Goal: Task Accomplishment & Management: Use online tool/utility

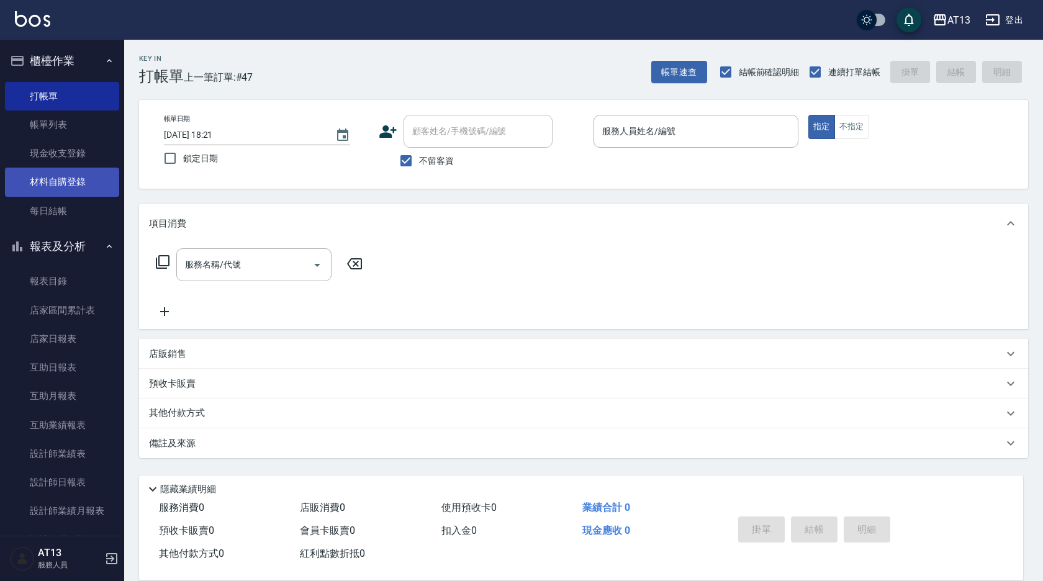
click at [71, 175] on link "材料自購登錄" at bounding box center [62, 182] width 114 height 29
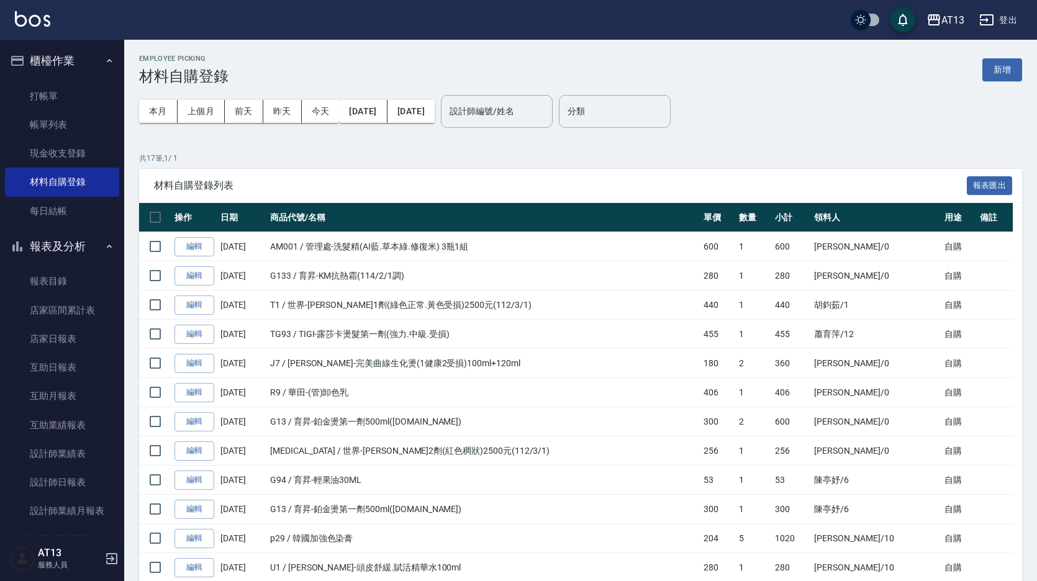
click at [382, 145] on div "Employee Picking 材料自購登錄 新增 本月 上個月 前天 昨天 今天 2025/10/01 2025/10/10 設計師編號/姓名 設計師編號…" at bounding box center [580, 416] width 913 height 753
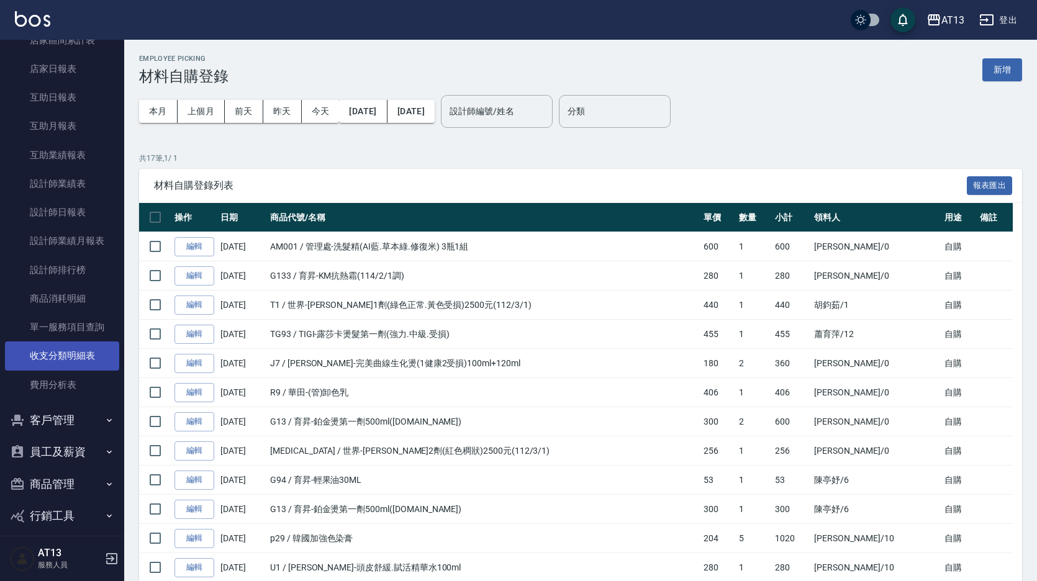
scroll to position [281, 0]
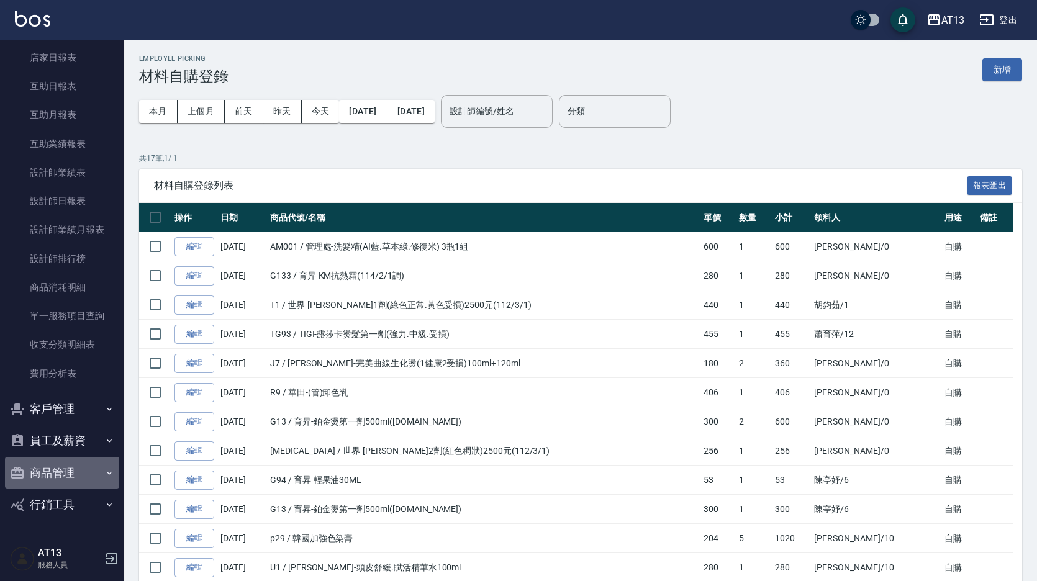
click at [104, 468] on icon "button" at bounding box center [109, 473] width 10 height 10
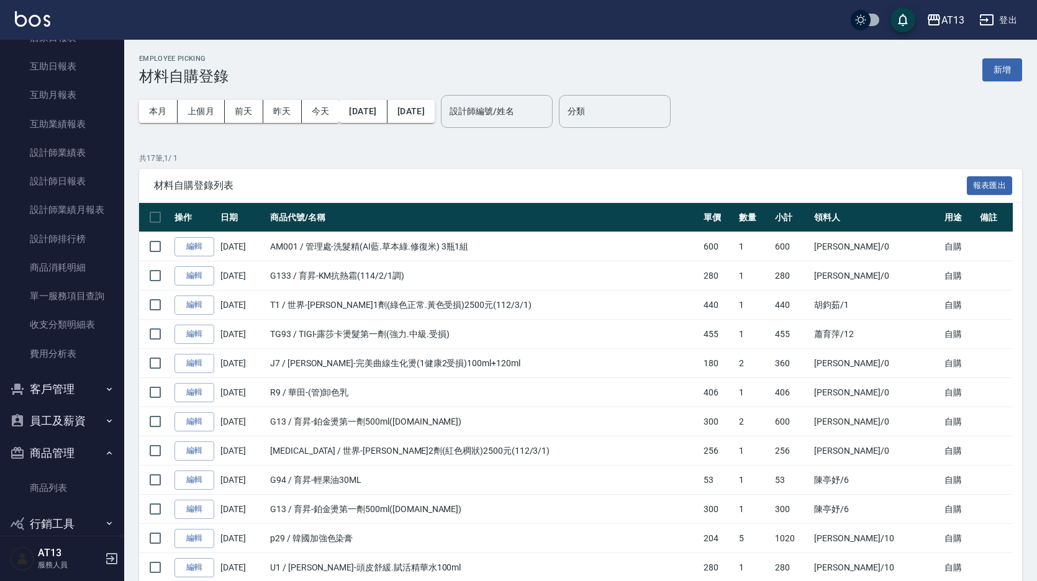
scroll to position [320, 0]
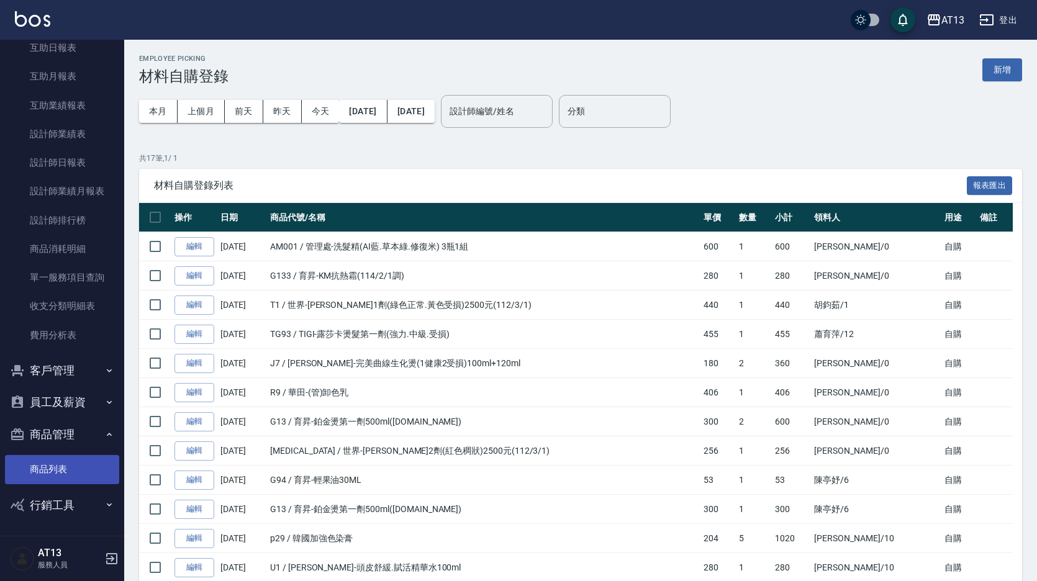
click at [59, 462] on link "商品列表" at bounding box center [62, 469] width 114 height 29
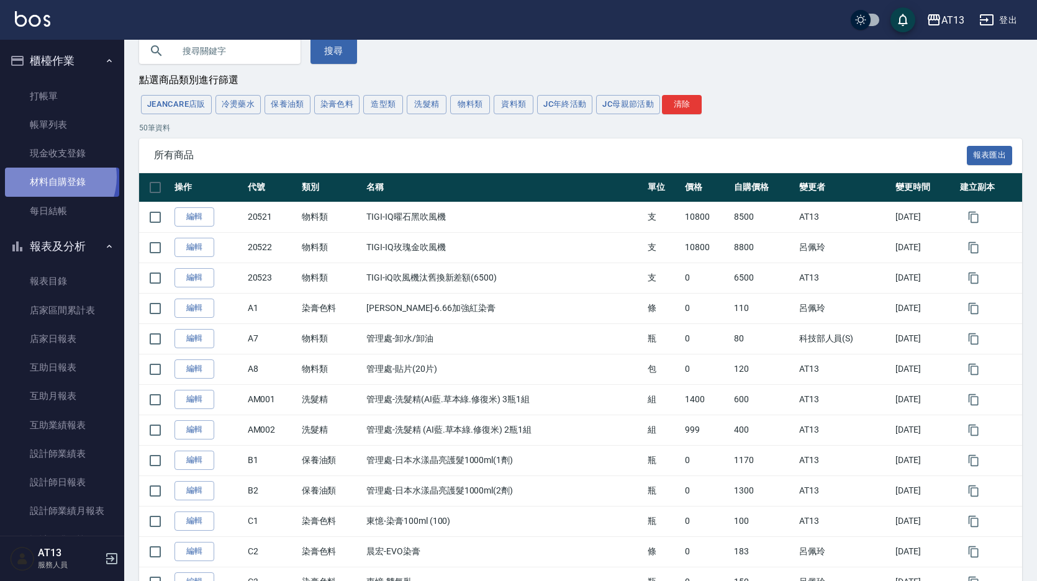
click at [49, 177] on link "材料自購登錄" at bounding box center [62, 182] width 114 height 29
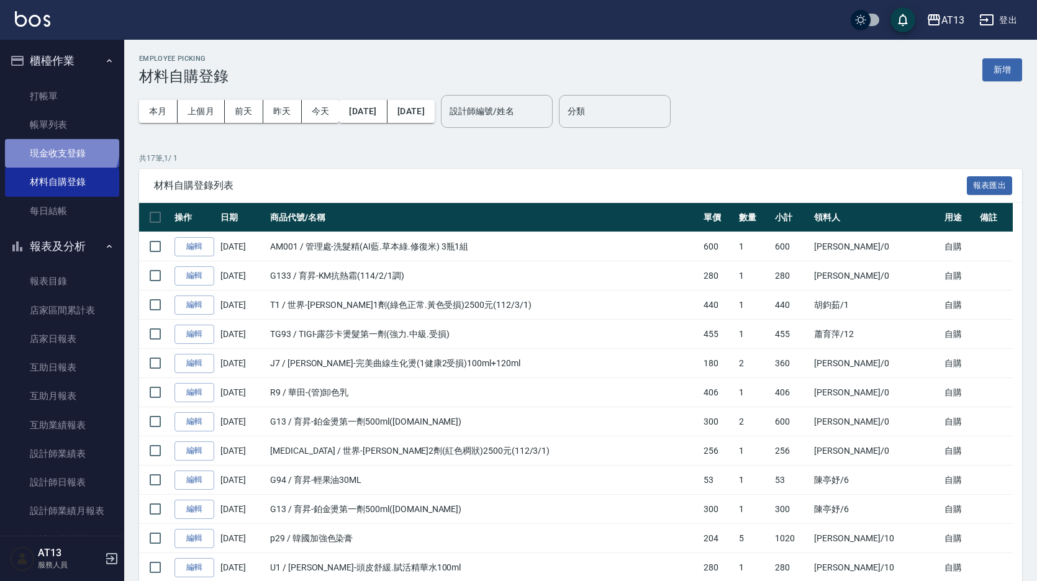
click at [60, 147] on link "現金收支登錄" at bounding box center [62, 153] width 114 height 29
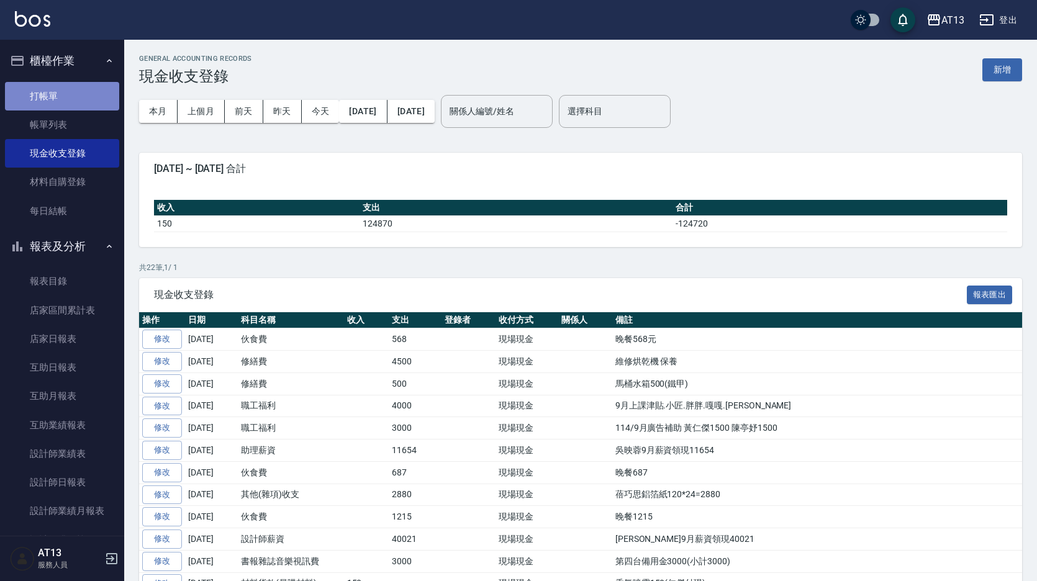
click at [80, 97] on link "打帳單" at bounding box center [62, 96] width 114 height 29
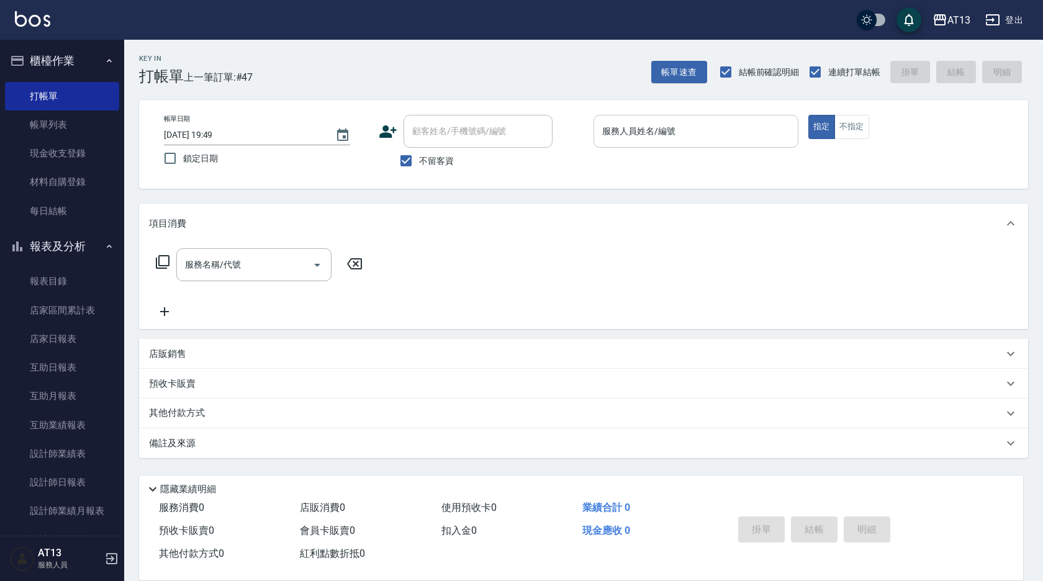
drag, startPoint x: 642, startPoint y: 151, endPoint x: 647, endPoint y: 140, distance: 11.4
click at [642, 151] on p at bounding box center [695, 154] width 205 height 13
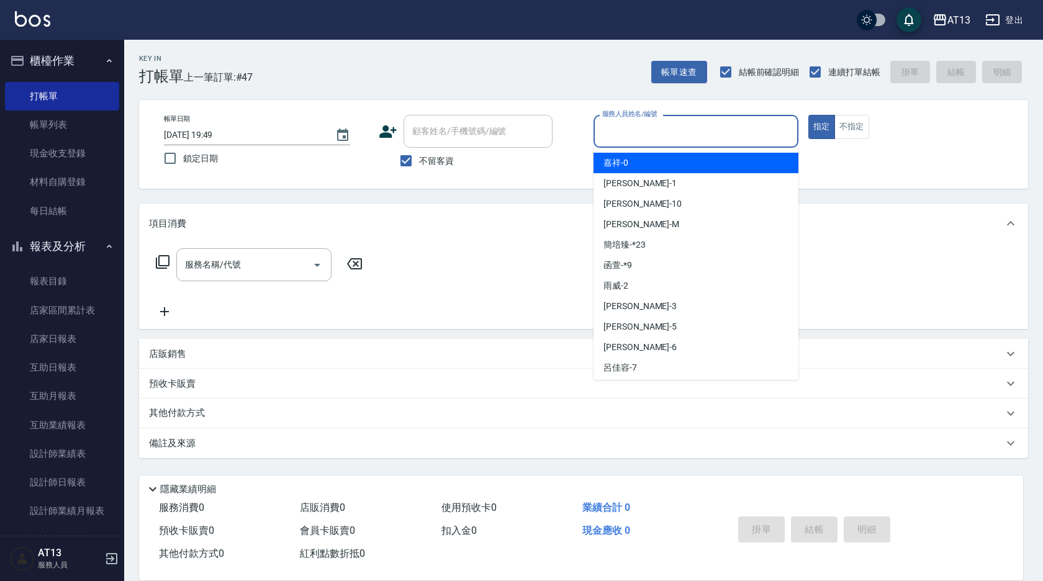
click at [648, 139] on input "服務人員姓名/編號" at bounding box center [696, 131] width 194 height 22
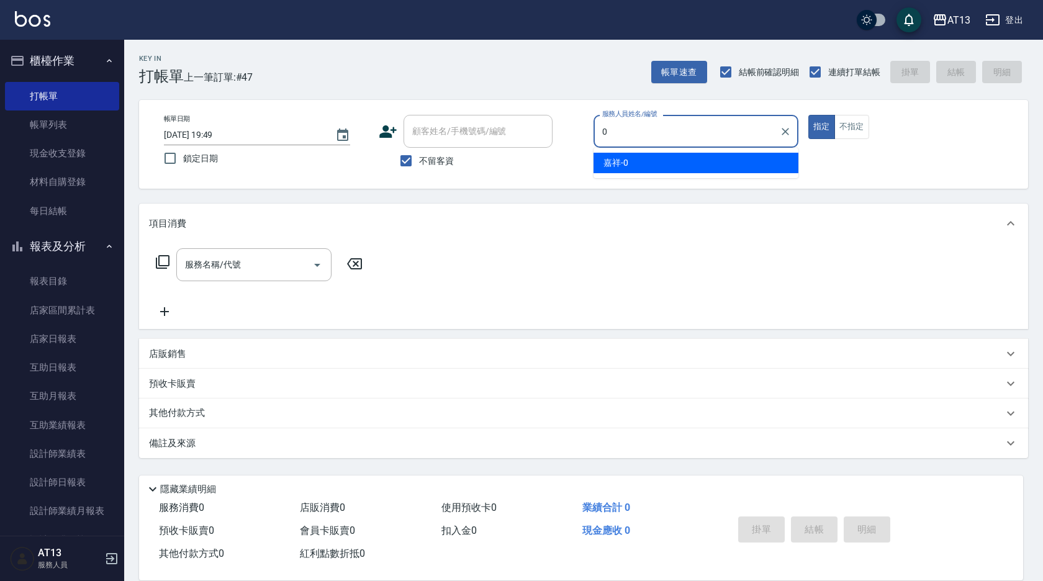
type input "0"
type button "true"
type input "嘉祥-0"
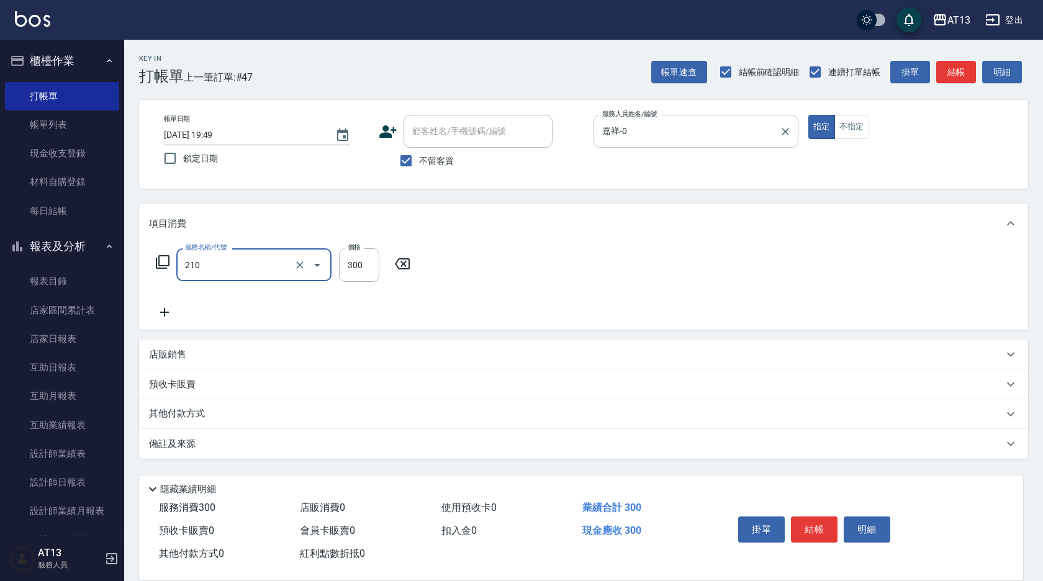
type input "歐娜洗髮精(210)"
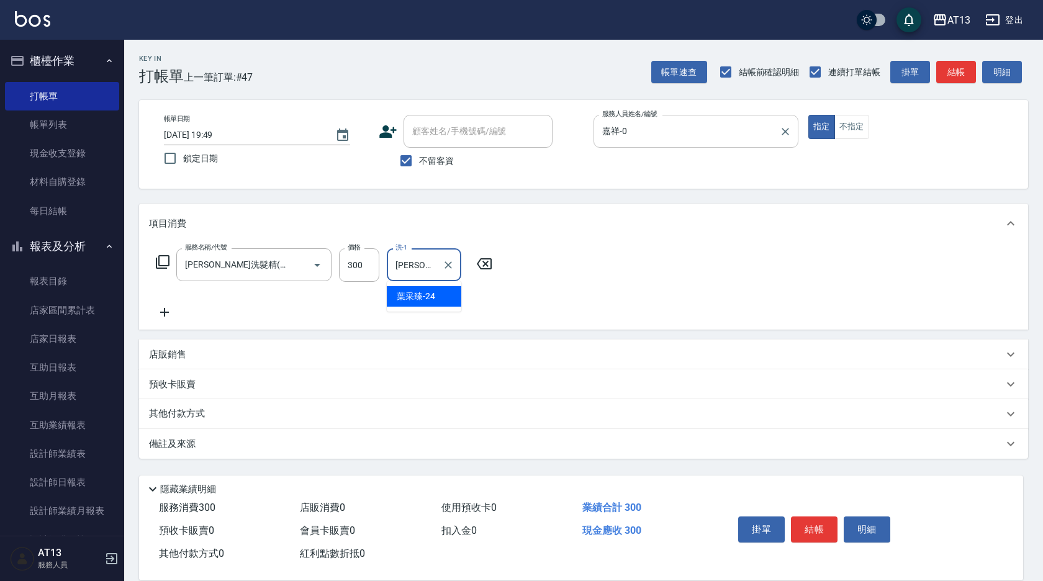
type input "葉采臻-24"
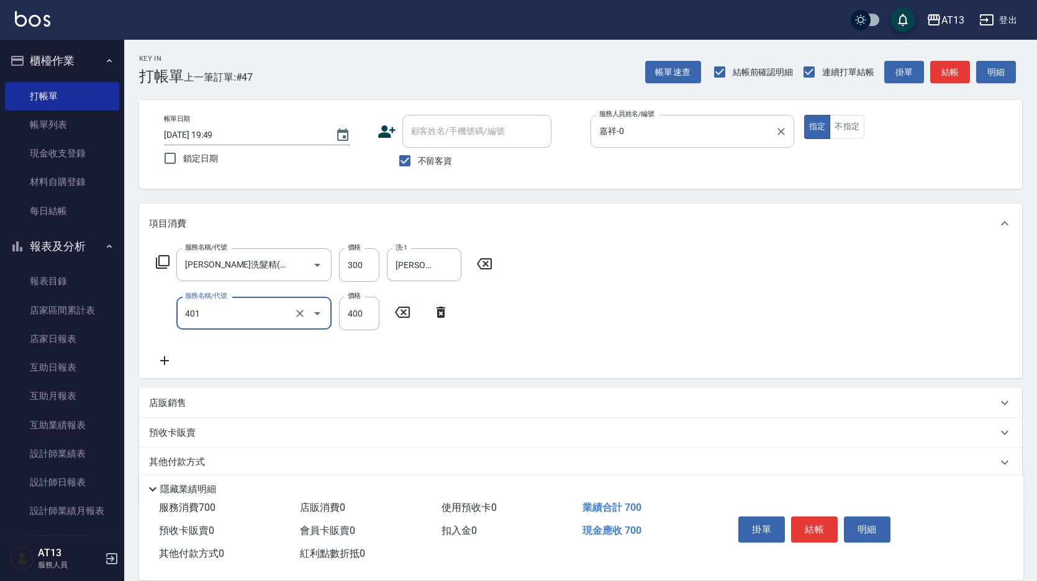
type input "剪髮(401)"
type input "450"
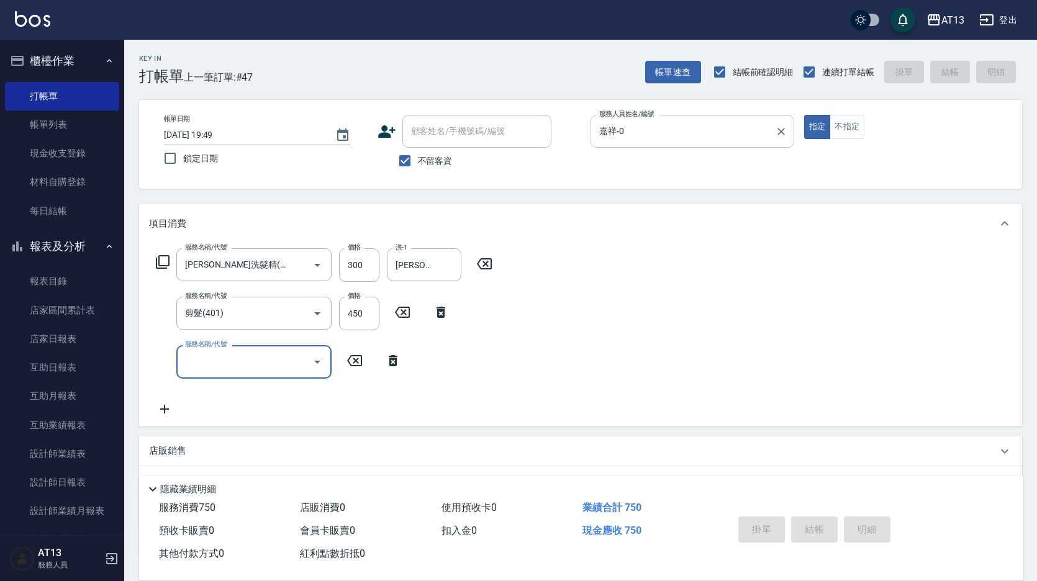
type input "2025/10/10 20:06"
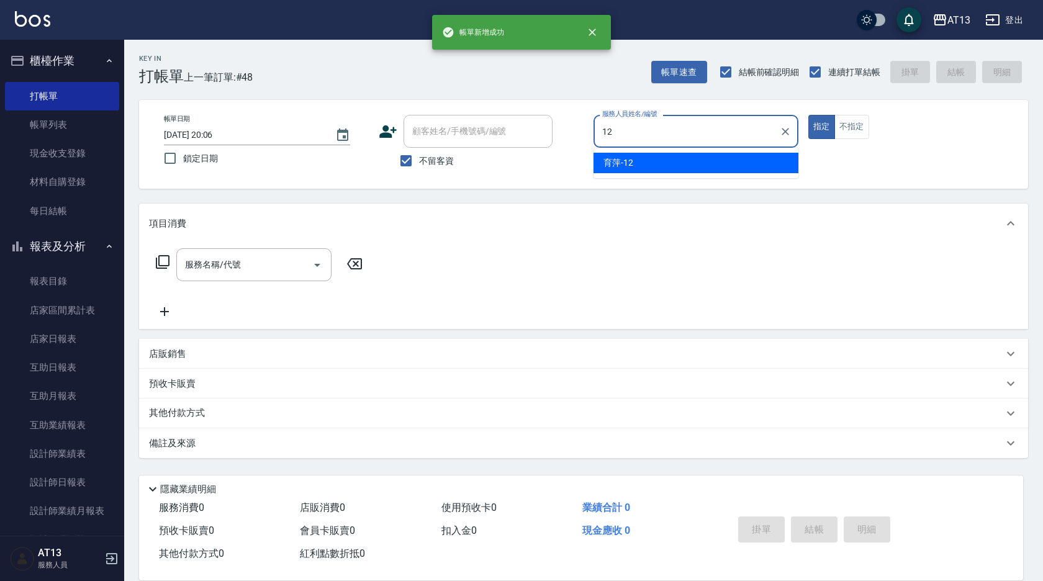
type input "育萍-12"
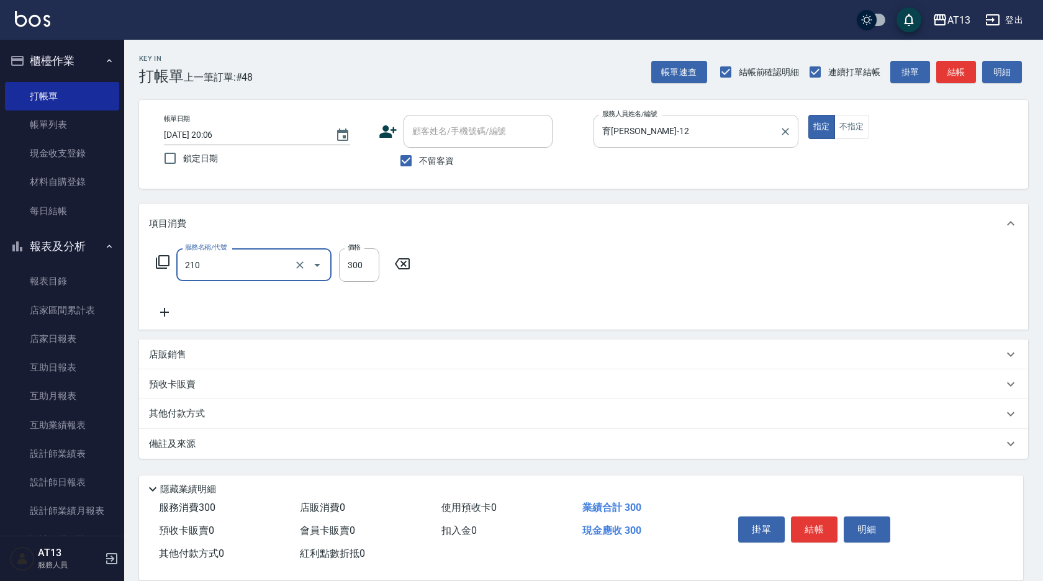
type input "歐娜洗髮精(210)"
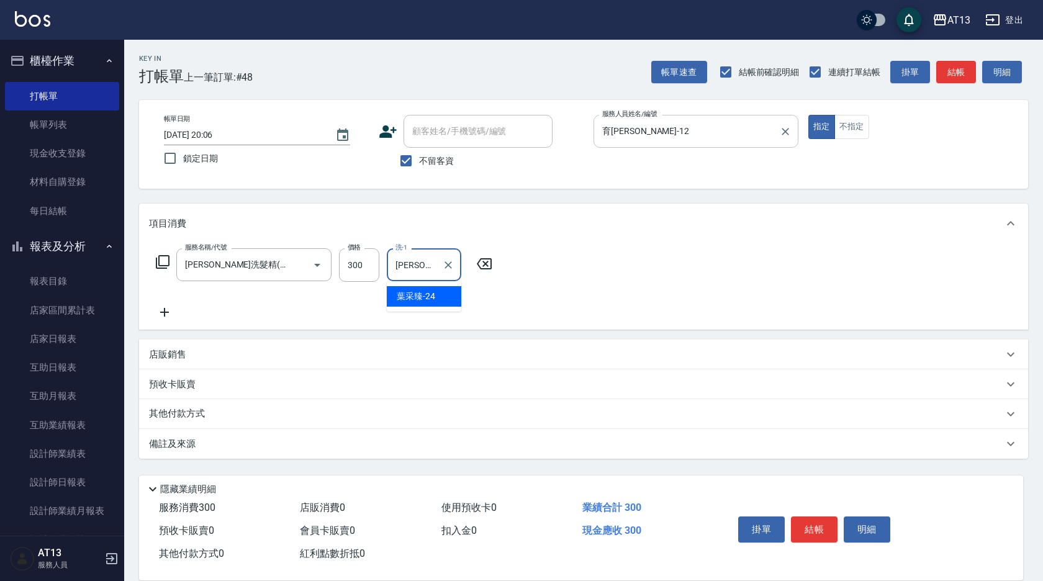
type input "葉采臻-24"
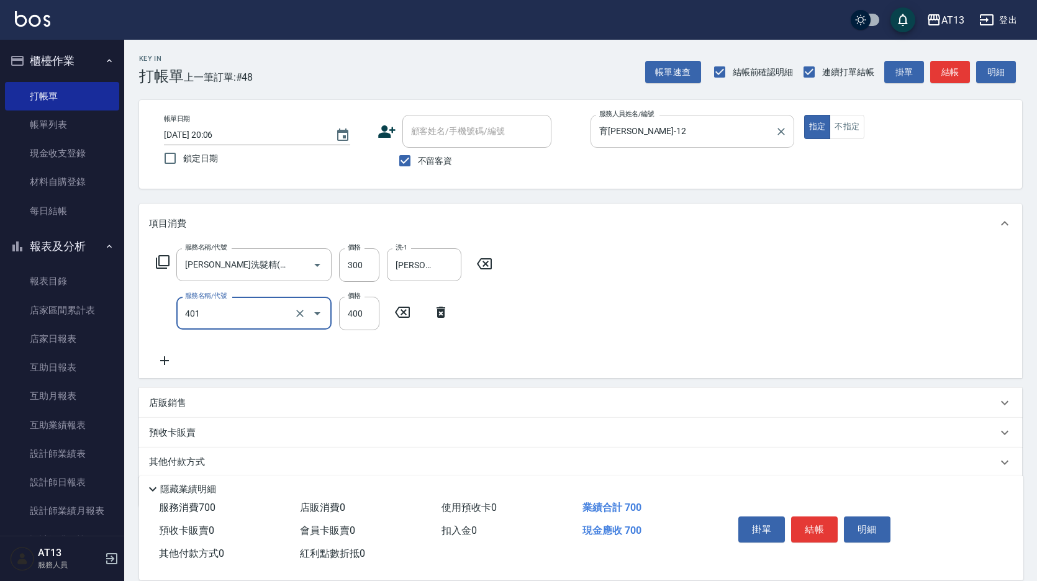
type input "剪髮(401)"
type input "50"
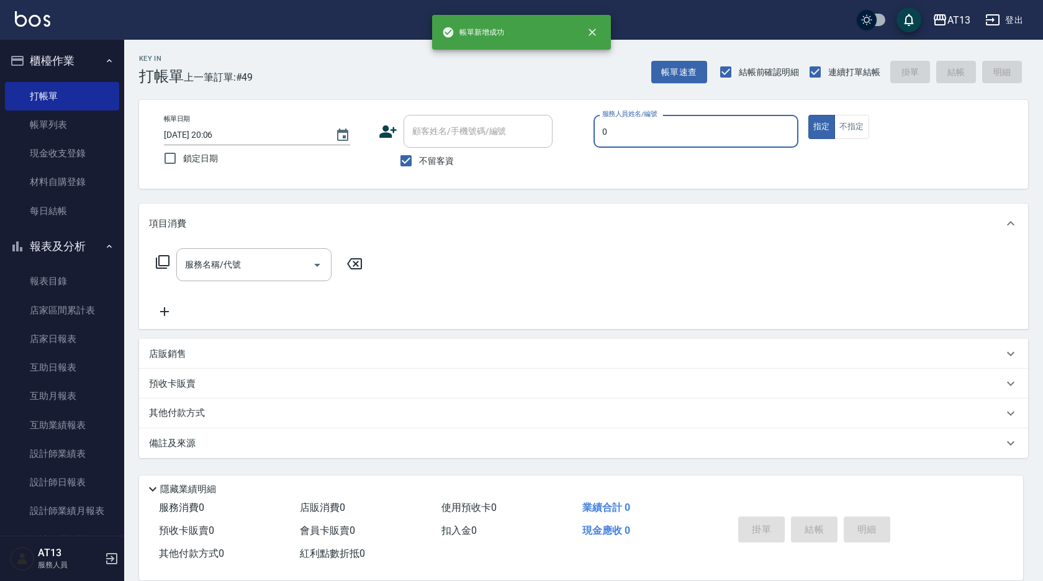
type input "嘉祥-0"
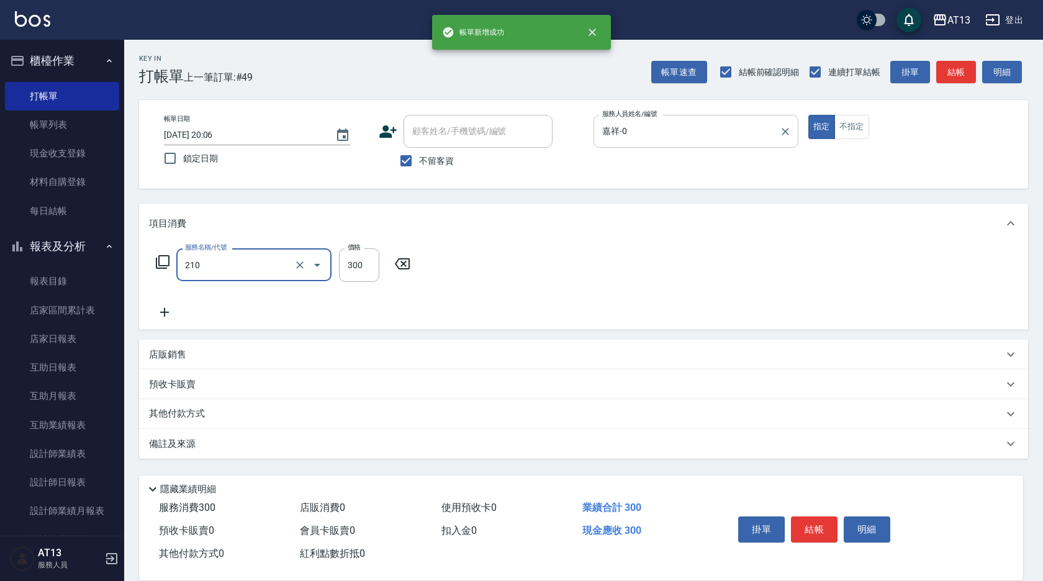
type input "歐娜洗髮精(210)"
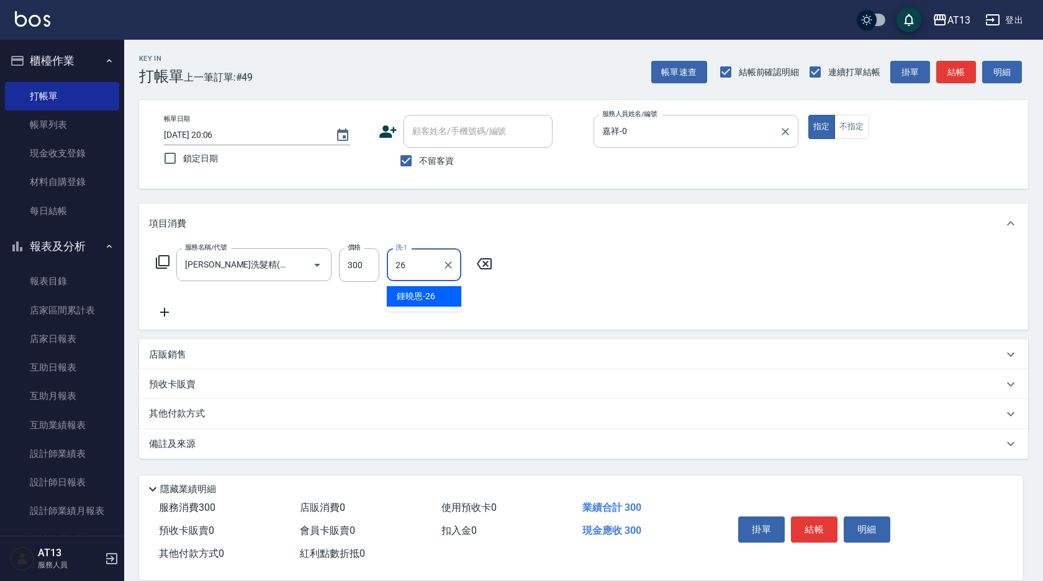
type input "鍾曉恩-26"
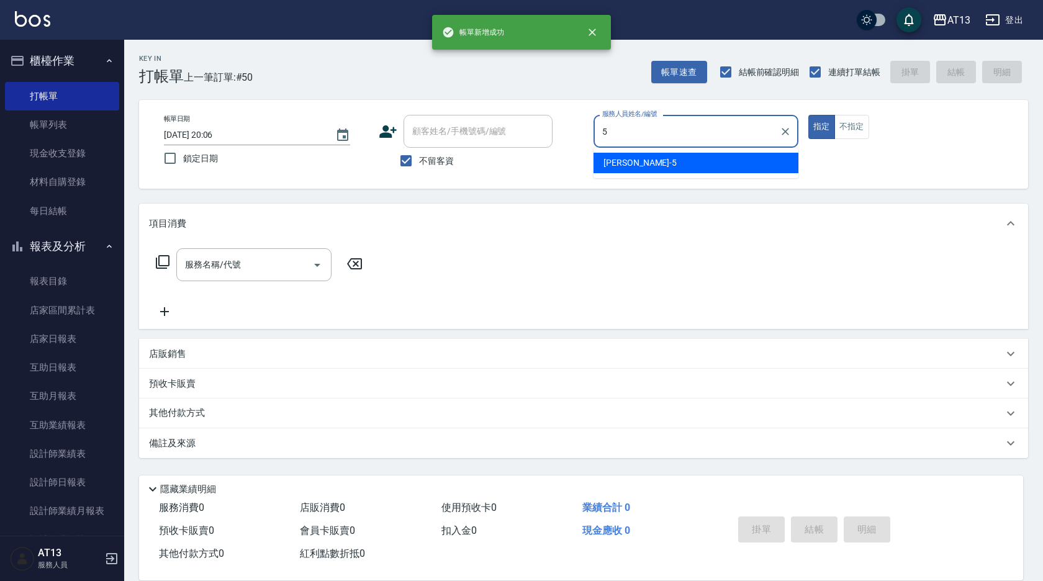
type input "陳紓晴-5"
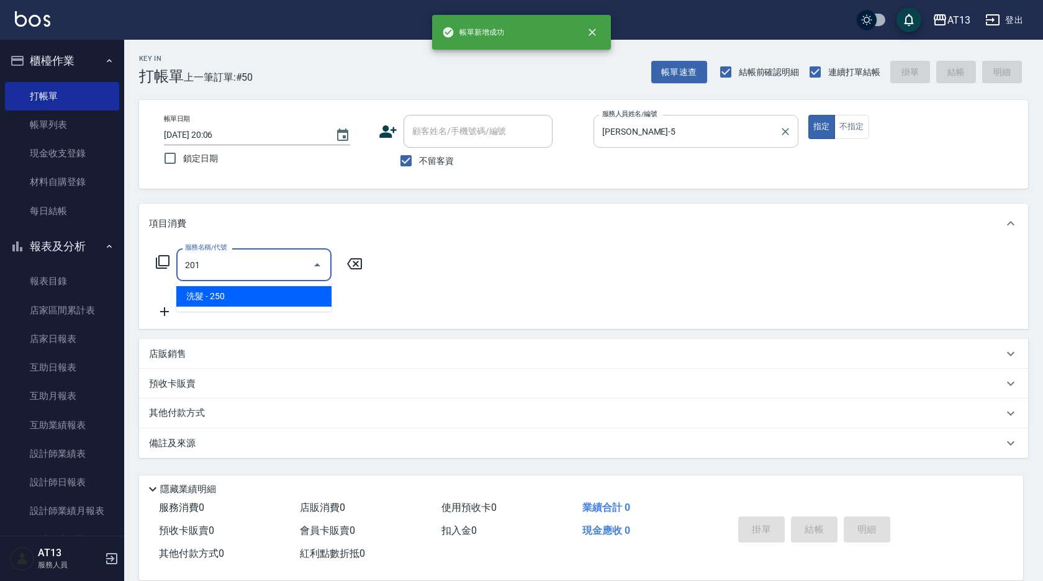
type input "洗髮(201)"
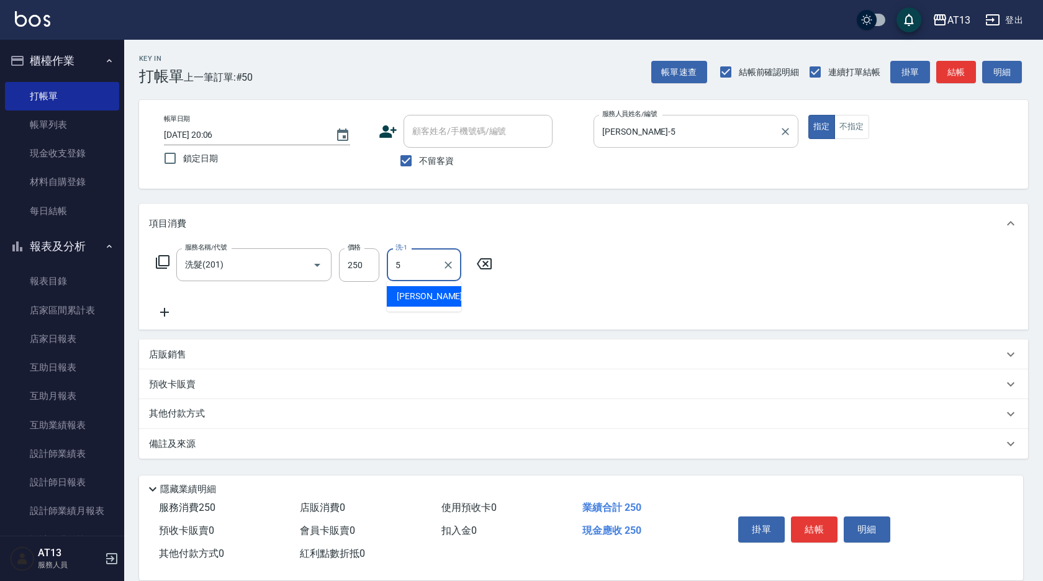
type input "陳紓晴-5"
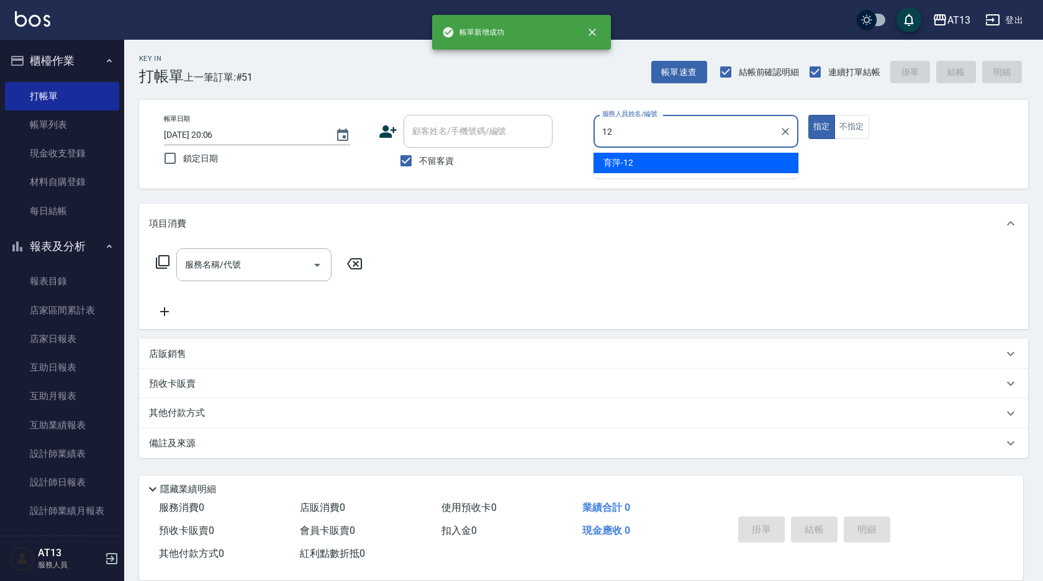
type input "育萍-12"
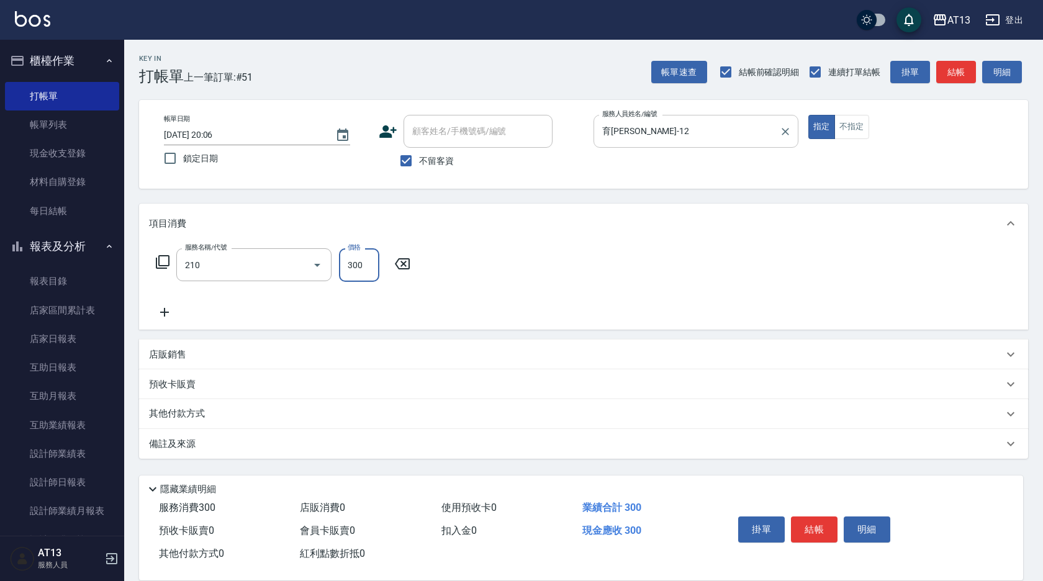
type input "歐娜洗髮精(210)"
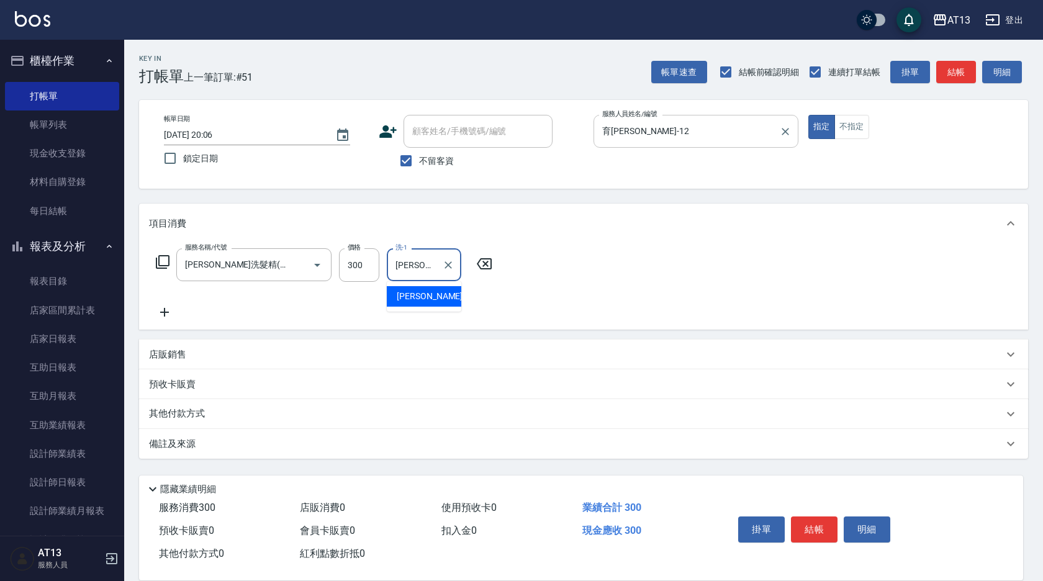
type input "李垣潔-31"
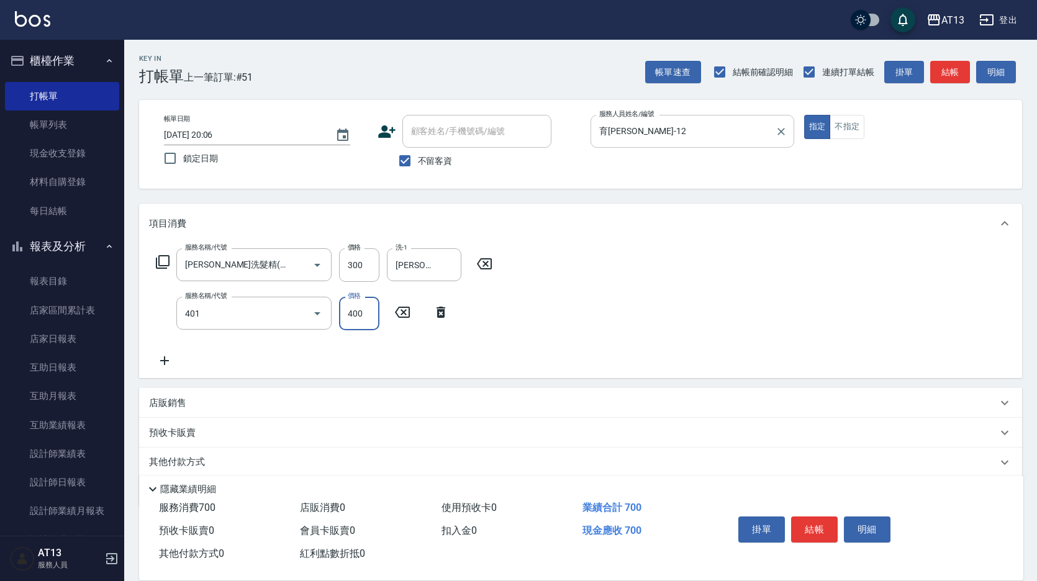
type input "剪髮(401)"
type input "500"
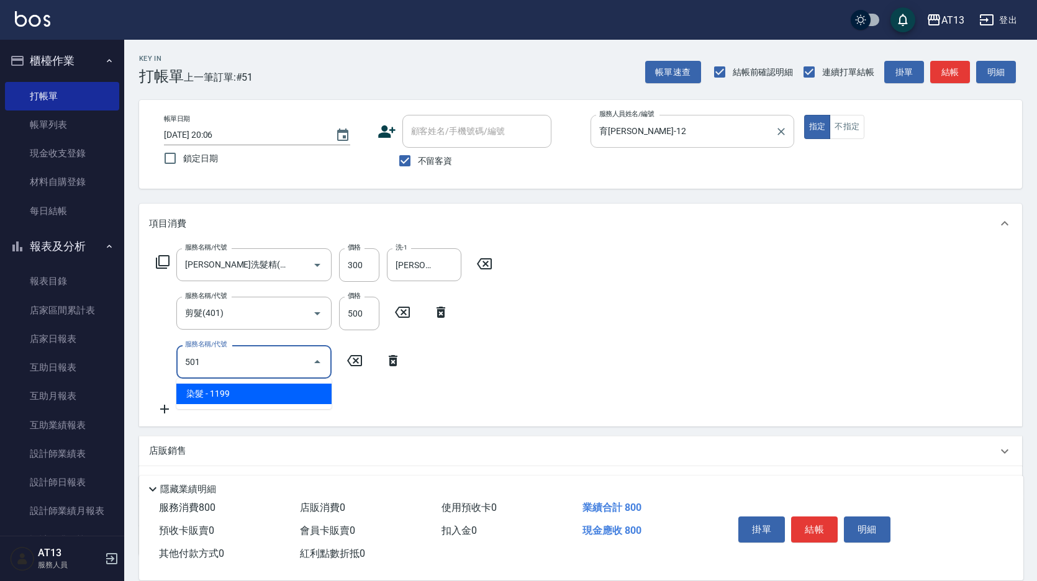
type input "染髮(501)"
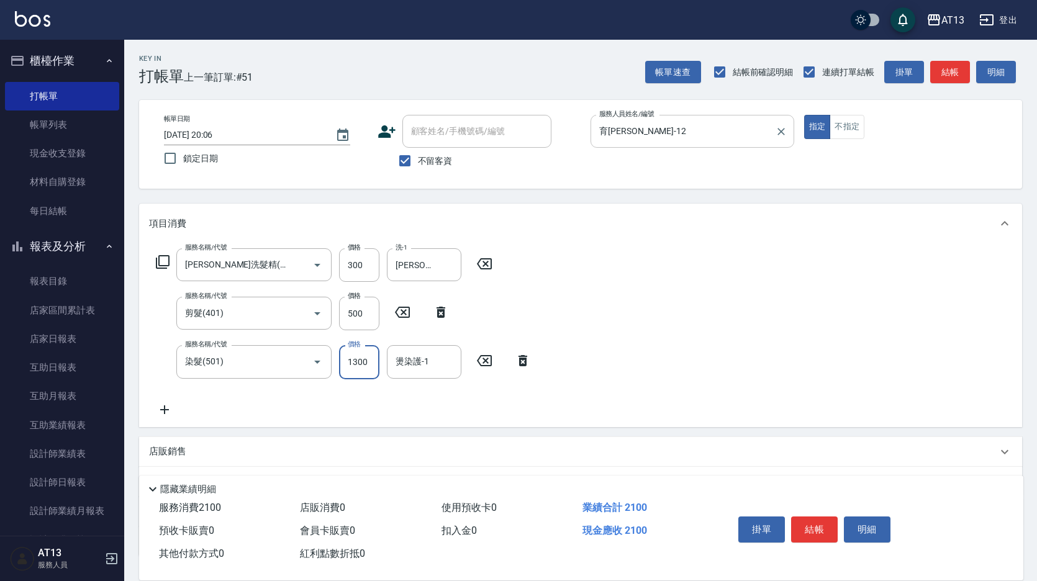
type input "1300"
type input "李垣潔-31"
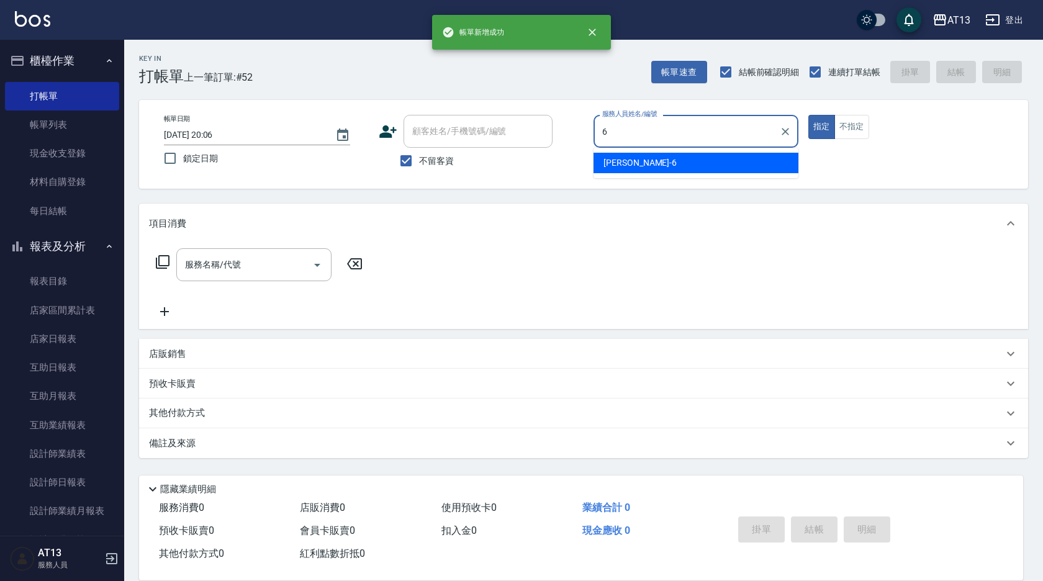
type input "亭妤-6"
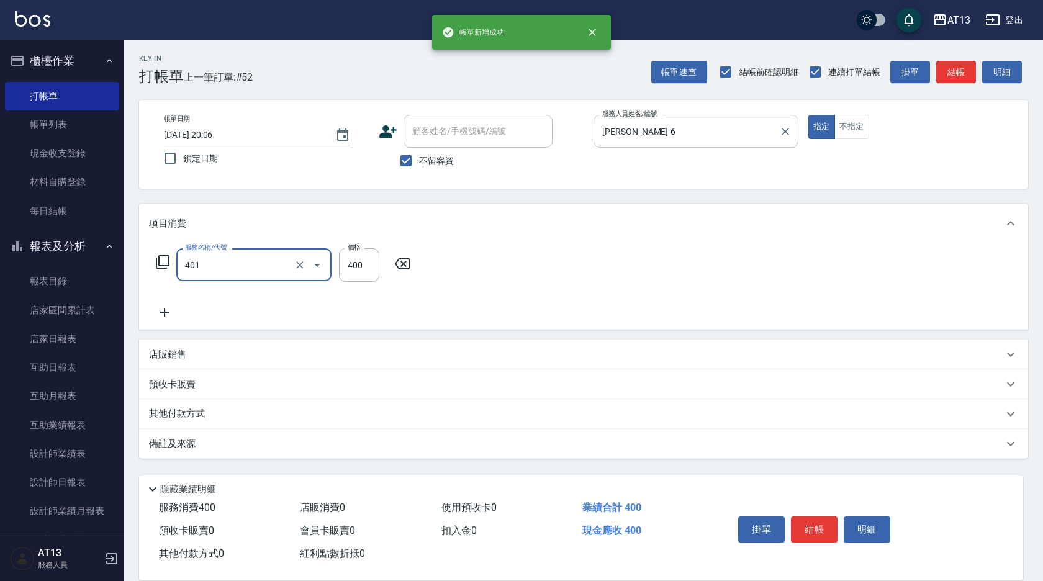
type input "剪髮(401)"
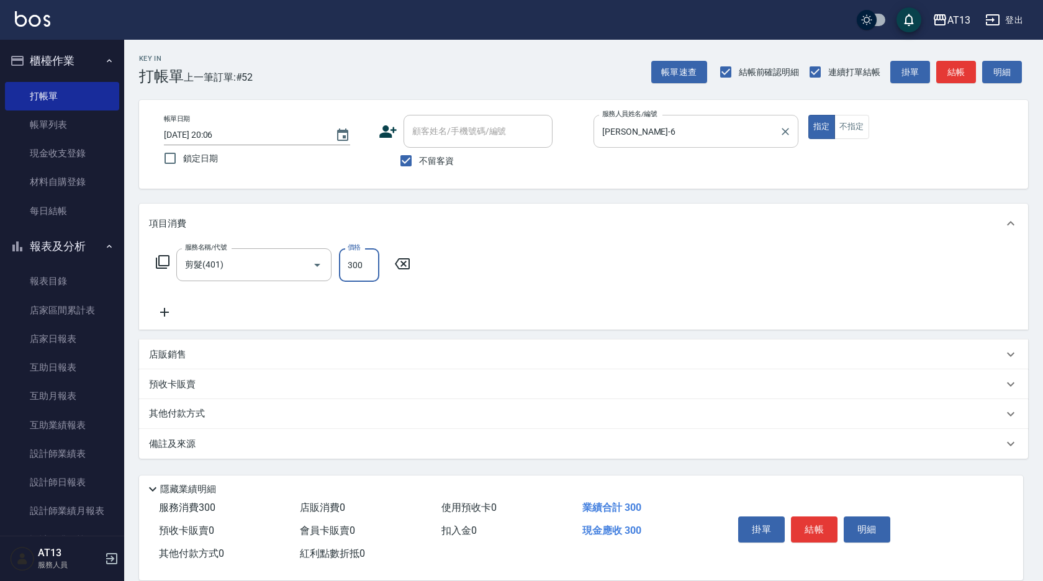
type input "300"
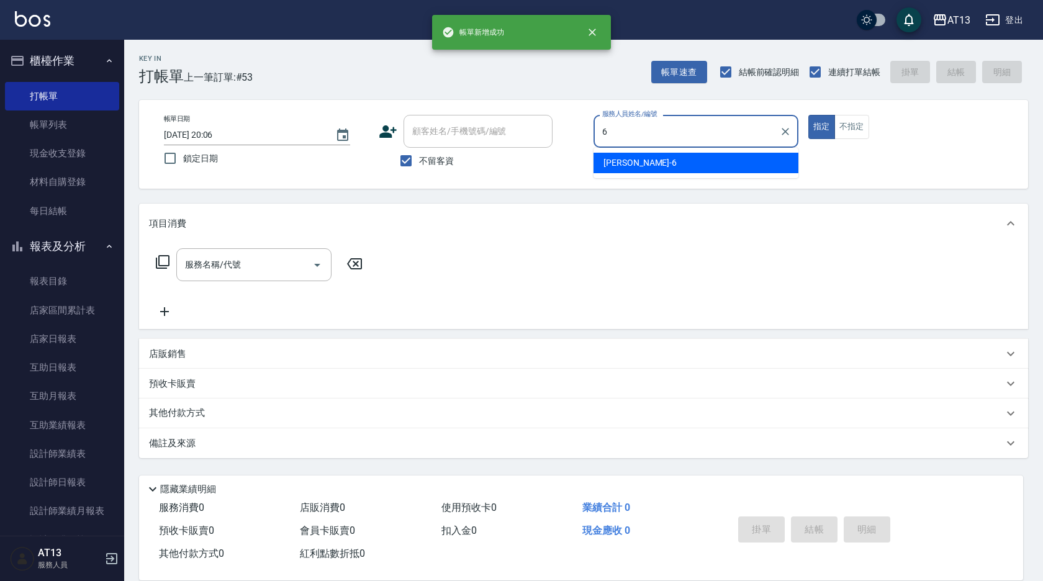
type input "亭妤-6"
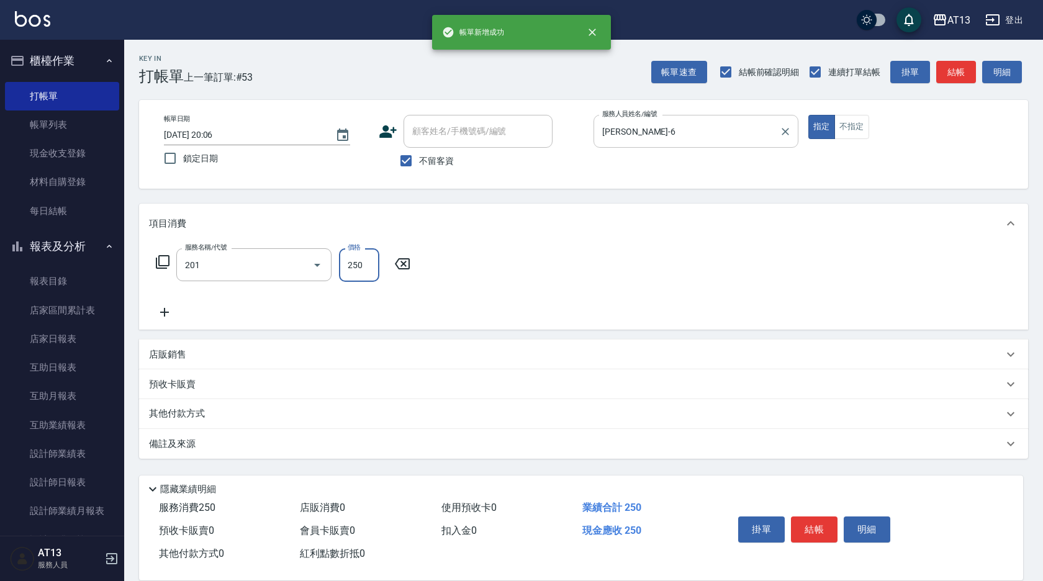
type input "洗髮(201)"
type input "吳映蓉-33"
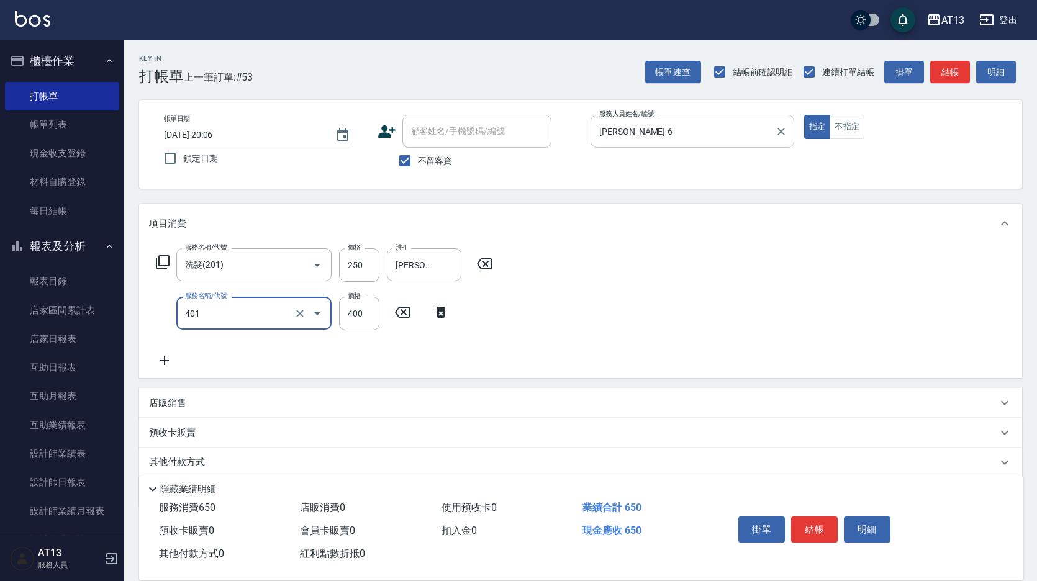
type input "剪髮(401)"
type input "350"
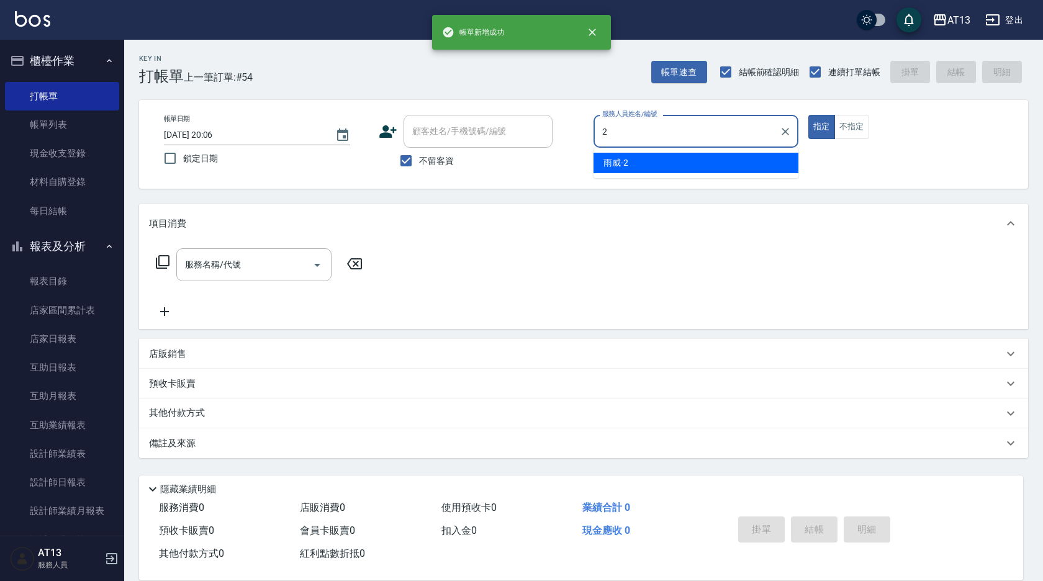
type input "雨威-2"
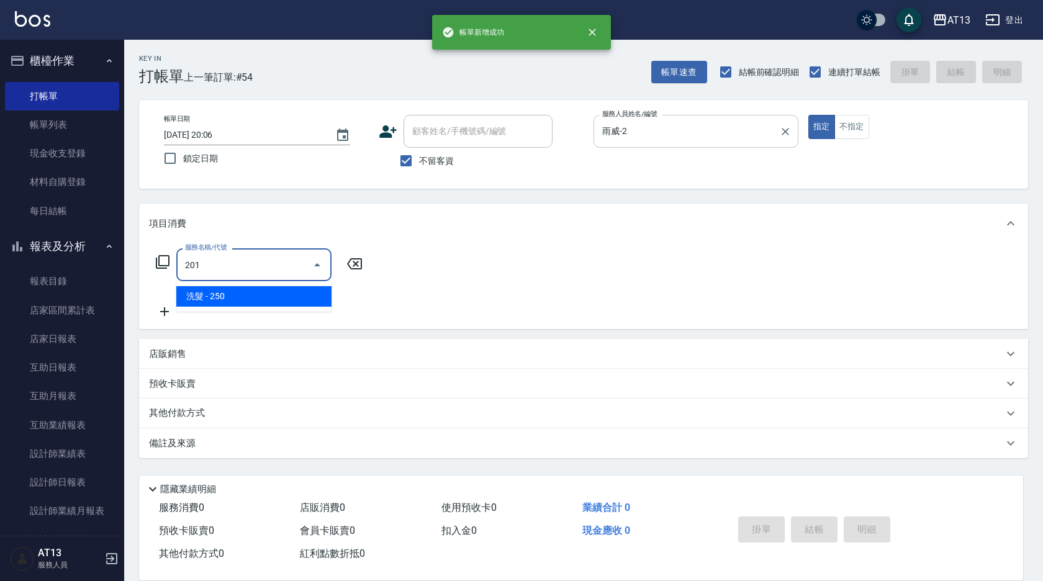
type input "洗髮(201)"
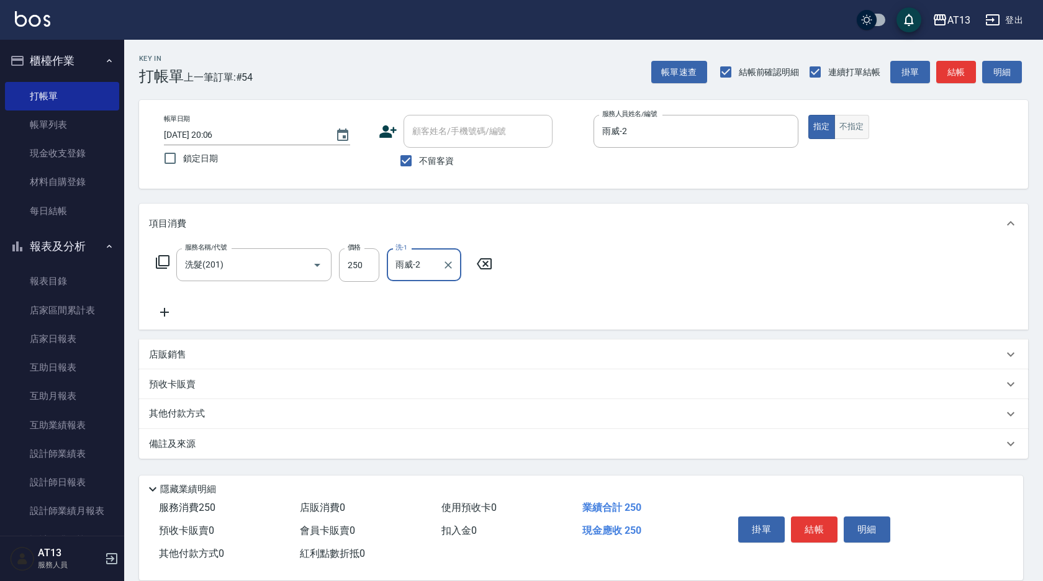
type input "雨威-2"
click at [861, 132] on button "不指定" at bounding box center [851, 127] width 35 height 24
type button "false"
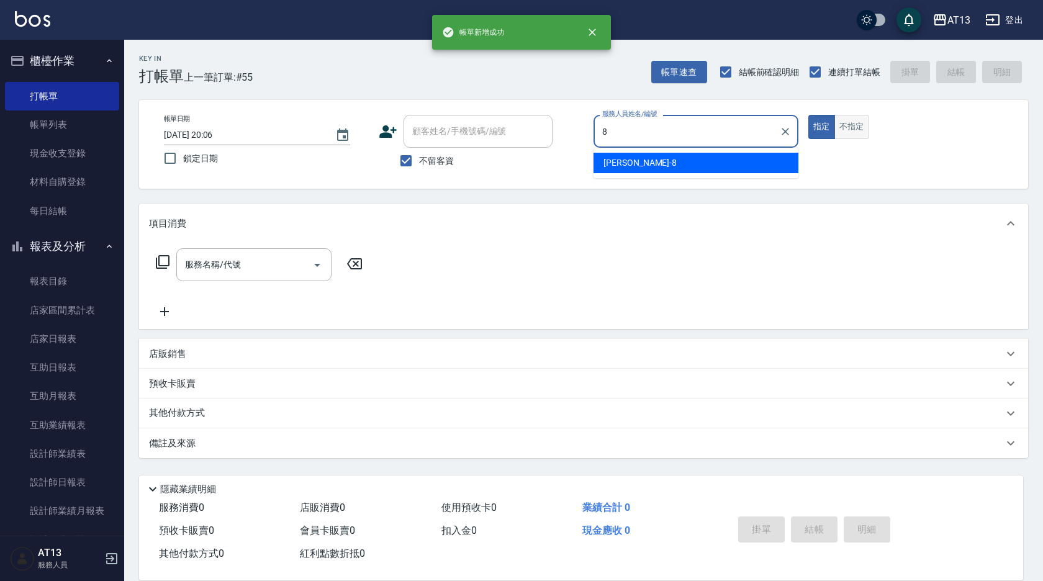
type input "Jerry-8"
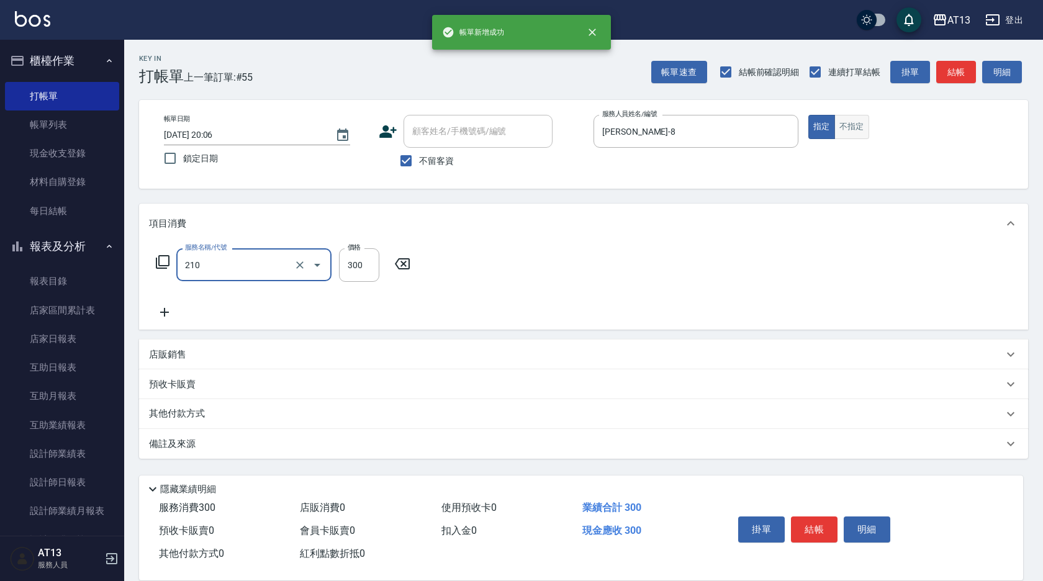
type input "歐娜洗髮精(210)"
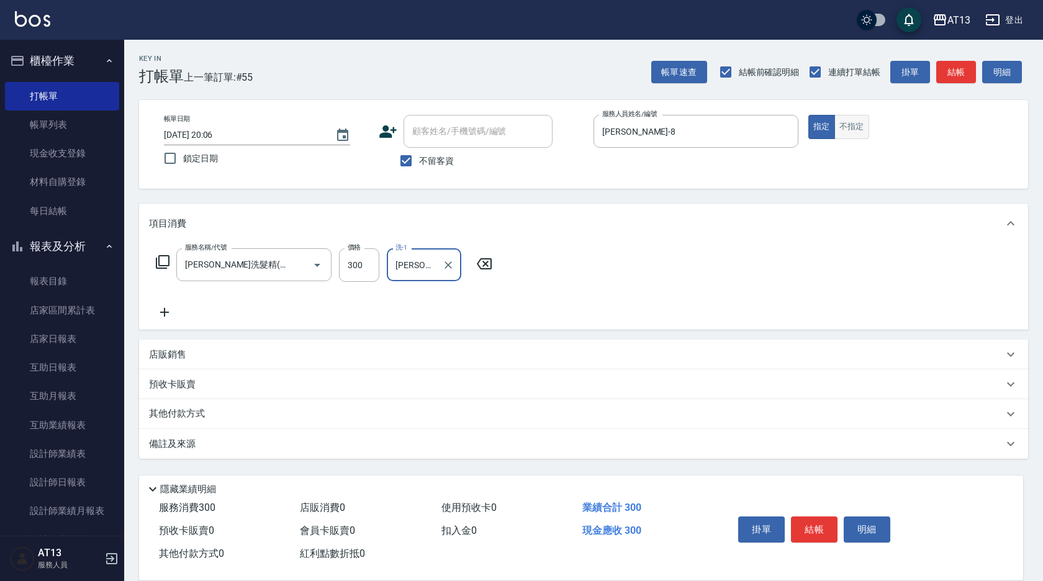
type input "蔡萓秦-11"
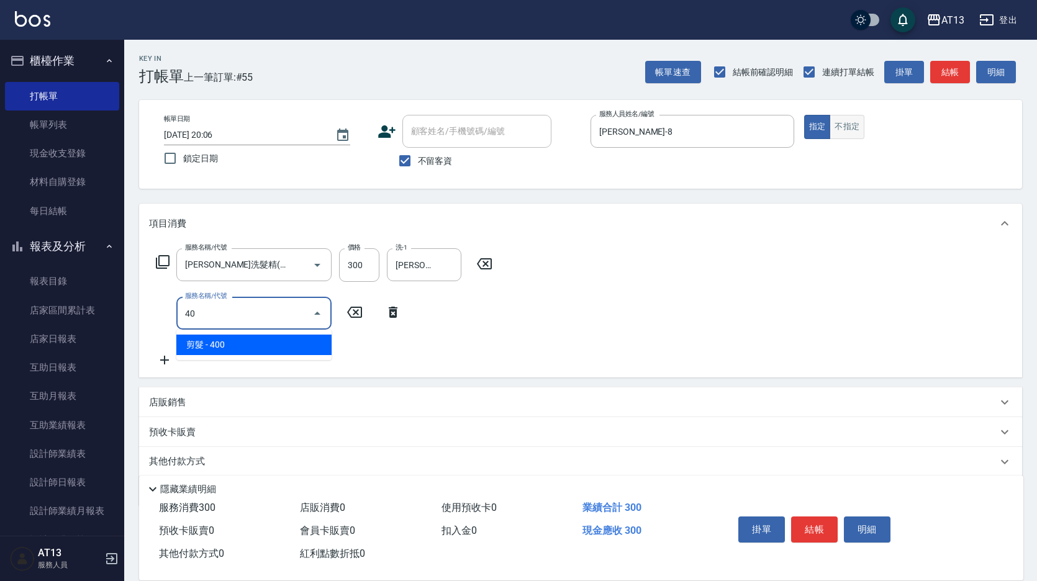
type input "4"
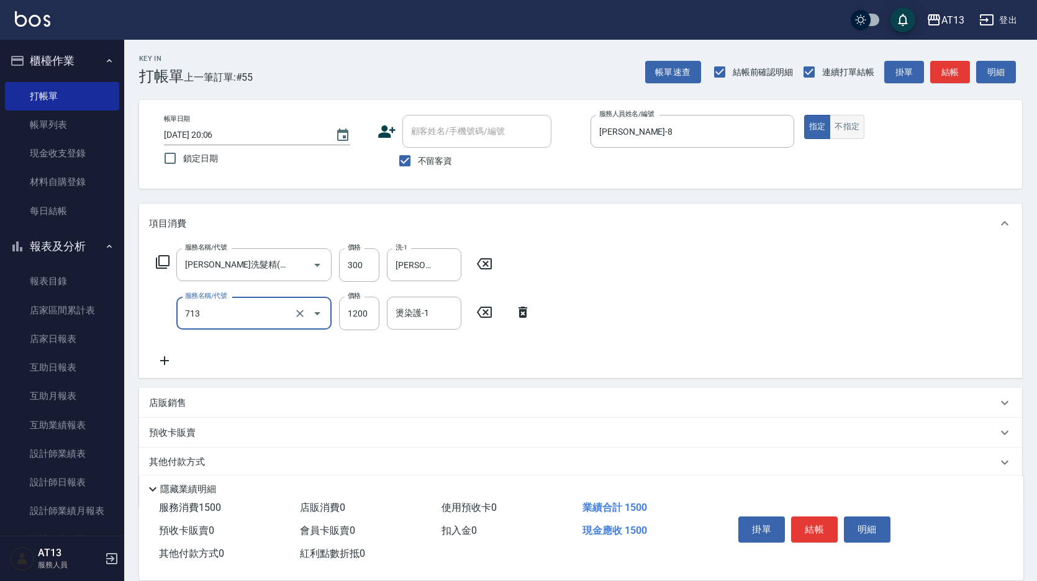
type input "水樣結構式1200(713)"
type input "840"
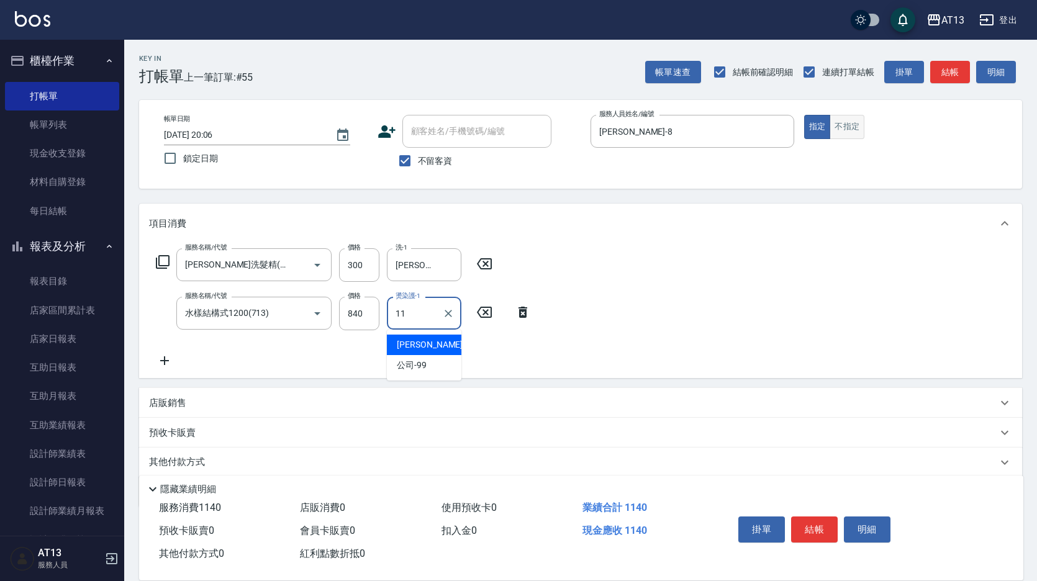
type input "蔡萓秦-11"
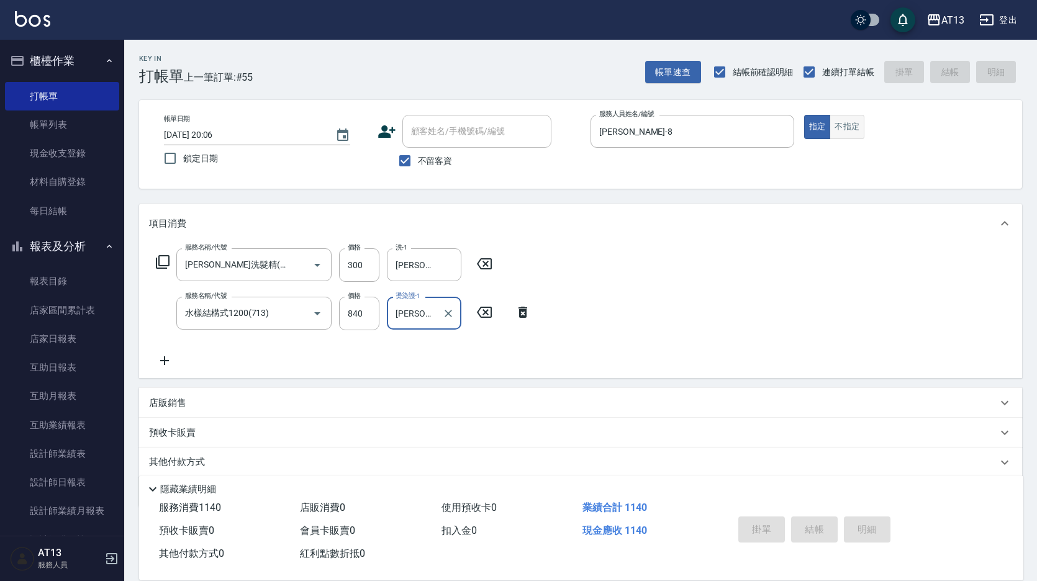
type input "2025/10/10 20:07"
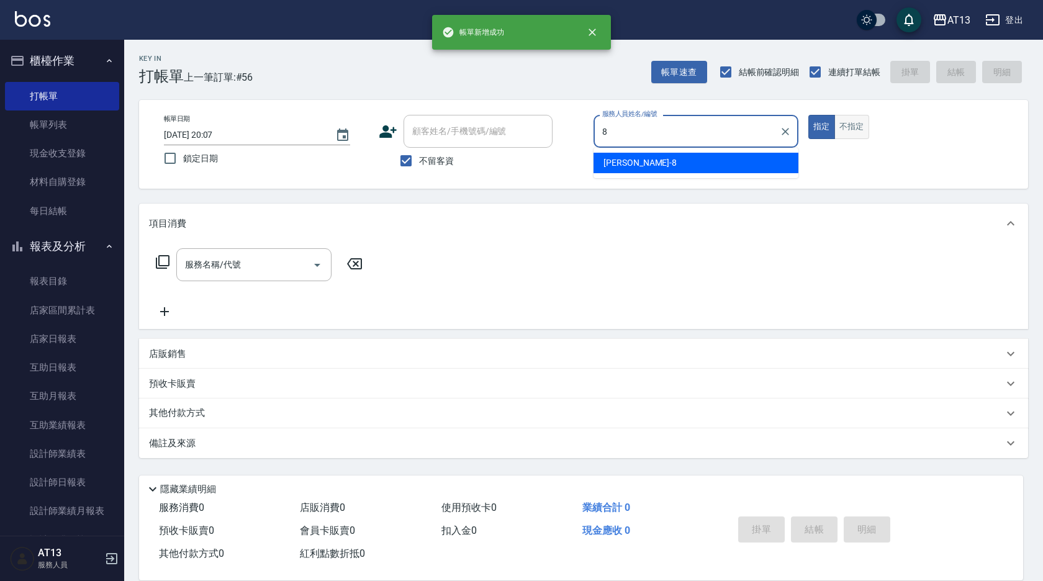
type input "Jerry-8"
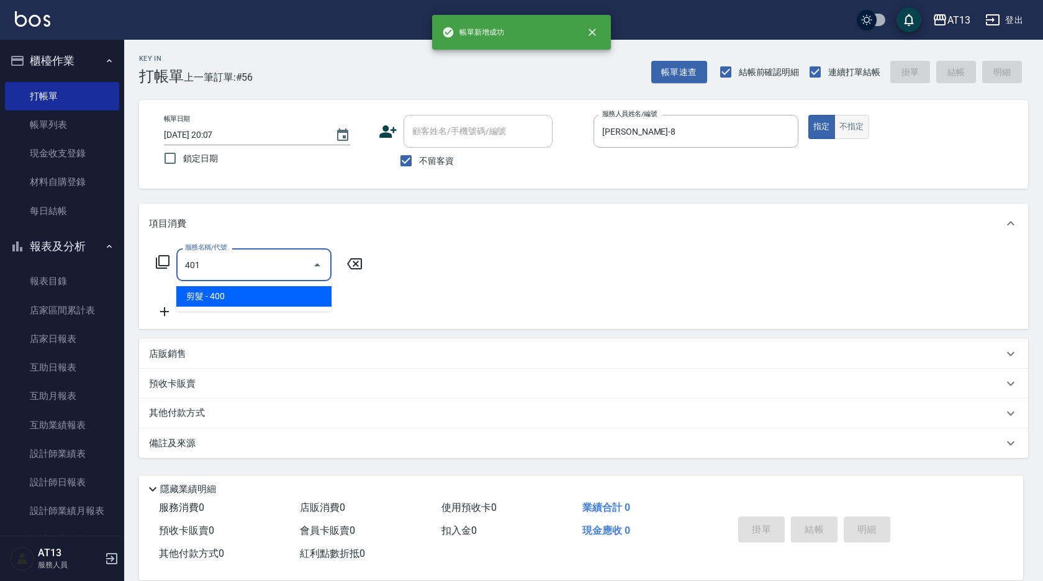
type input "剪髮(401)"
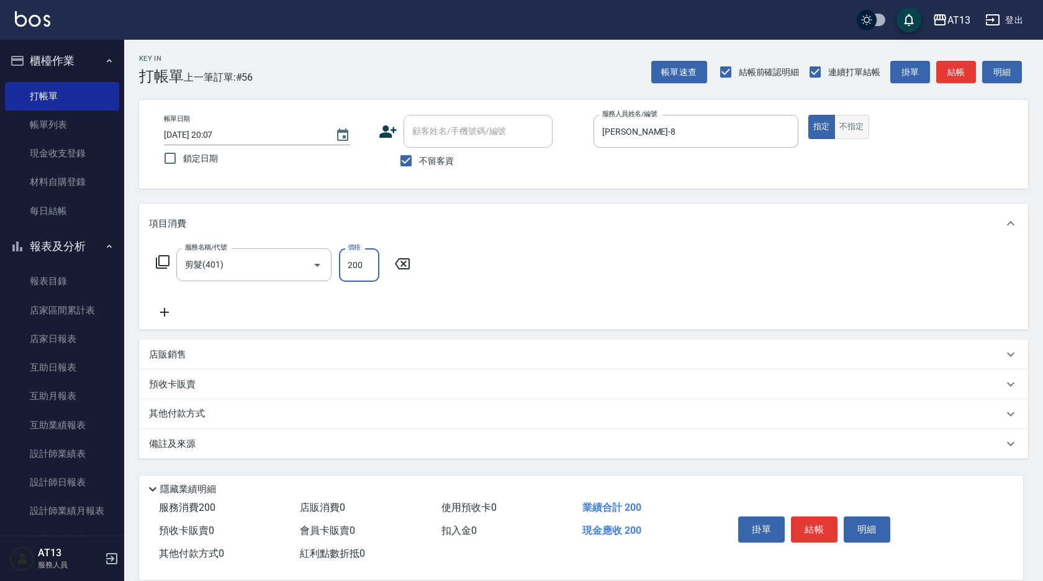
type input "200"
click at [861, 132] on button "不指定" at bounding box center [851, 127] width 35 height 24
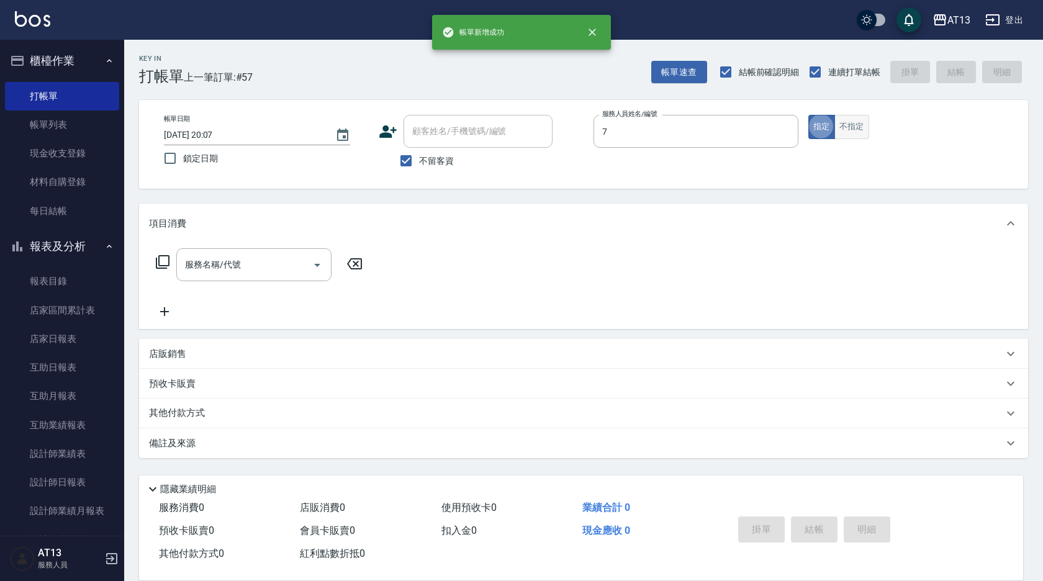
type input "呂佳容-7"
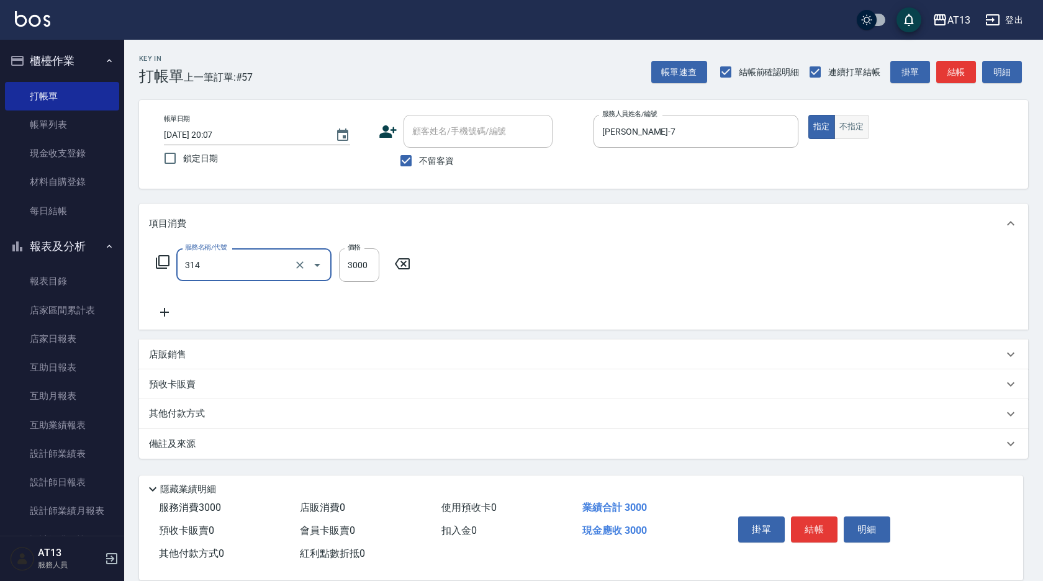
type input "CYA水質感2500UP(314)"
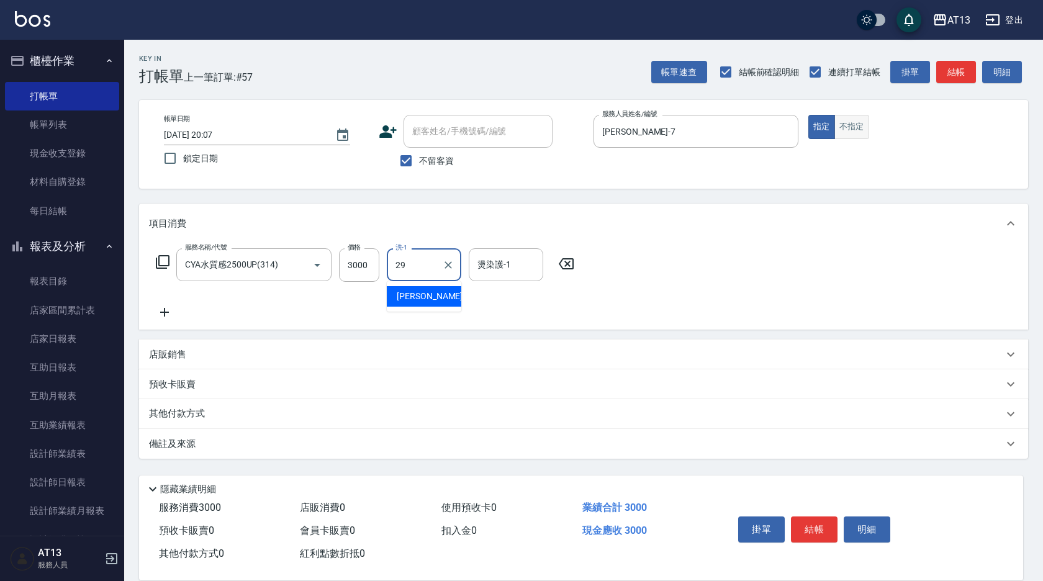
type input "妤宸-29"
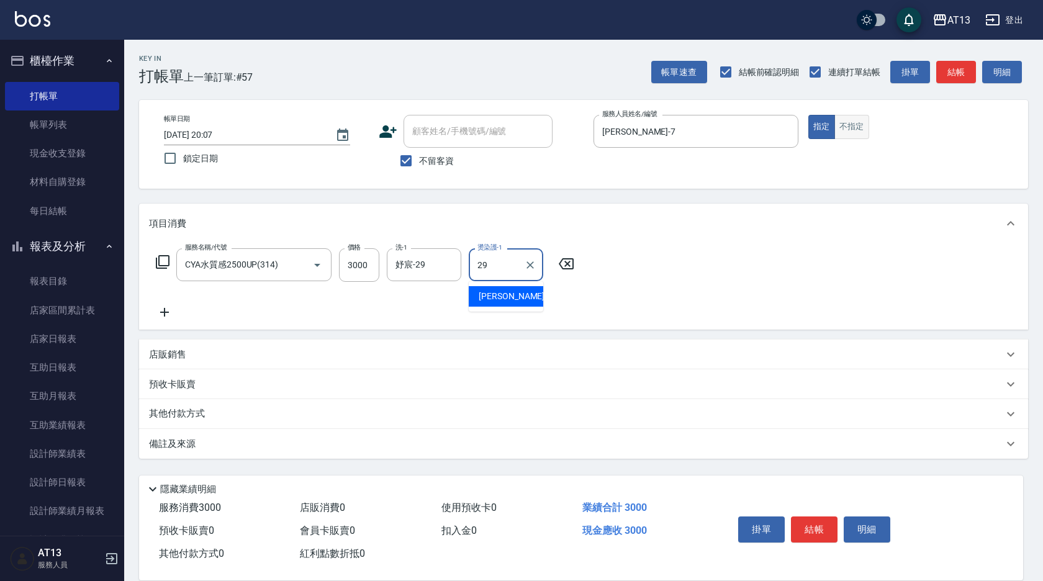
type input "妤宸-29"
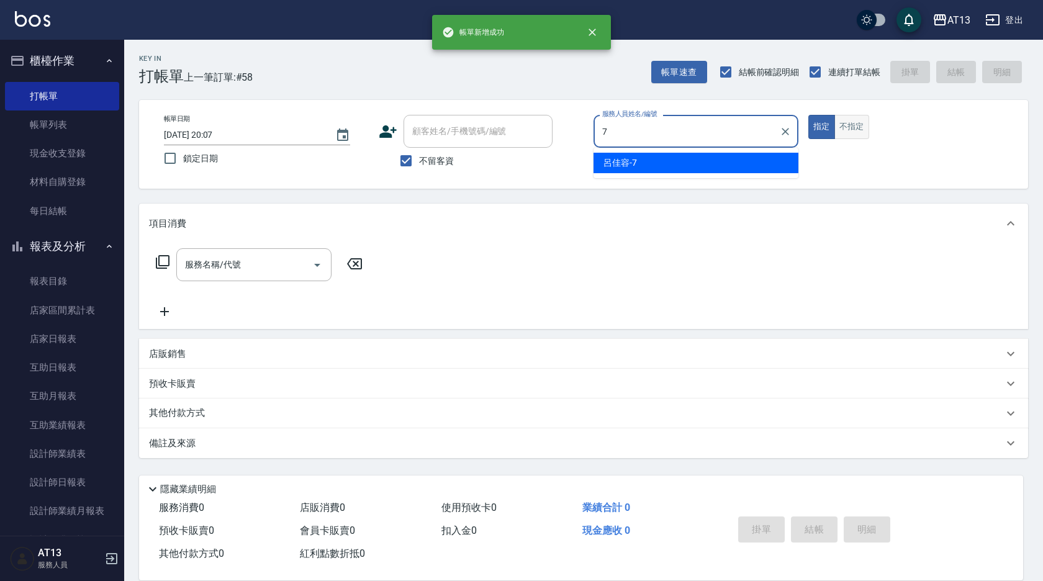
type input "呂佳容-7"
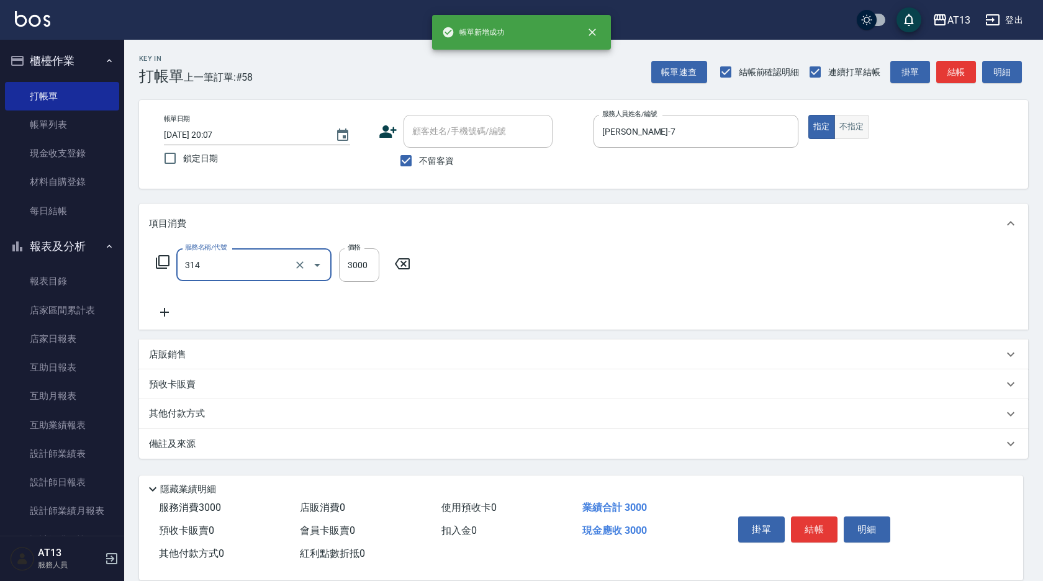
type input "CYA水質感2500UP(314)"
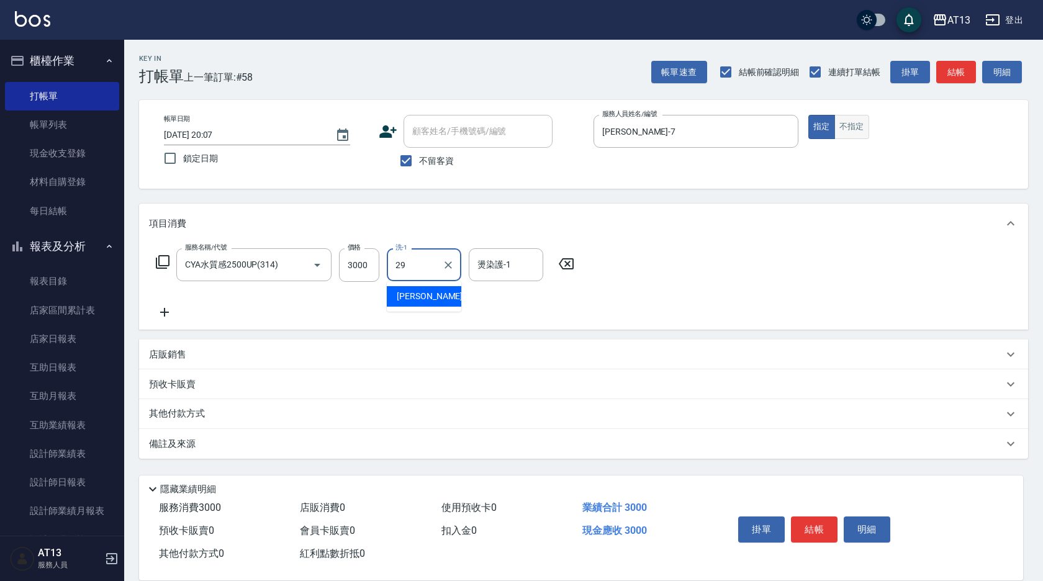
type input "妤宸-29"
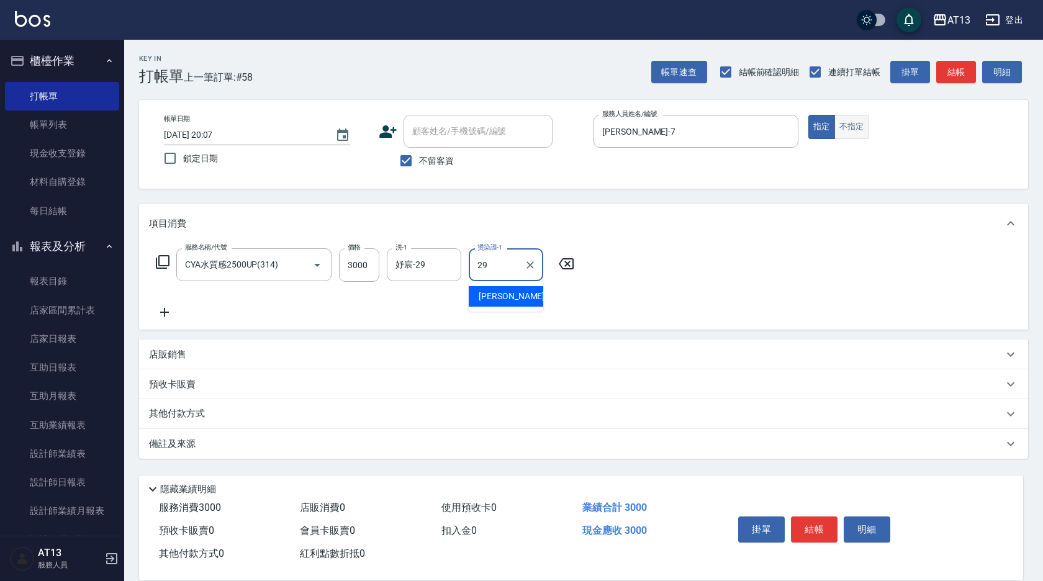
type input "妤宸-29"
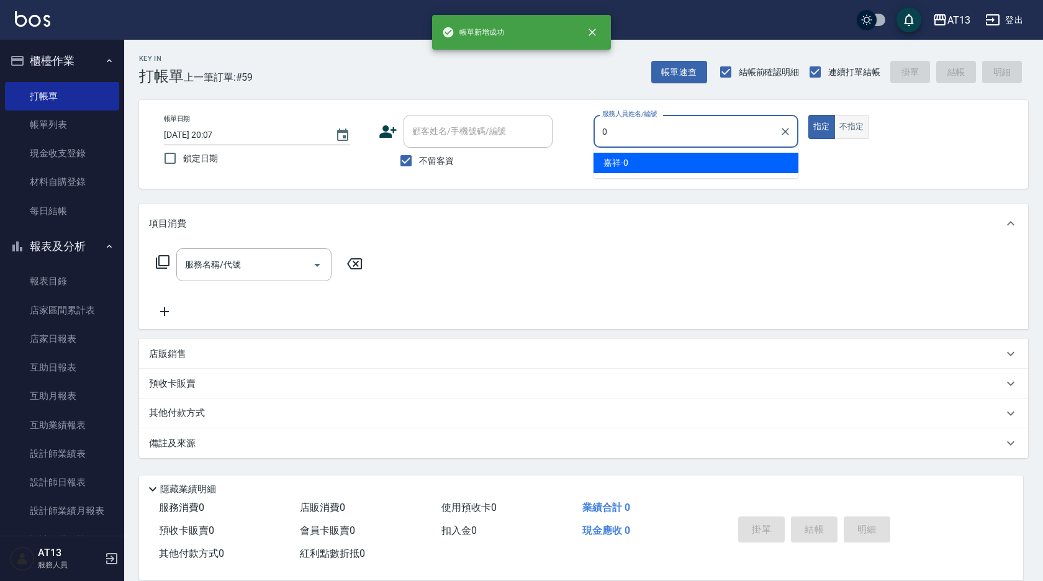
type input "嘉祥-0"
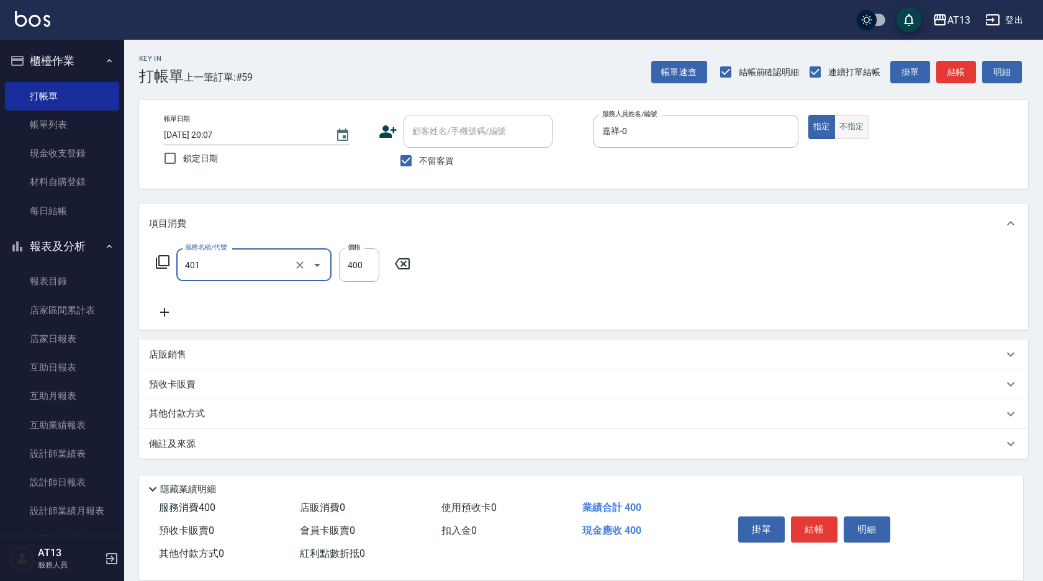
type input "剪髮(401)"
type input "300"
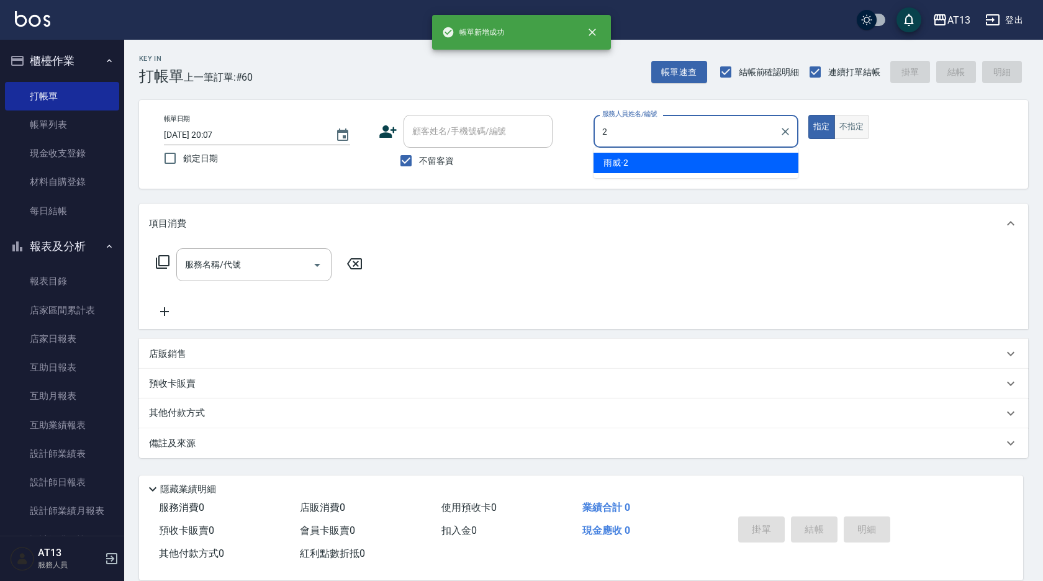
type input "雨威-2"
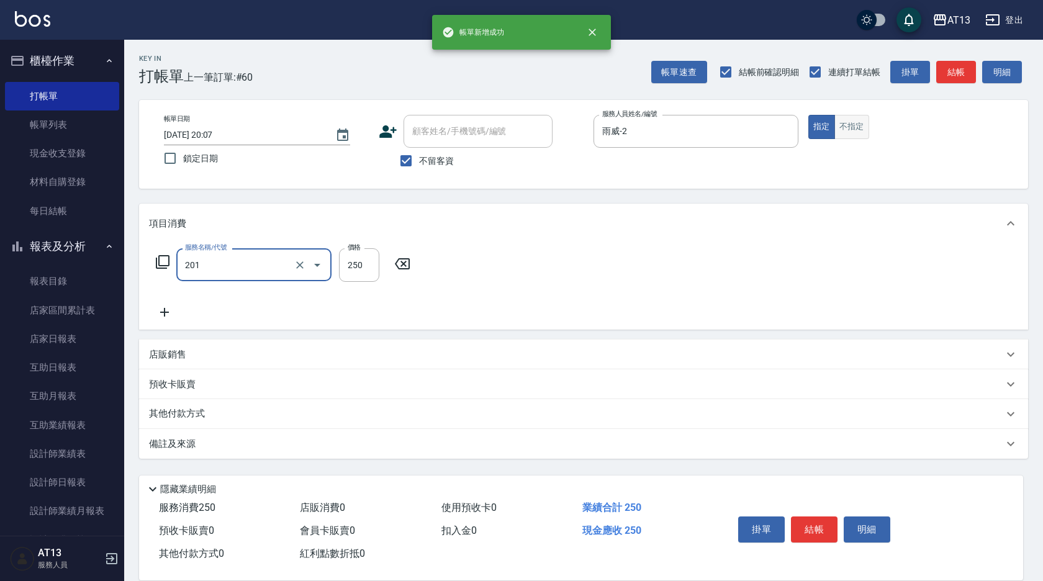
type input "洗髮(201)"
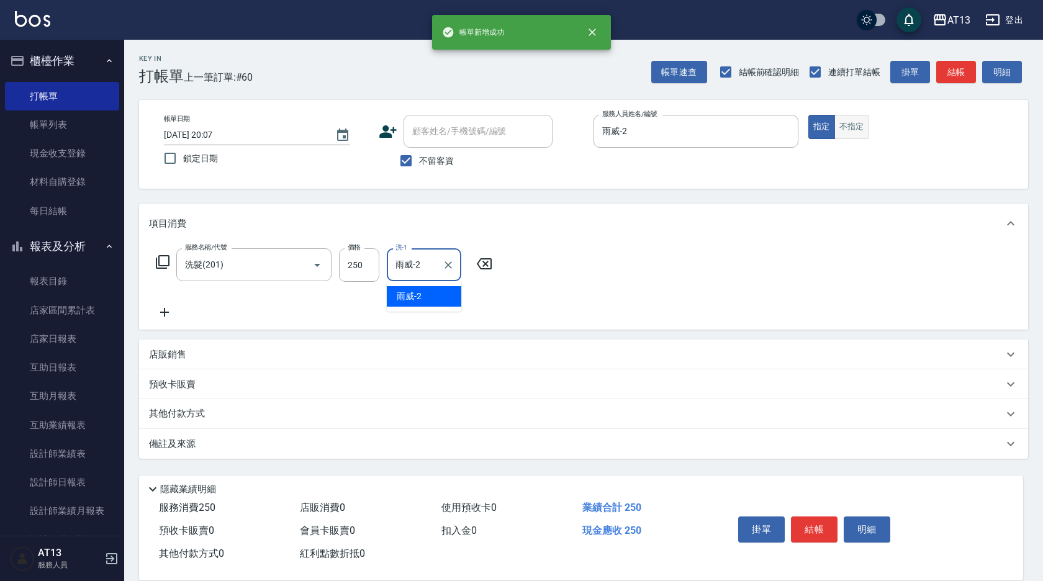
type input "雨威-2"
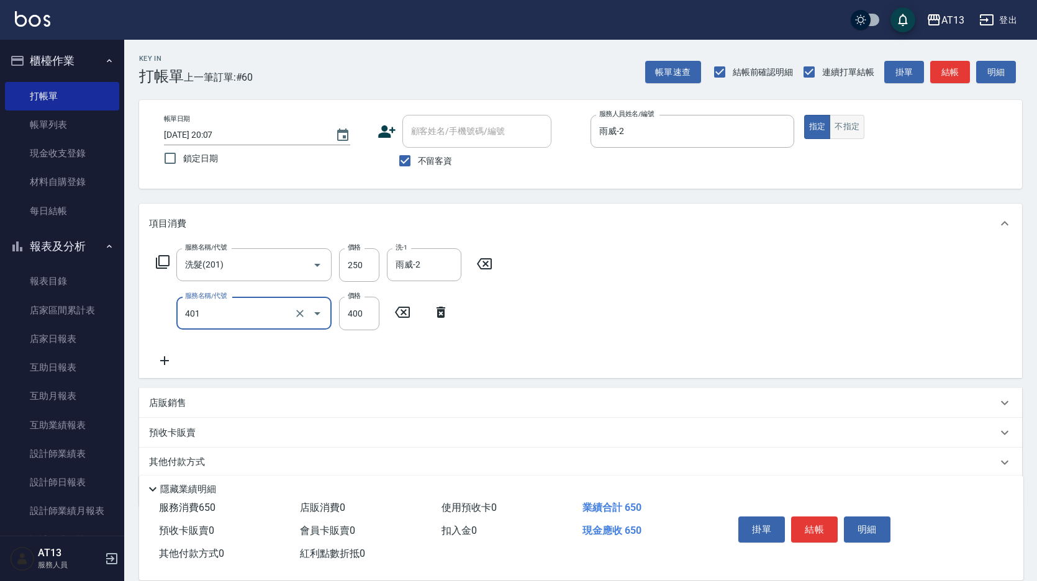
type input "剪髮(401)"
type input "200"
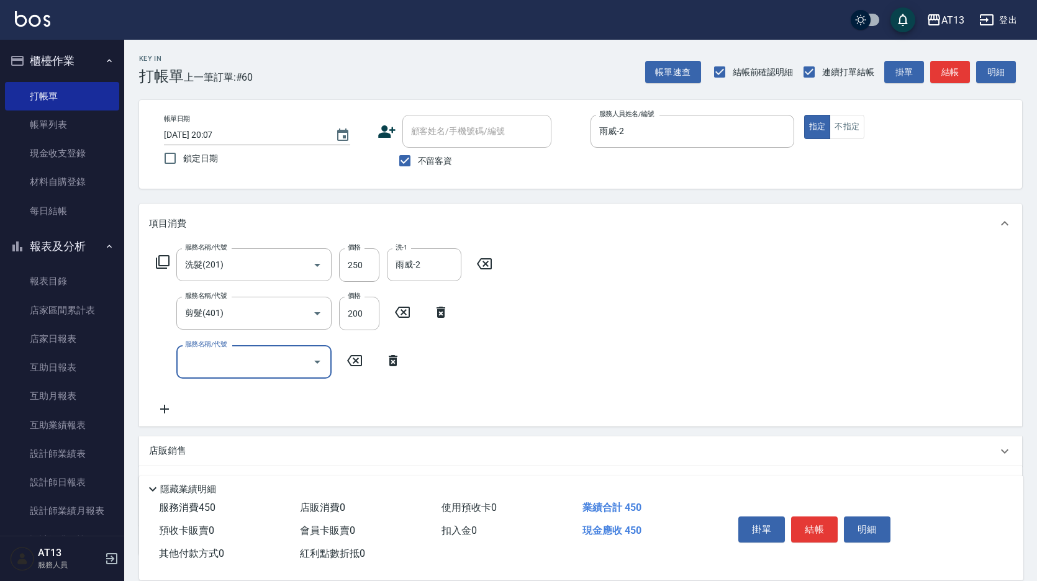
drag, startPoint x: 862, startPoint y: 133, endPoint x: 867, endPoint y: 137, distance: 6.6
click at [867, 137] on div "指定 不指定" at bounding box center [906, 127] width 204 height 24
click at [857, 128] on button "不指定" at bounding box center [846, 127] width 35 height 24
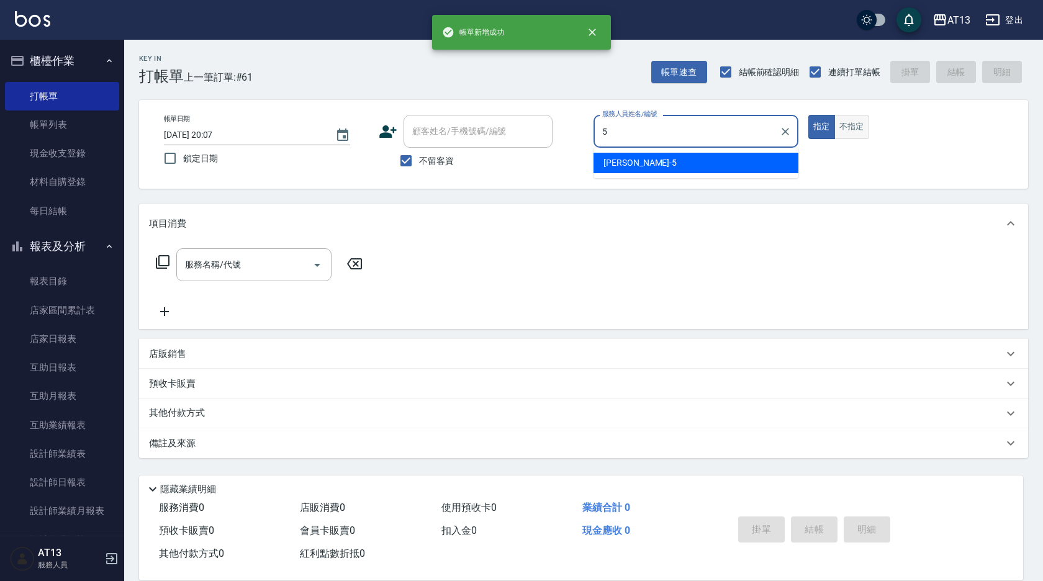
type input "陳紓晴-5"
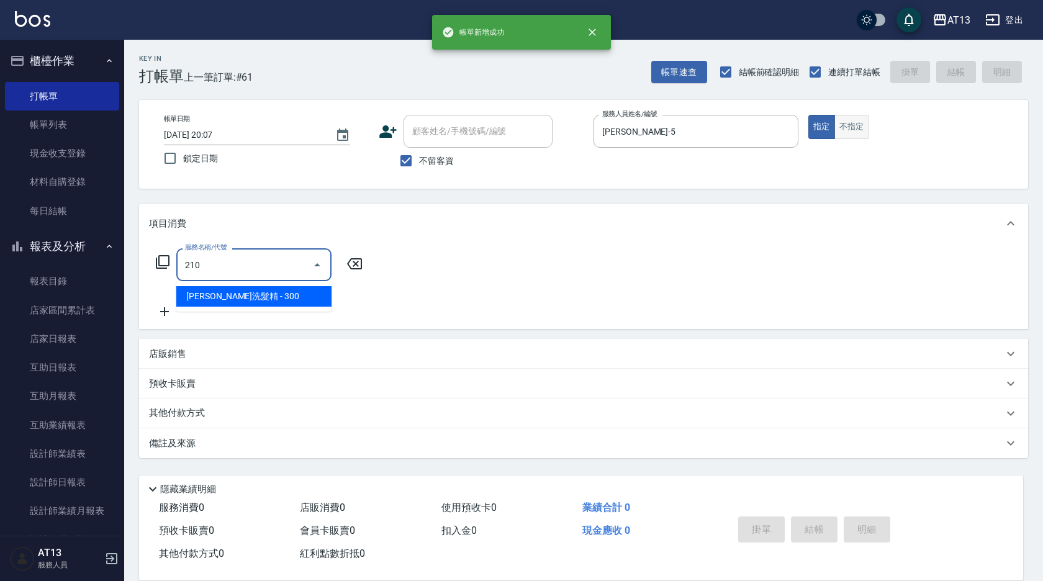
type input "歐娜洗髮精(210)"
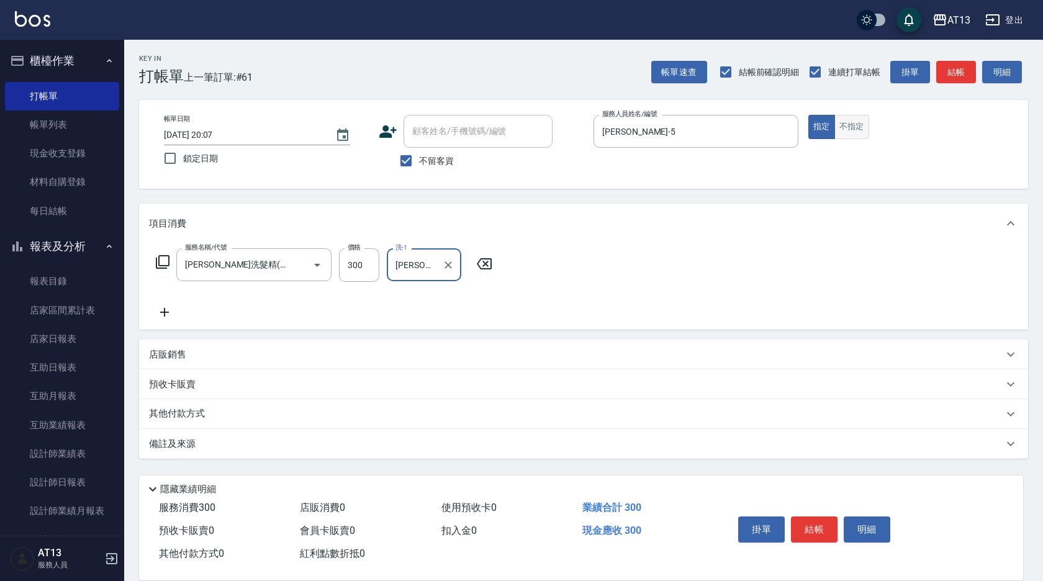
type input "陳紓晴-5"
click at [860, 132] on button "不指定" at bounding box center [851, 127] width 35 height 24
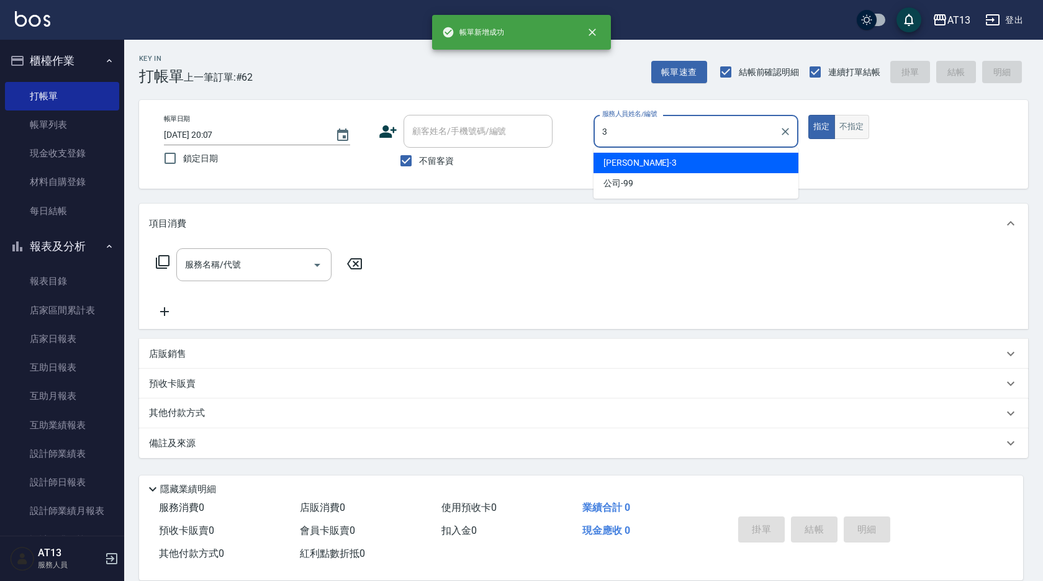
type input "敏玹-3"
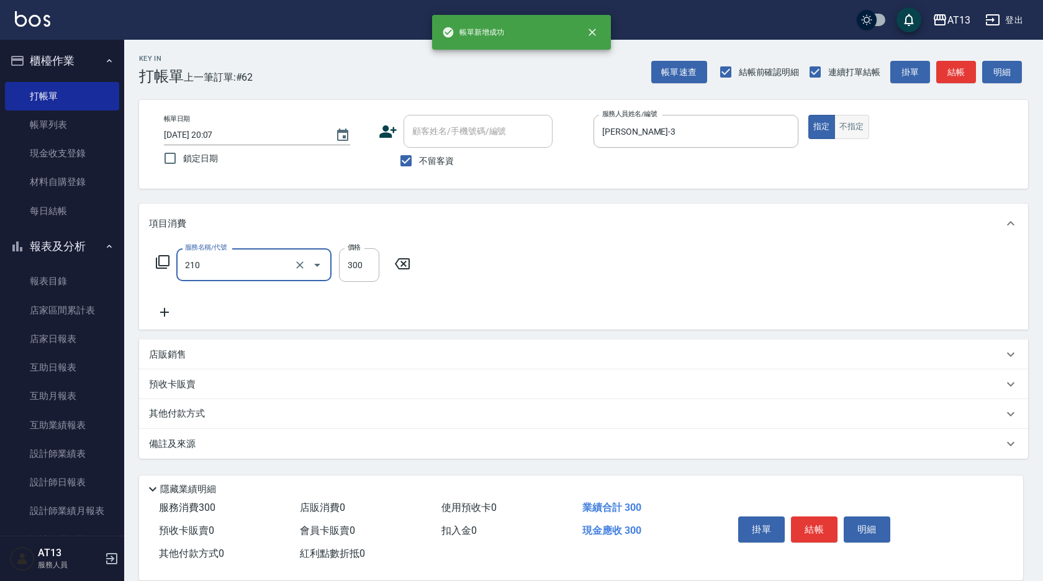
type input "歐娜洗髮精(210)"
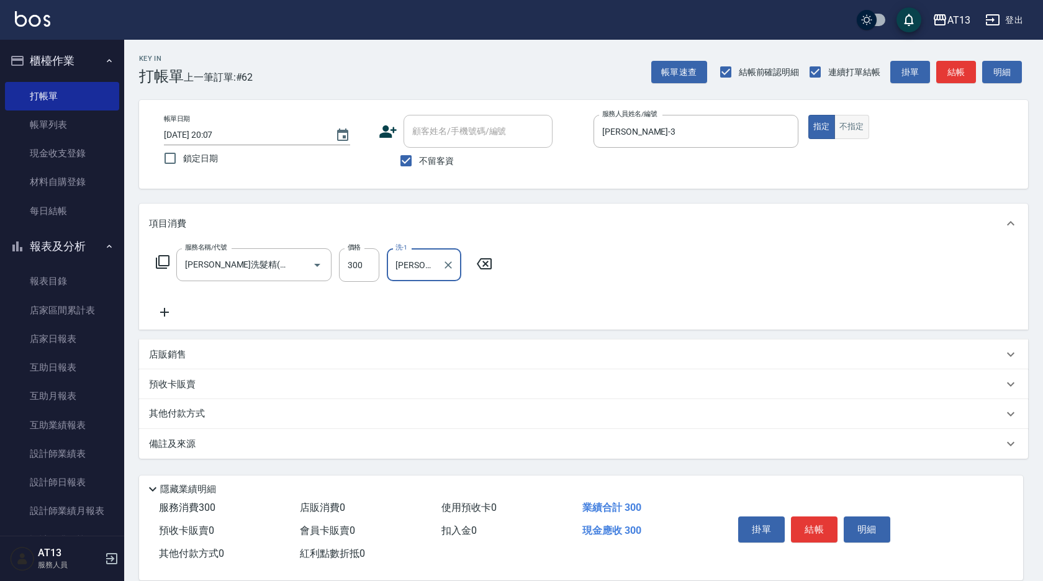
type input "吳映蓉-33"
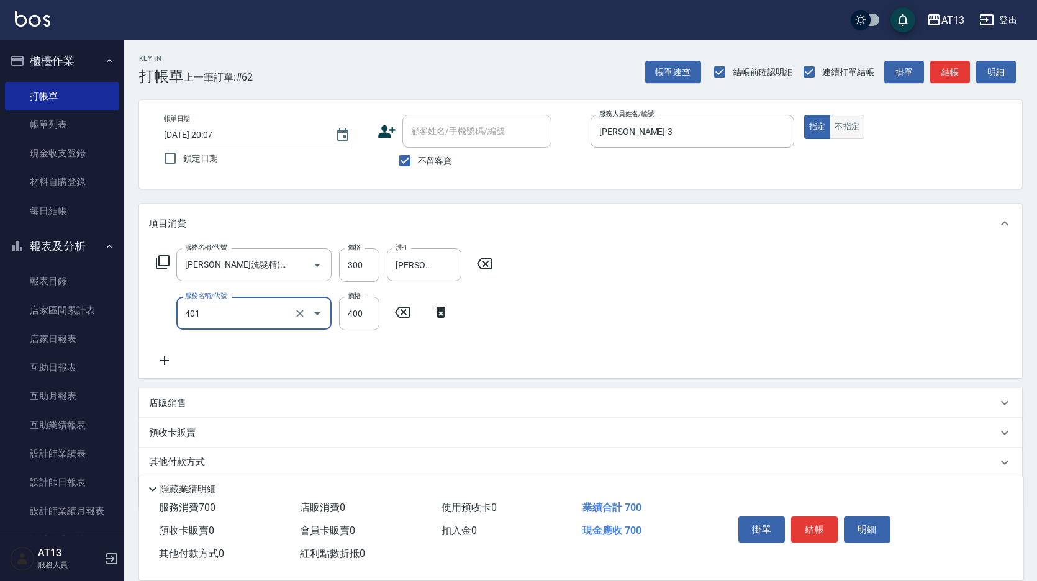
type input "剪髮(401)"
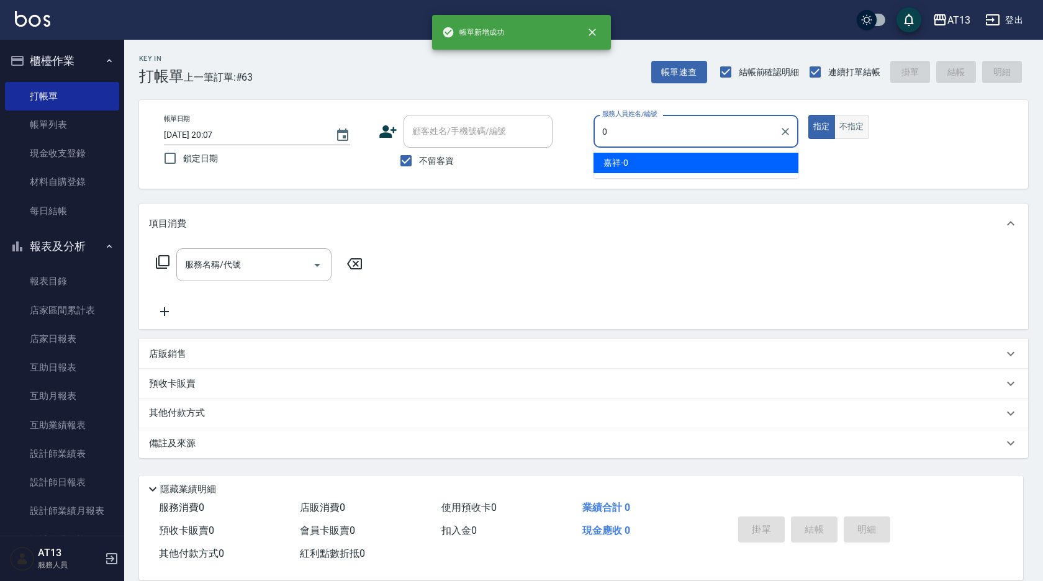
type input "嘉祥-0"
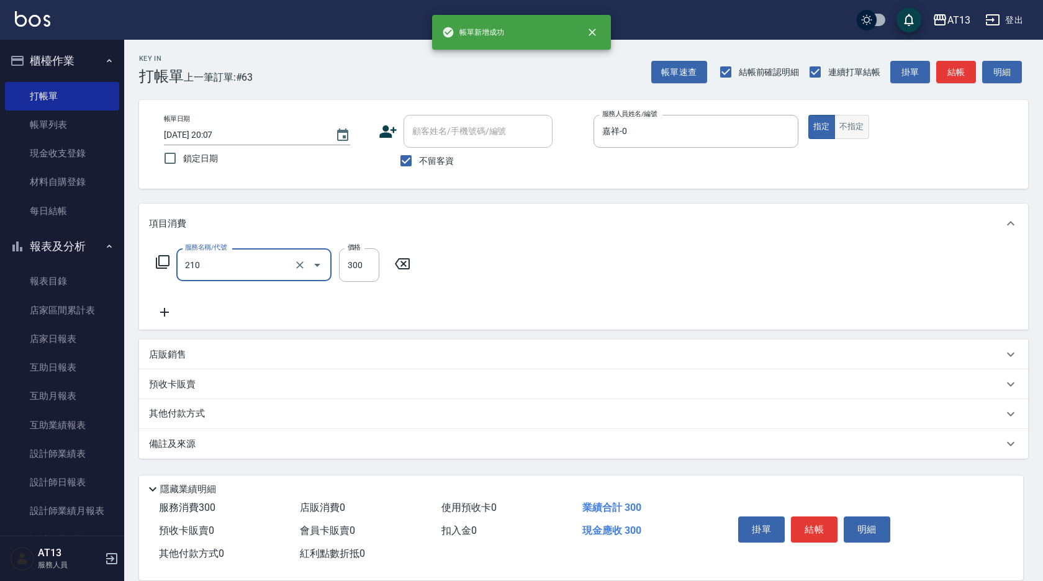
type input "歐娜洗髮精(210)"
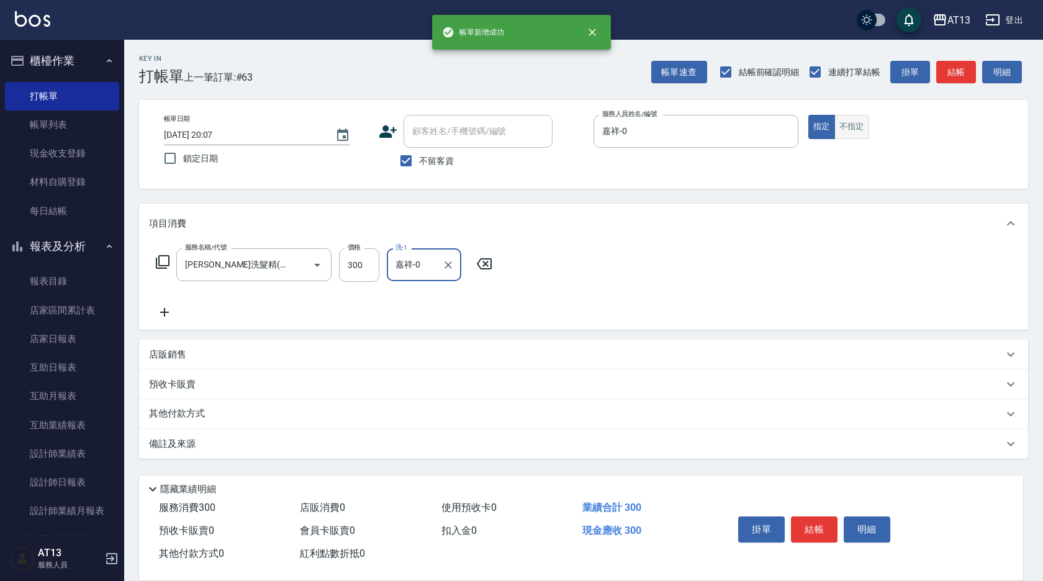
type input "嘉祥-0"
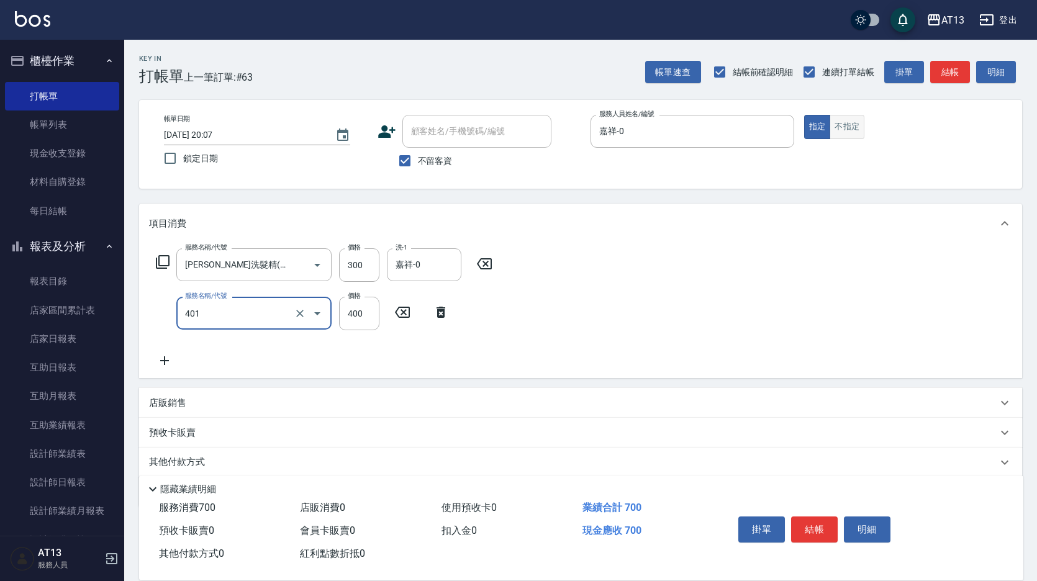
type input "剪髮(401)"
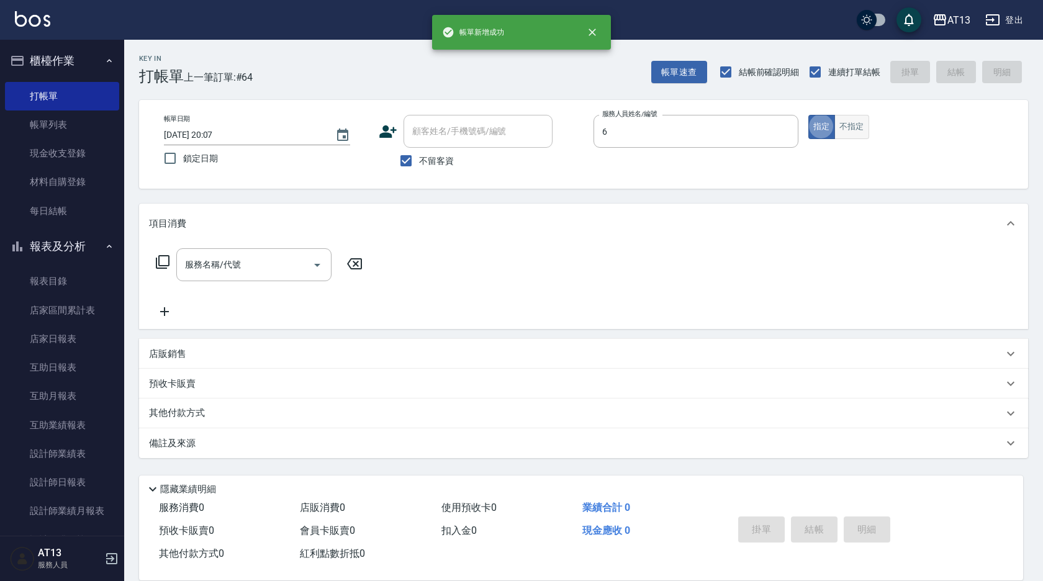
type input "亭妤-6"
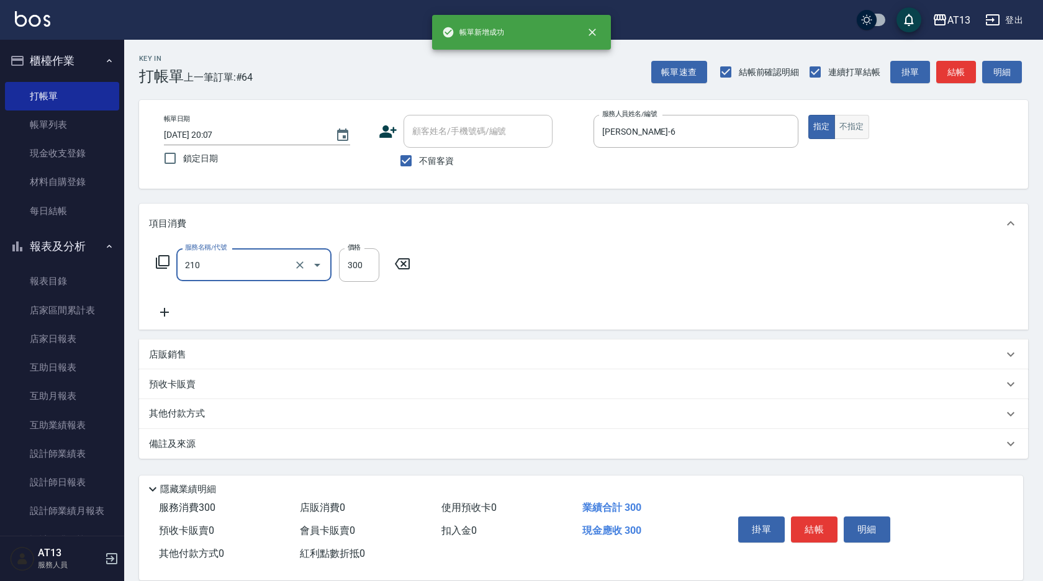
type input "歐娜洗髮精(210)"
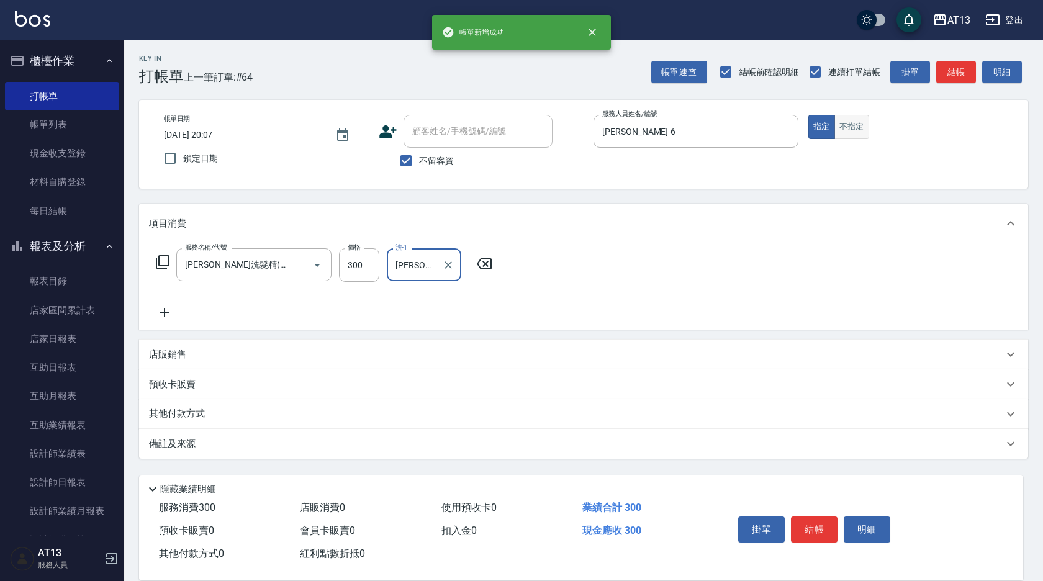
type input "鍾曉恩-26"
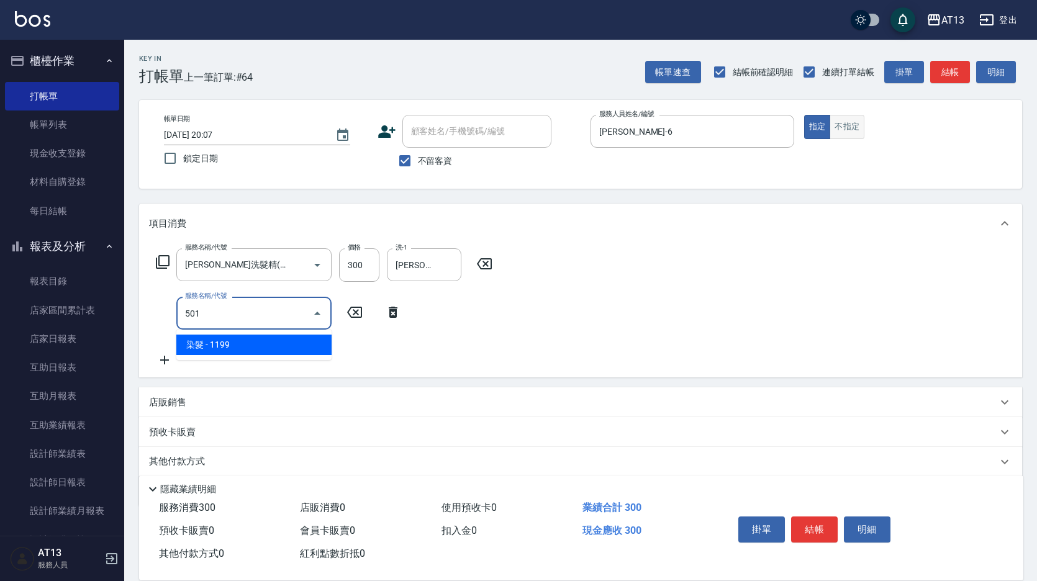
type input "染髮(501)"
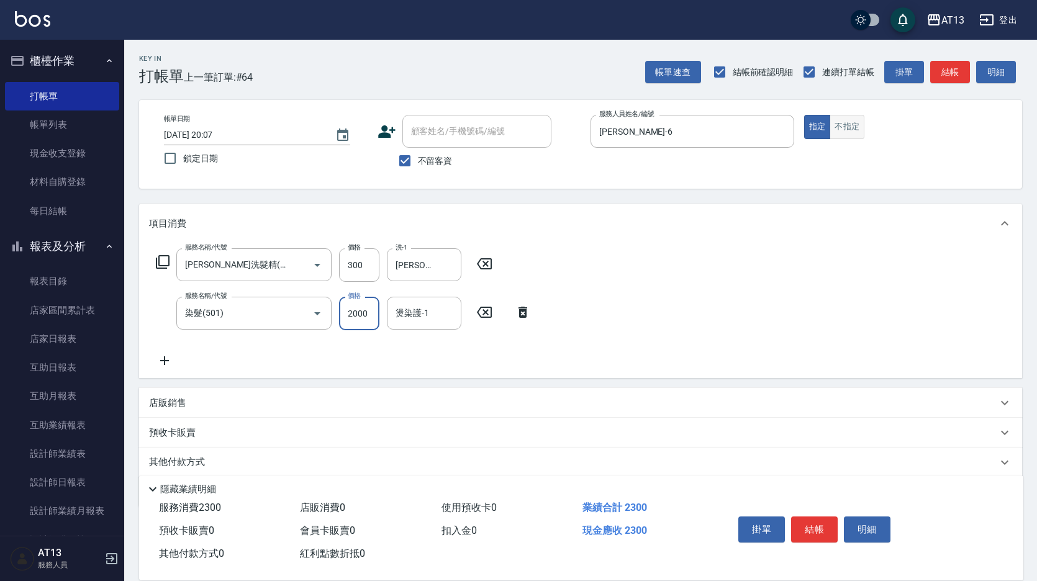
type input "2000"
type input "鍾曉恩-26"
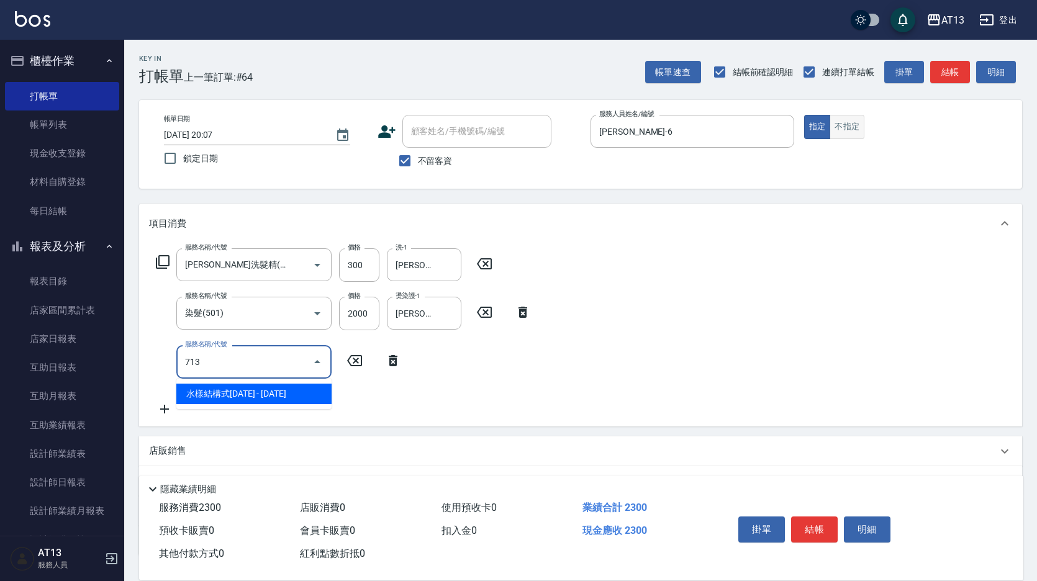
type input "水樣結構式1200(713)"
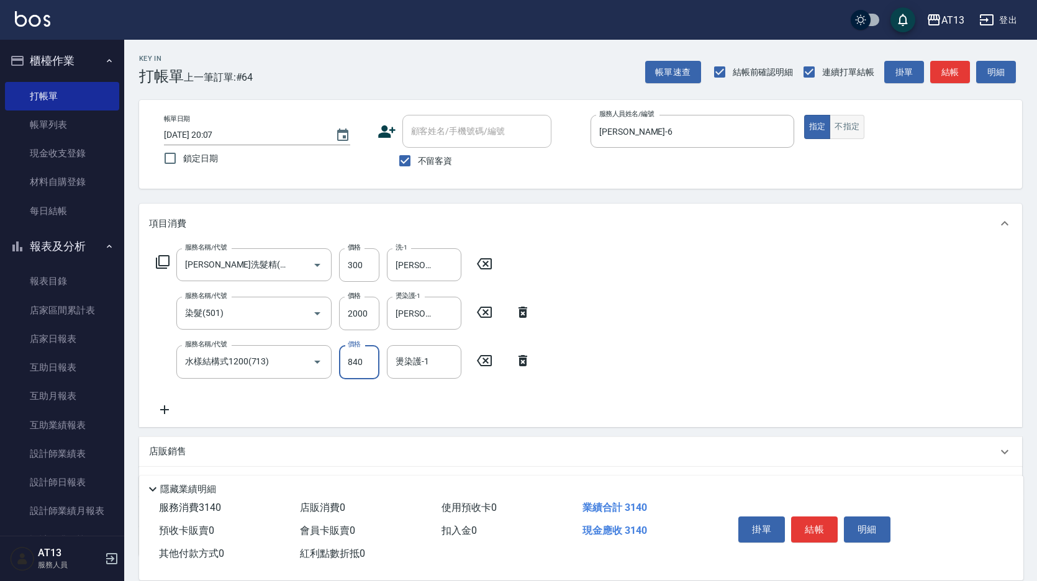
type input "840"
type input "鍾曉恩-26"
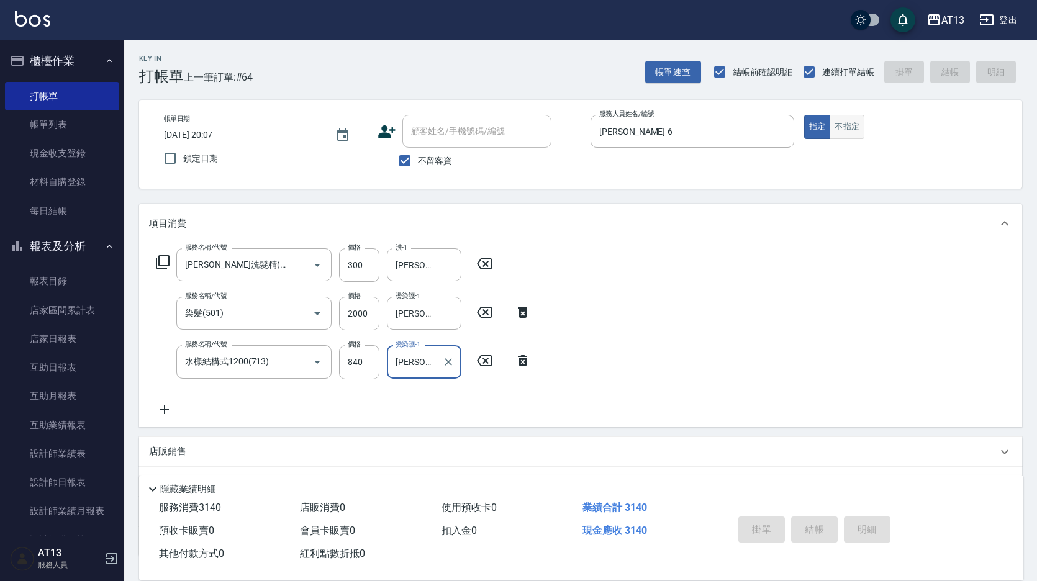
type input "2025/10/10 20:08"
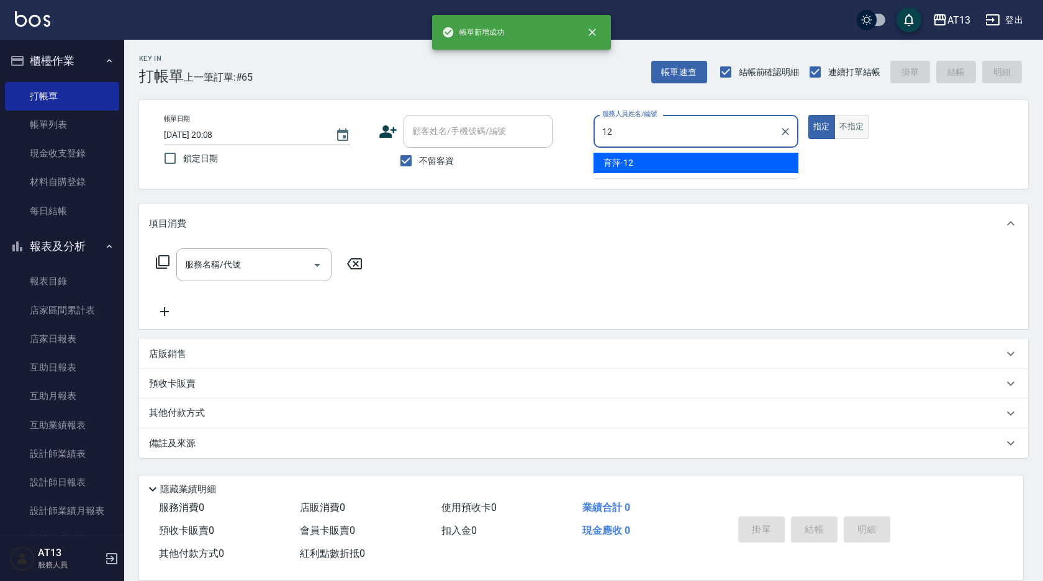
type input "育萍-12"
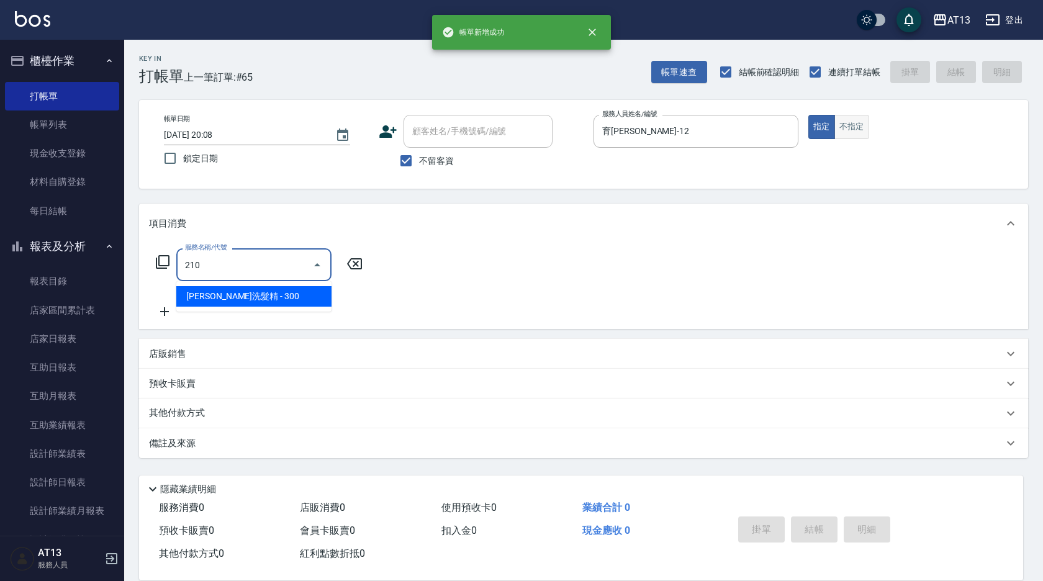
type input "歐娜洗髮精(210)"
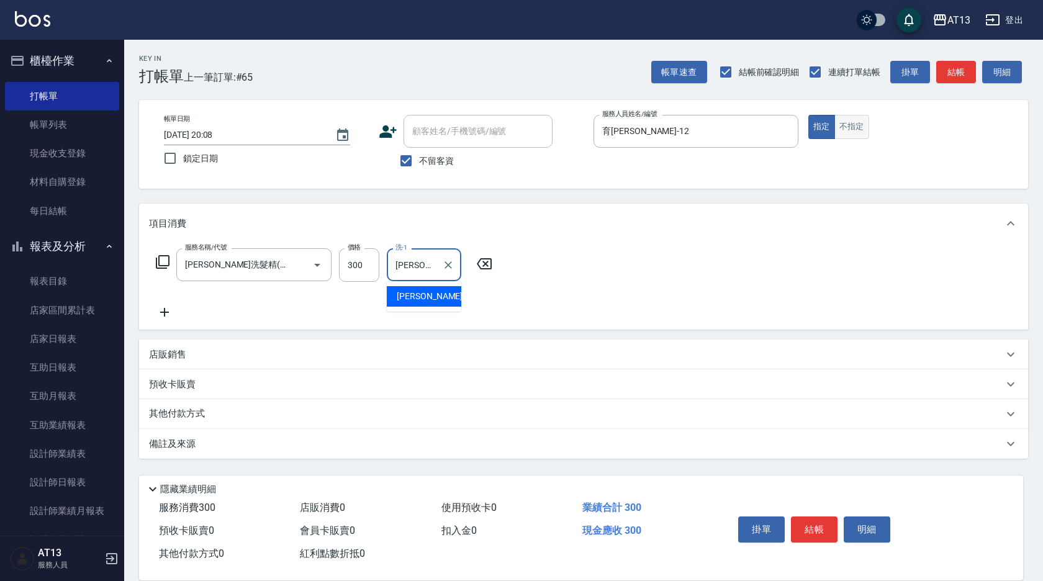
type input "李垣潔-31"
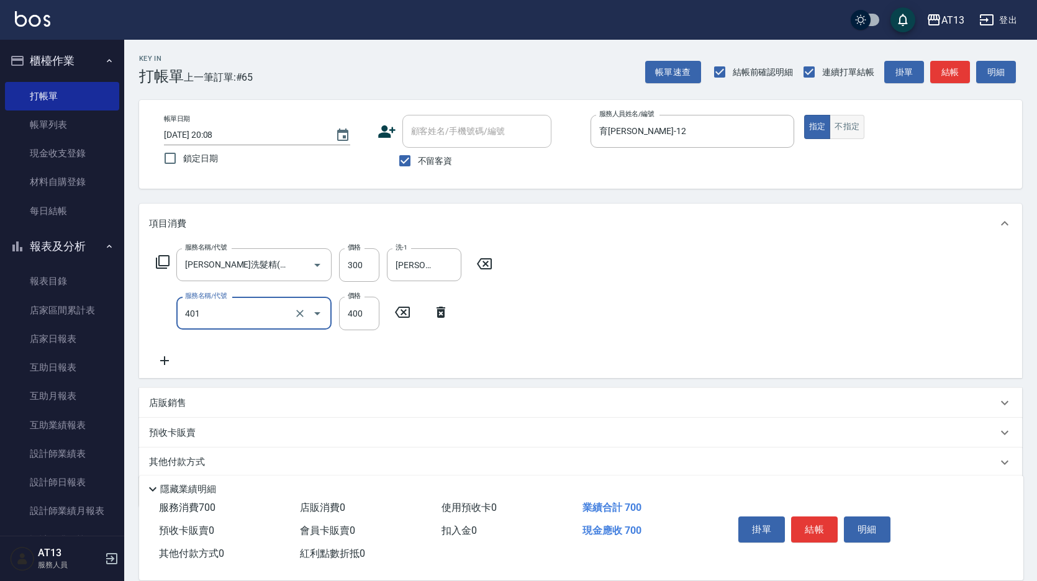
type input "剪髮(401)"
type input "500"
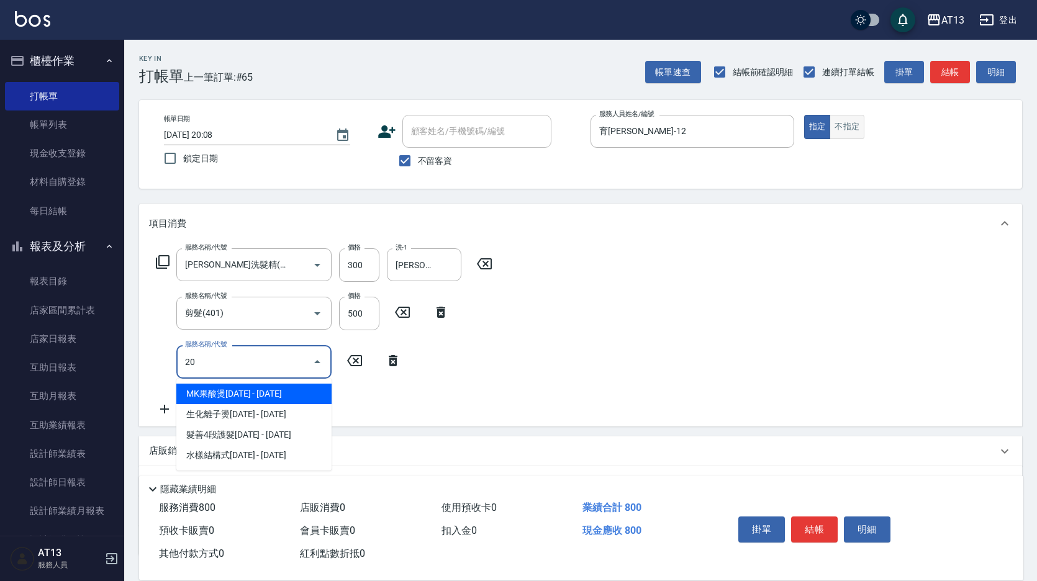
type input "2"
type input "染髮(501)"
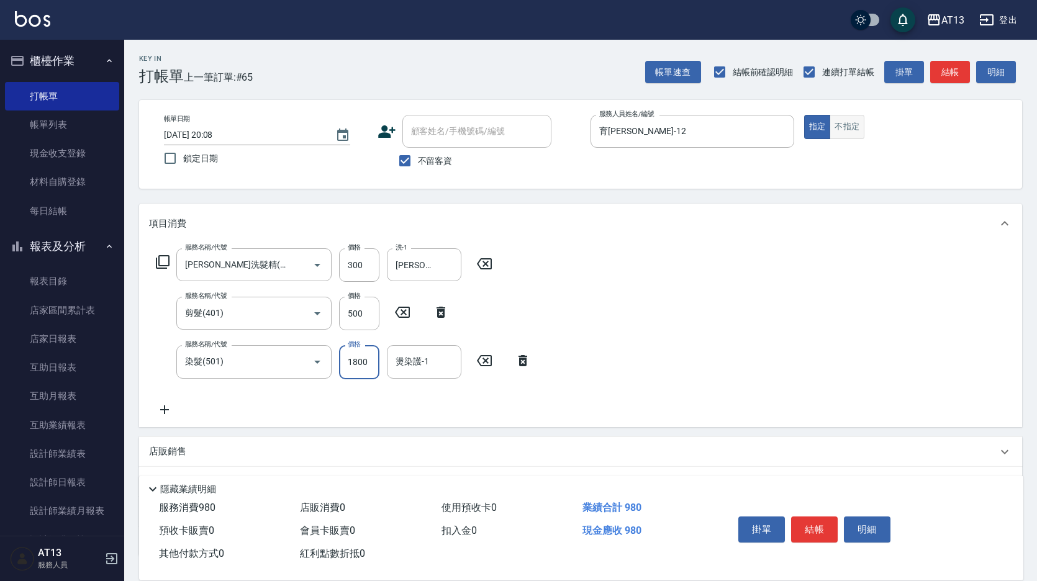
type input "1800"
type input "李垣潔-31"
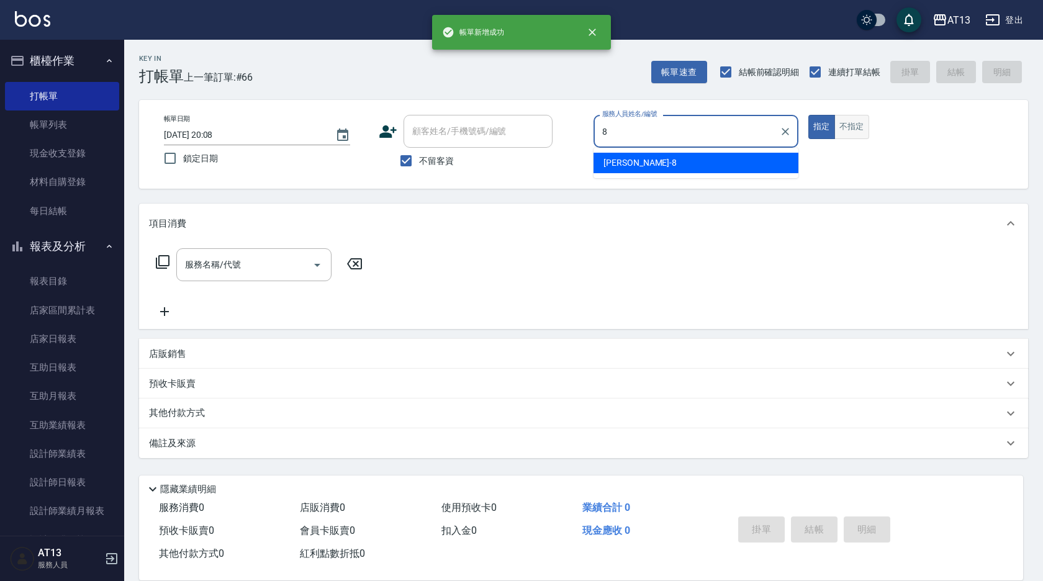
type input "Jerry-8"
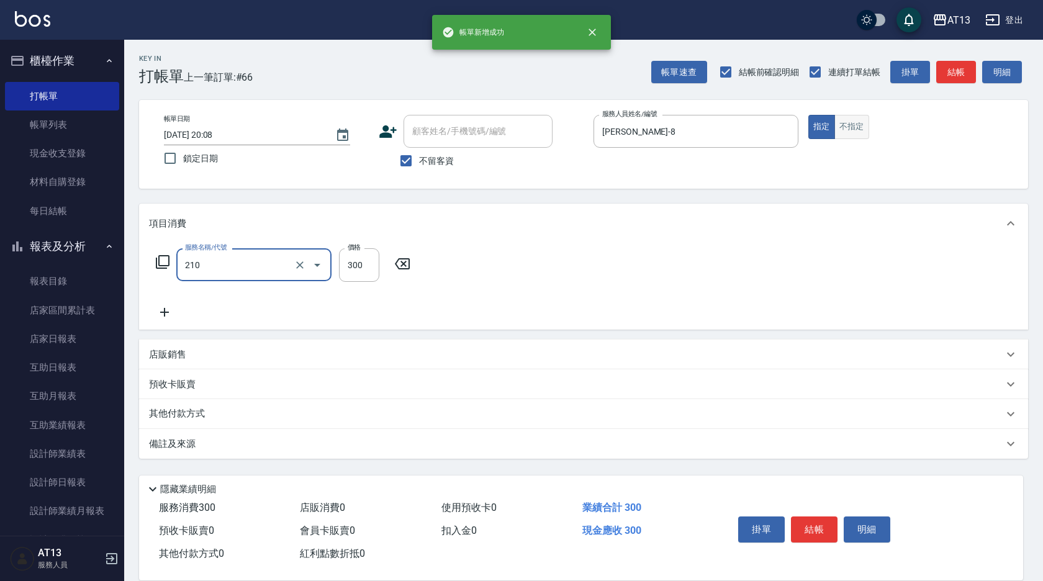
type input "歐娜洗髮精(210)"
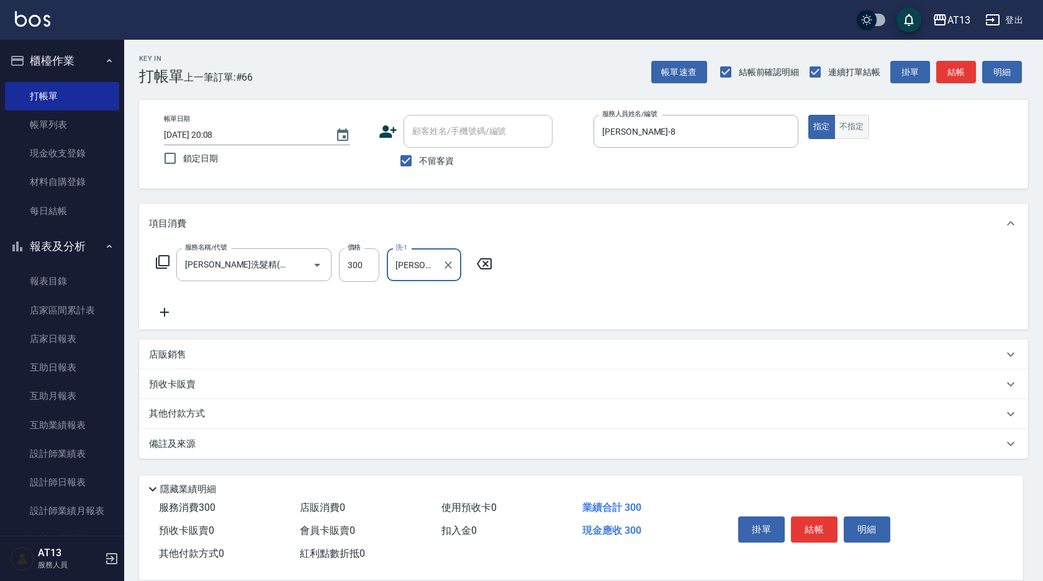
type input "蔡萓秦-11"
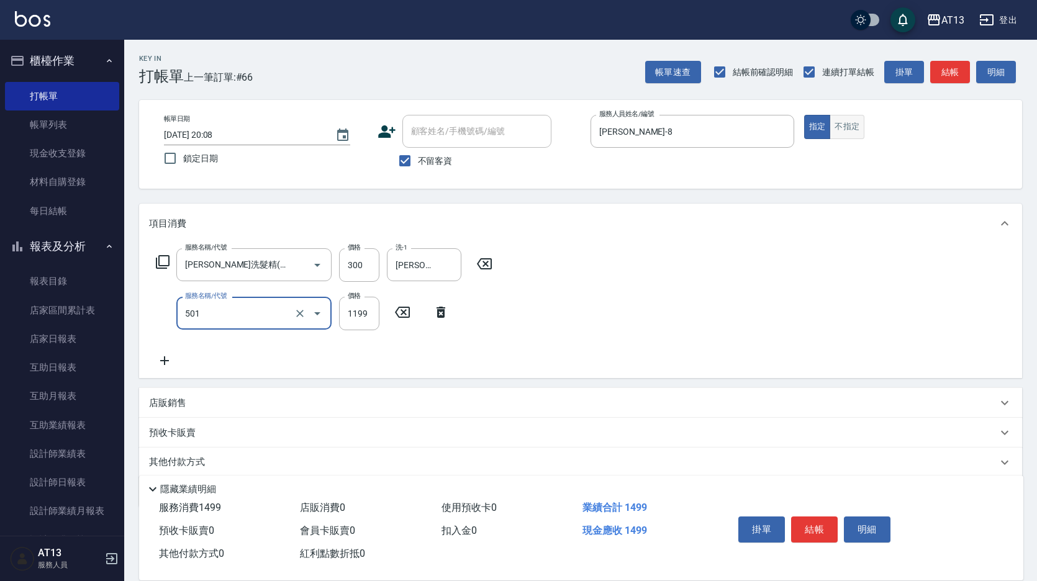
type input "染髮(501)"
type input "2000"
type input "蔡萓秦-11"
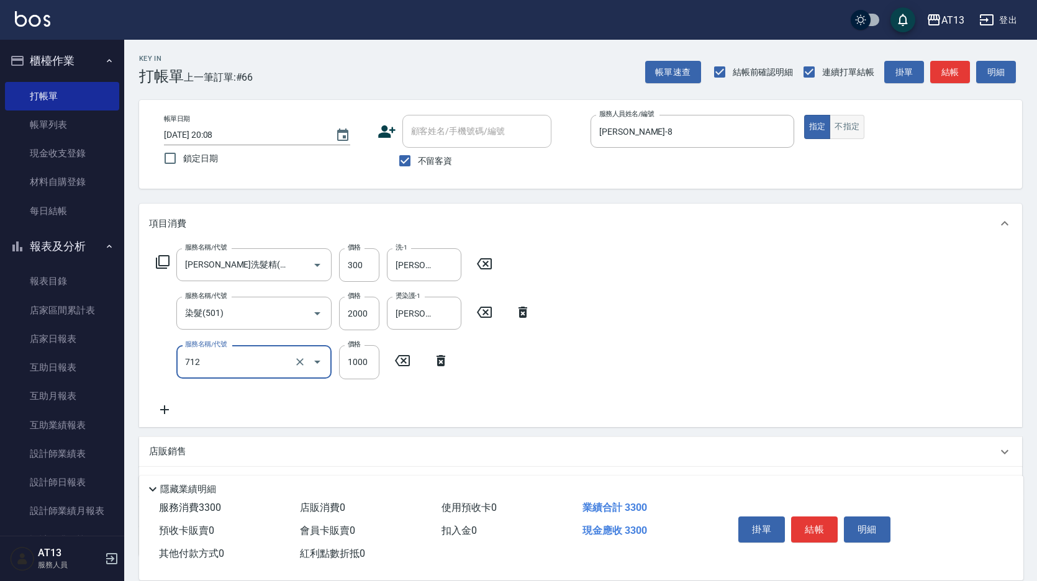
type input "伊蘭洋甘菊1000(712)"
type input "700"
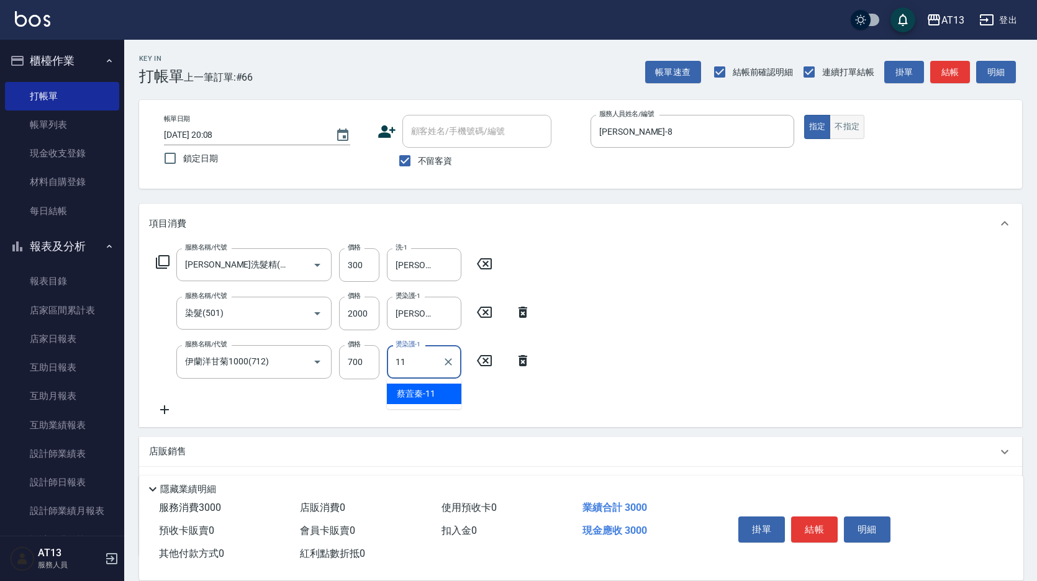
type input "蔡萓秦-11"
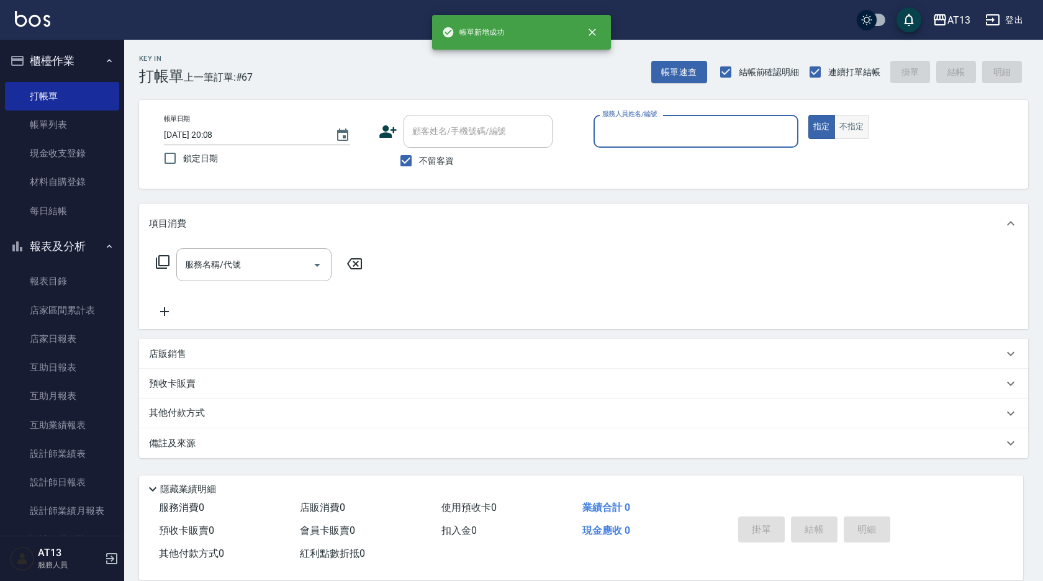
type input "0"
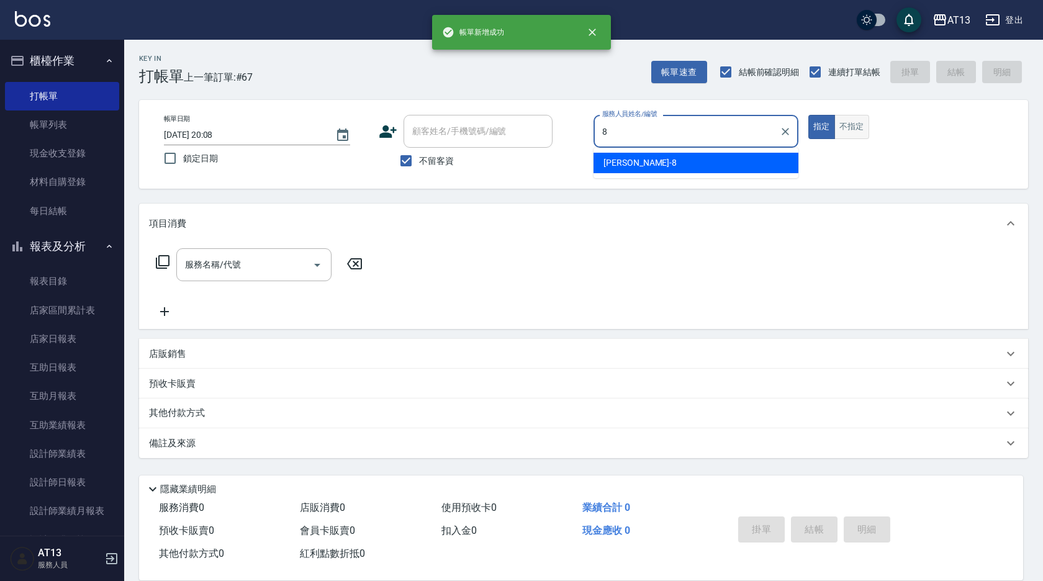
type input "Jerry-8"
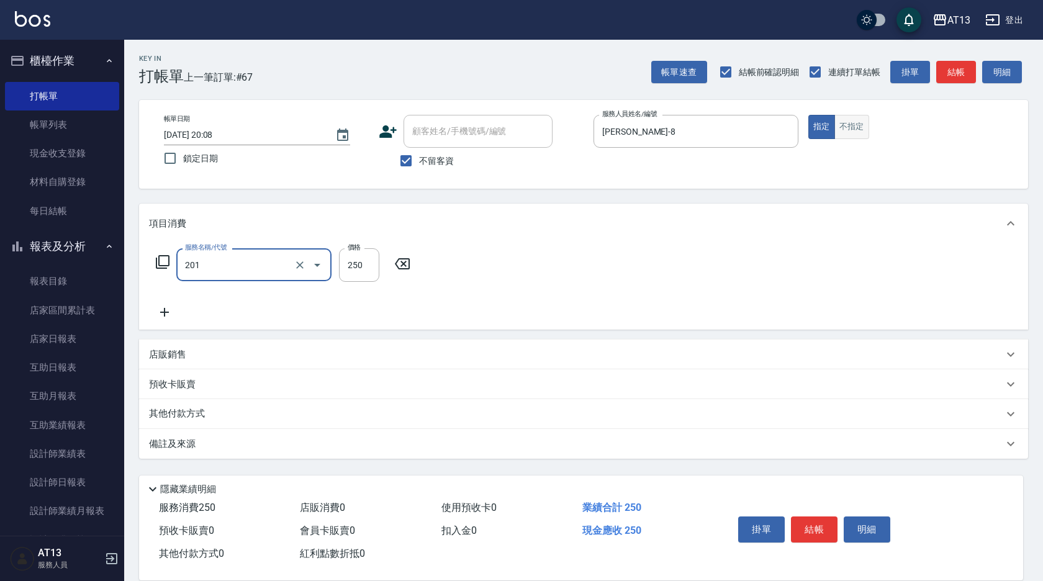
type input "洗髮(201)"
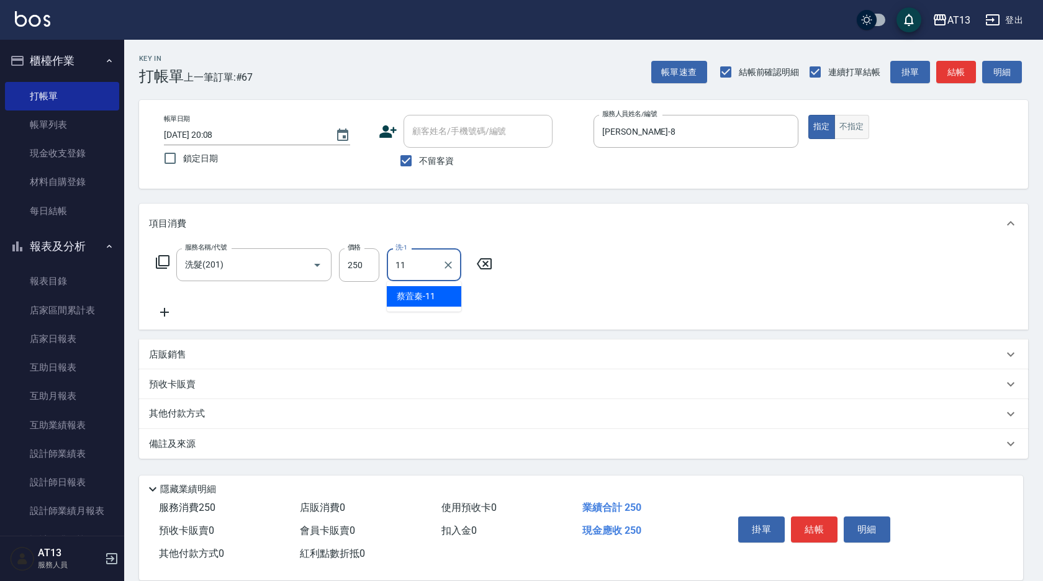
type input "蔡萓秦-11"
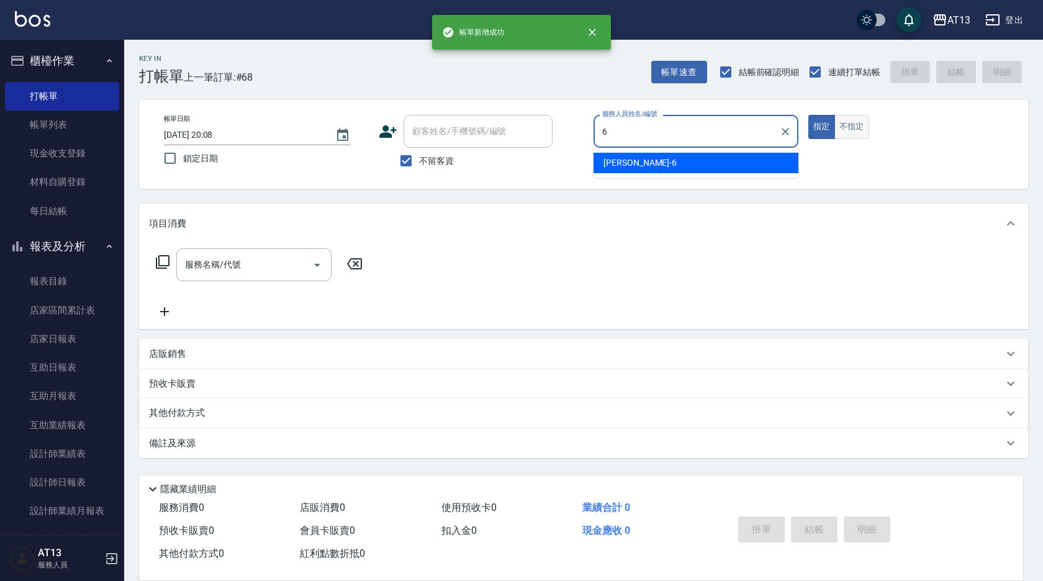
type input "亭妤-6"
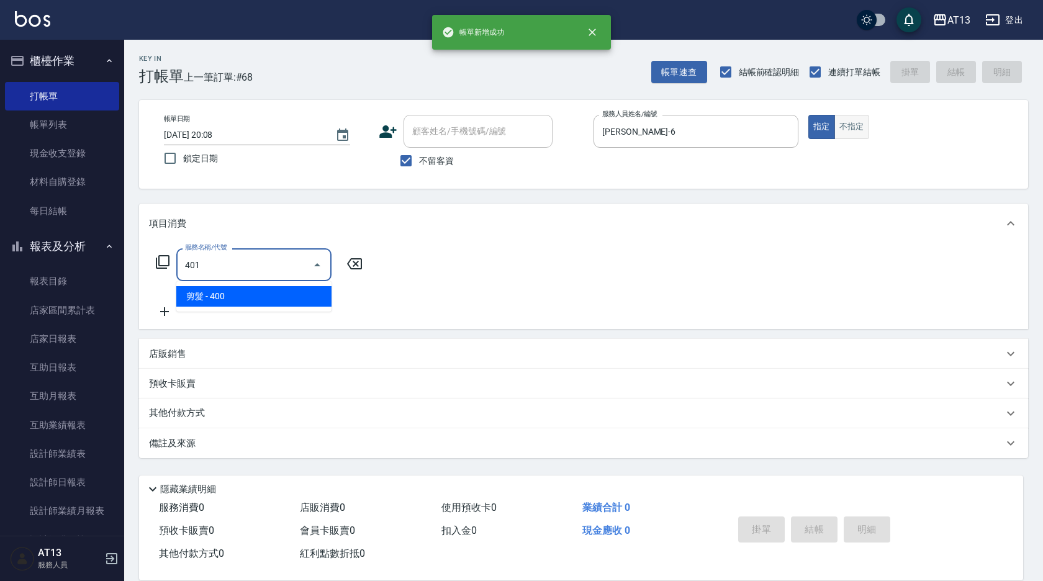
type input "剪髮(401)"
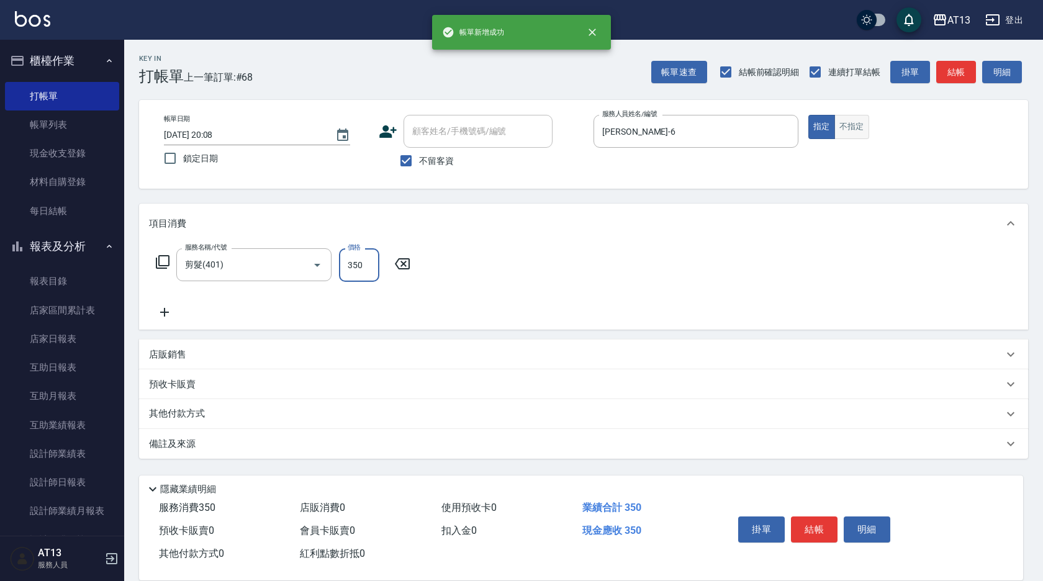
type input "350"
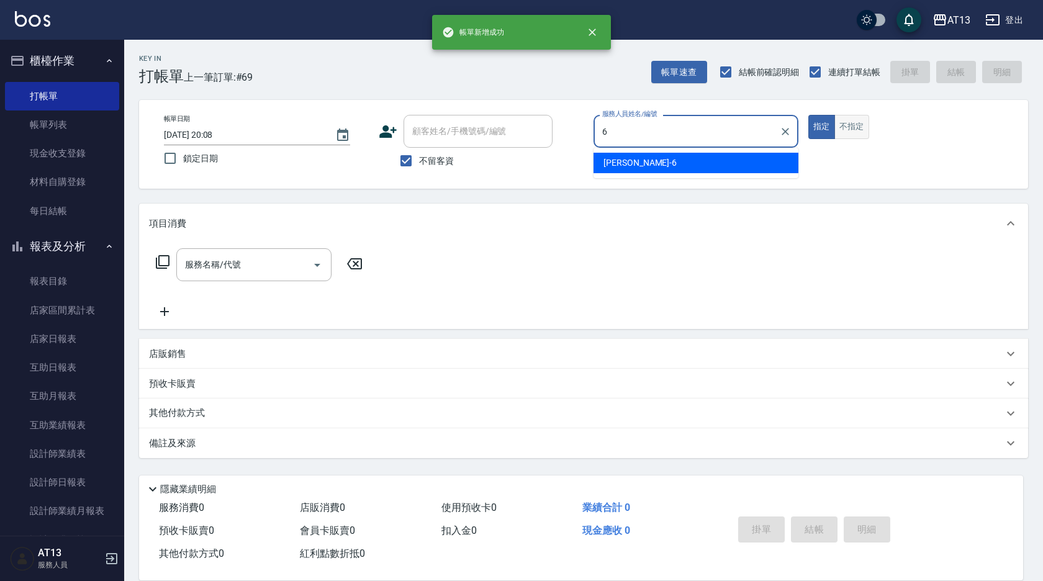
type input "亭妤-6"
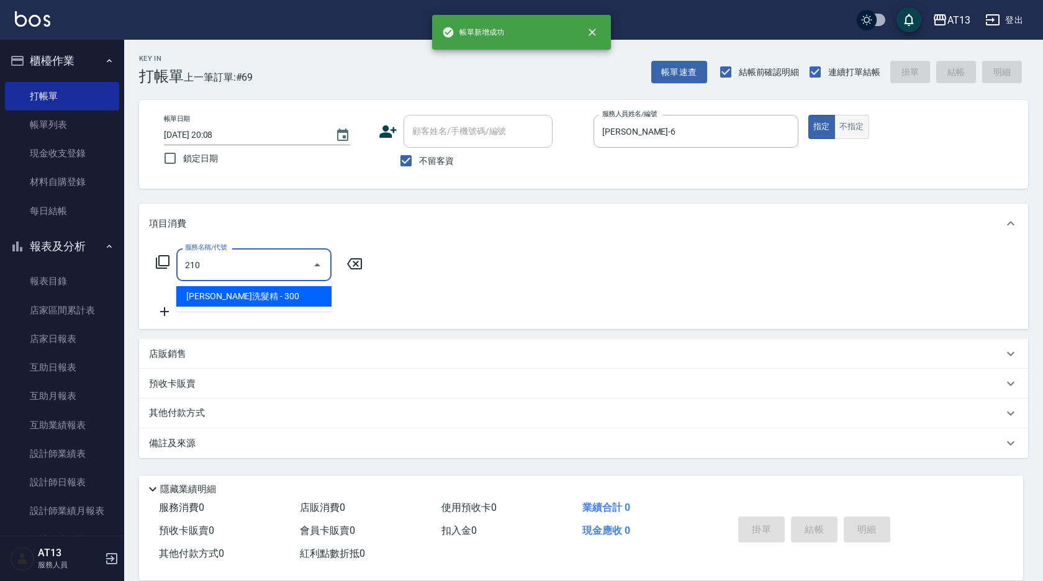
type input "歐娜洗髮精(210)"
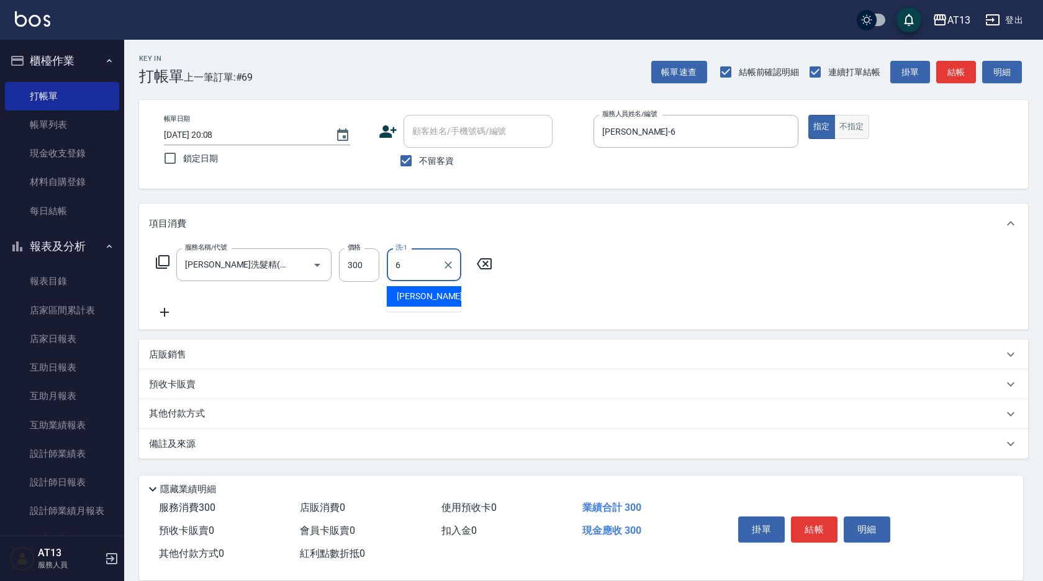
type input "亭妤-6"
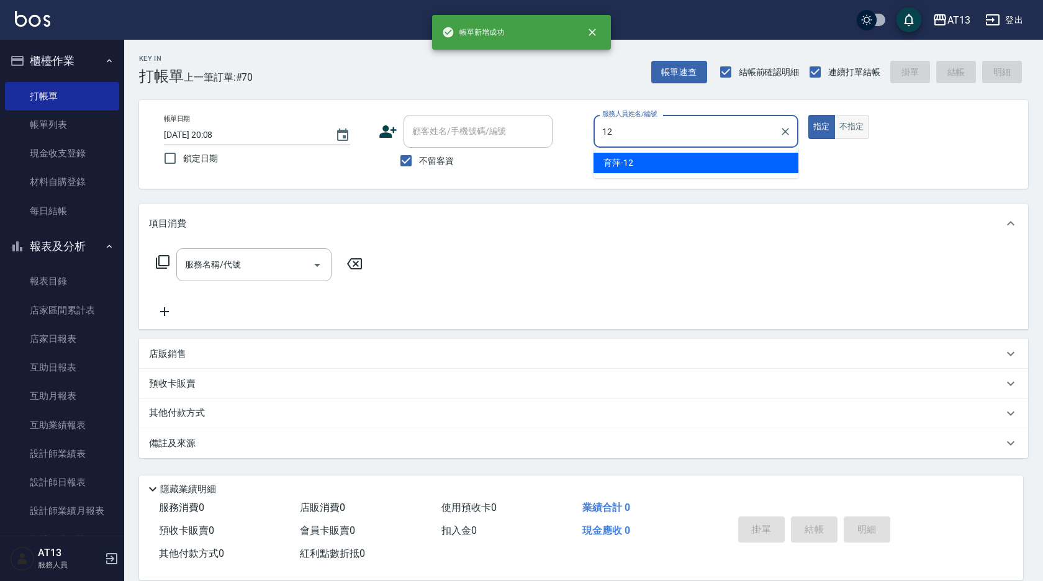
type input "育萍-12"
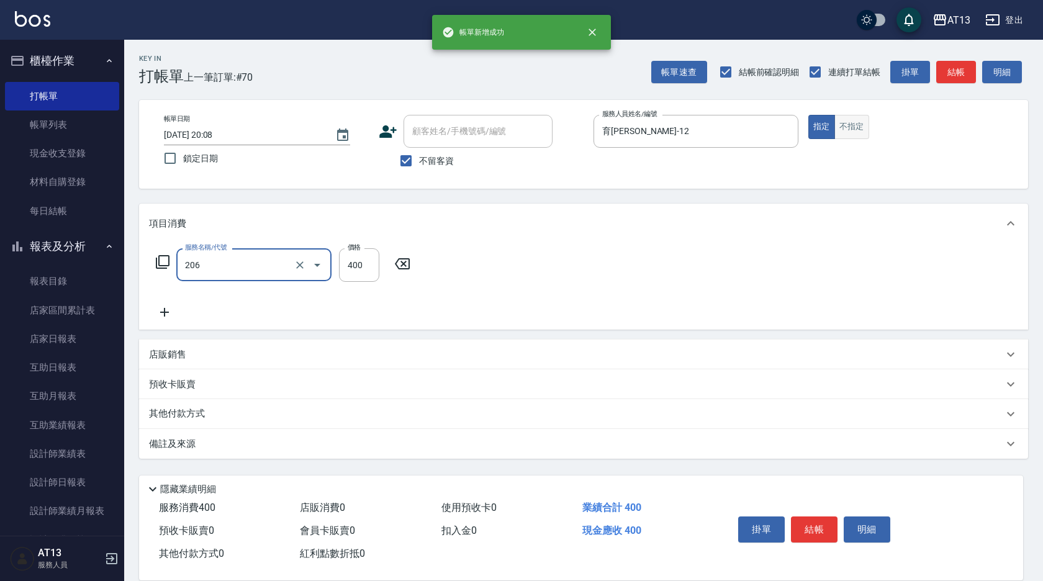
type input "健康洗(206)"
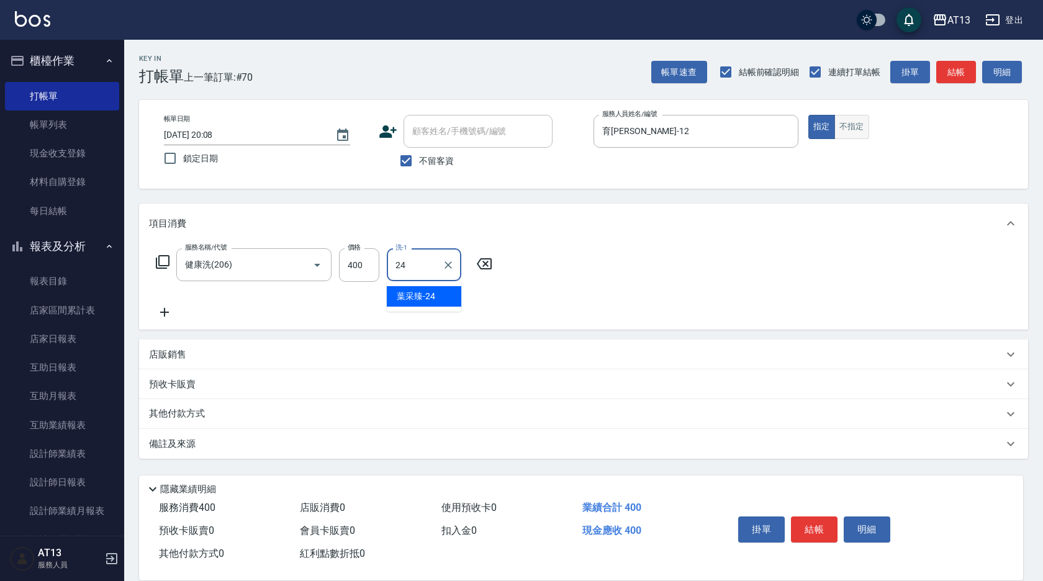
type input "葉采臻-24"
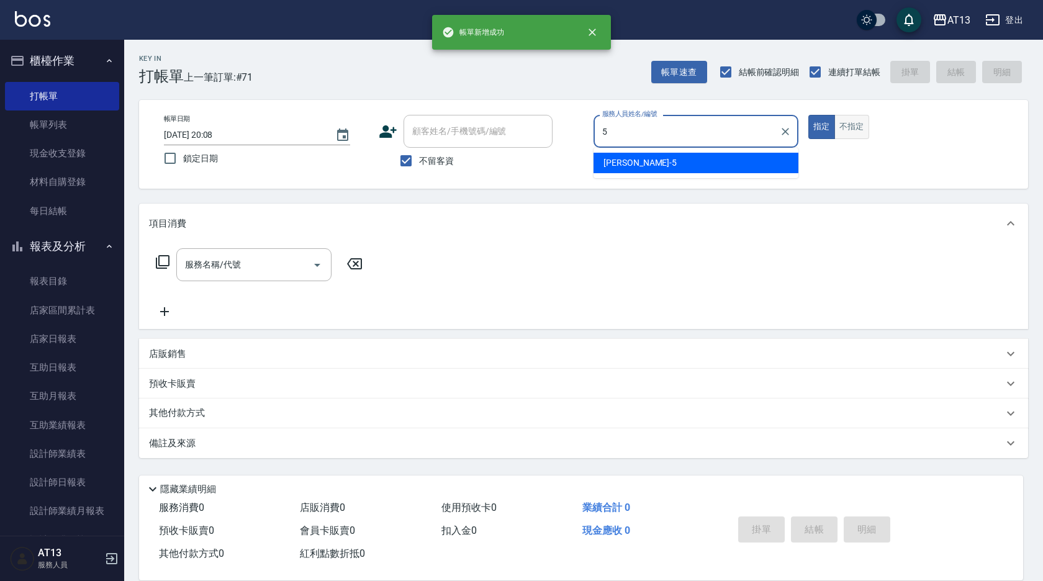
type input "陳紓晴-5"
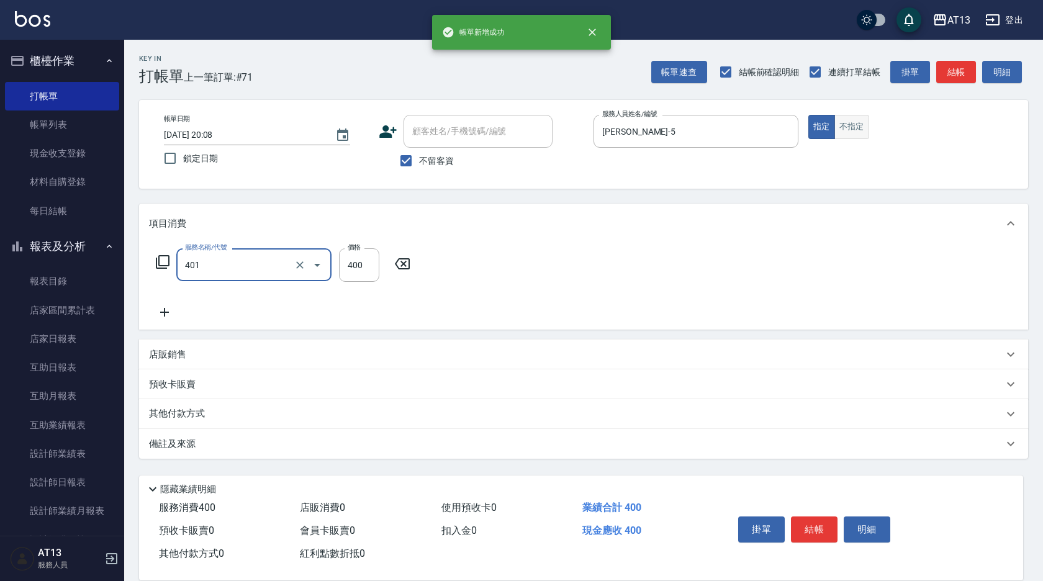
type input "剪髮(401)"
type input "150"
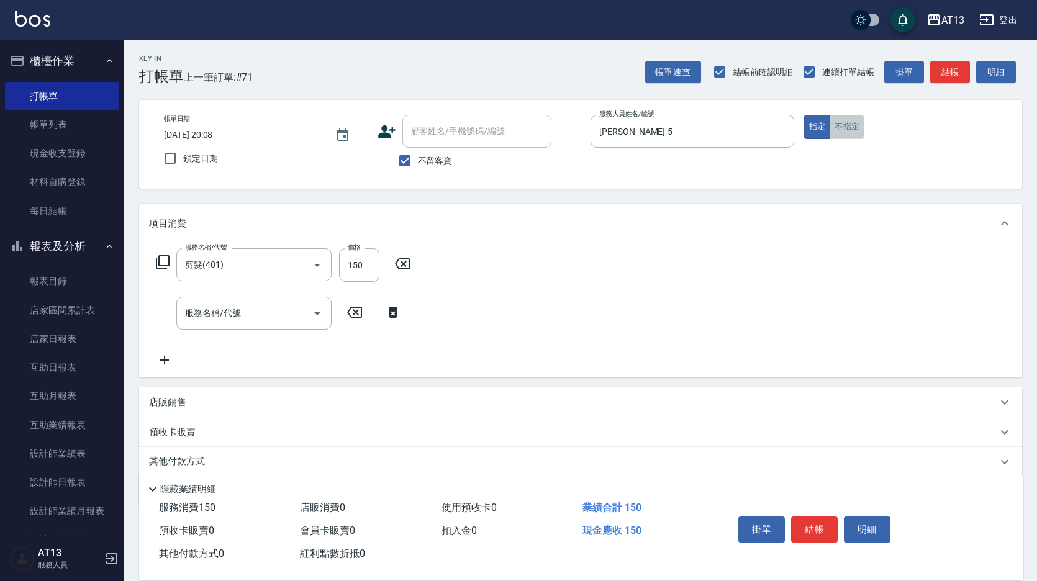
click at [860, 132] on button "不指定" at bounding box center [846, 127] width 35 height 24
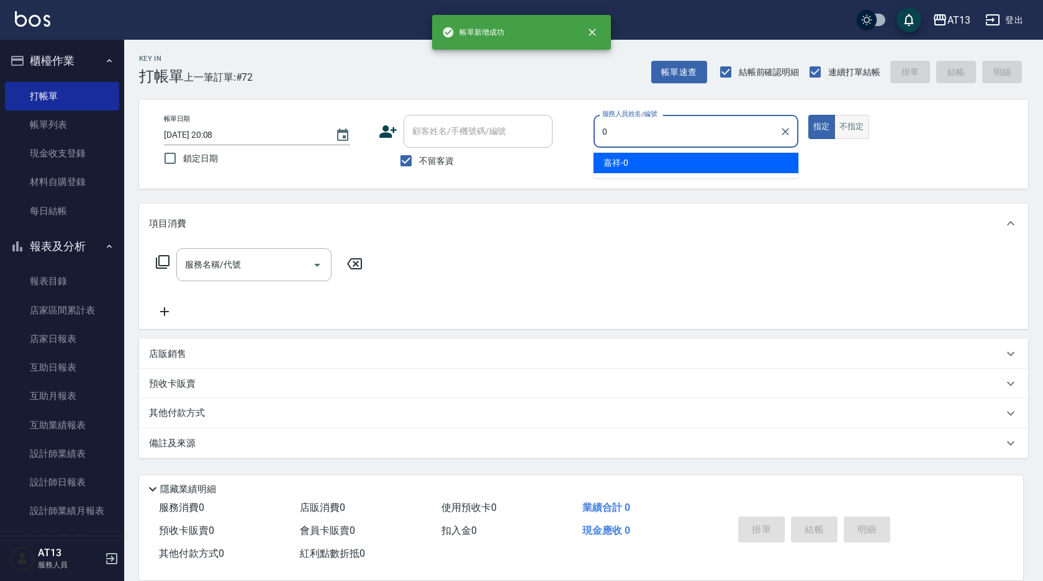
type input "嘉祥-0"
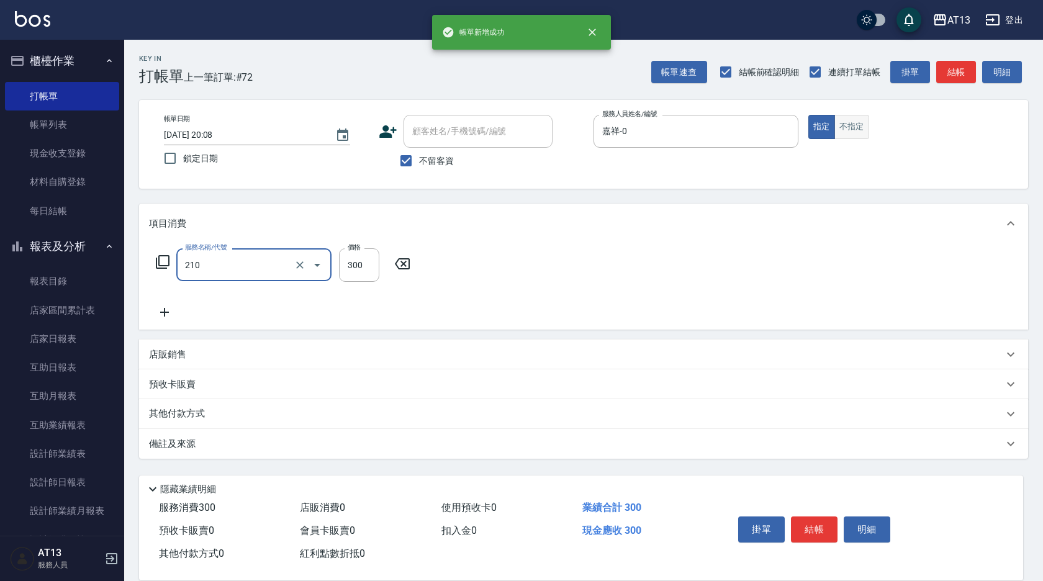
type input "歐娜洗髮精(210)"
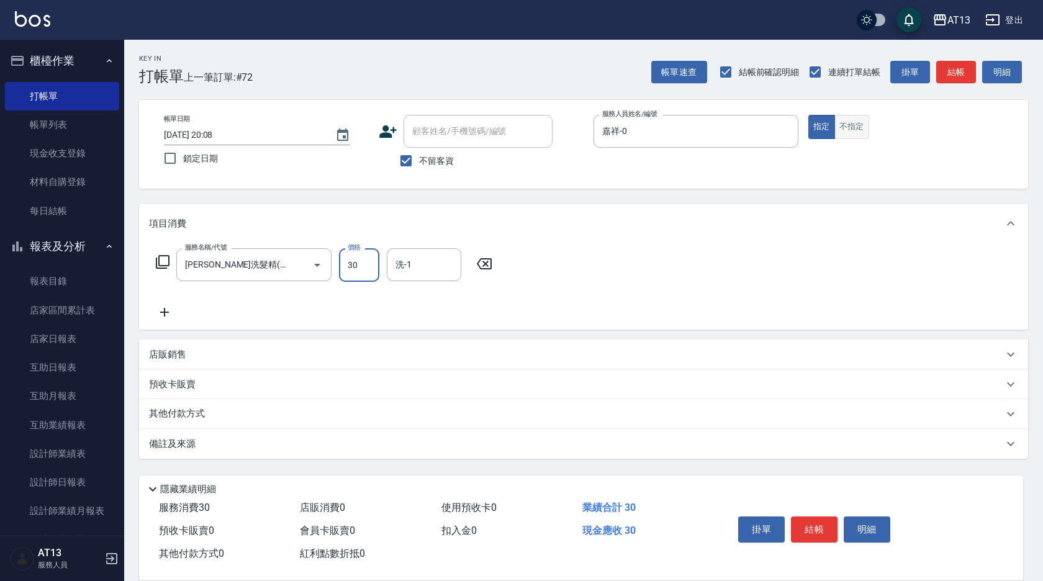
type input "300"
type input "雨威-2"
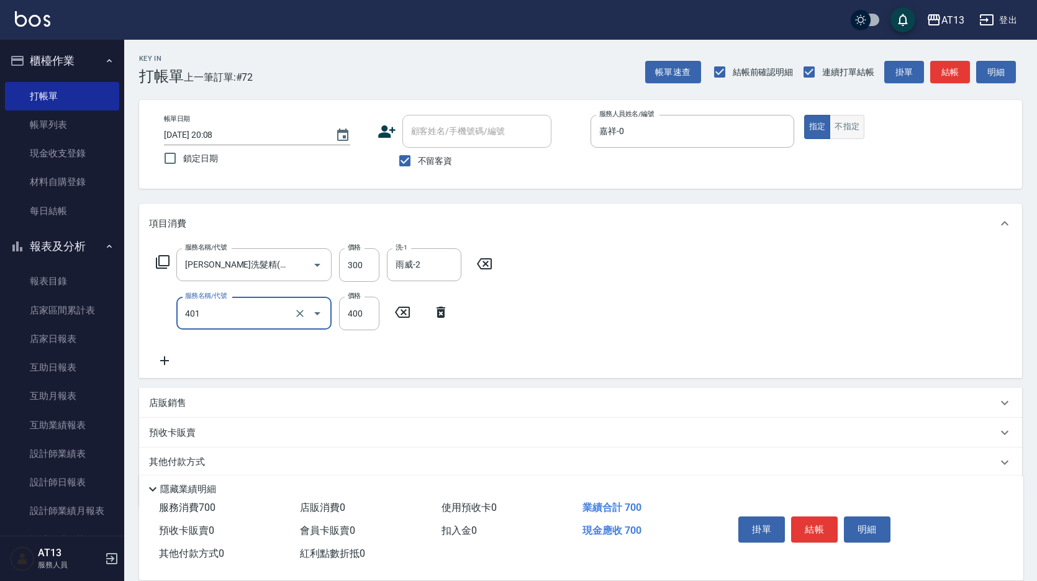
type input "剪髮(401)"
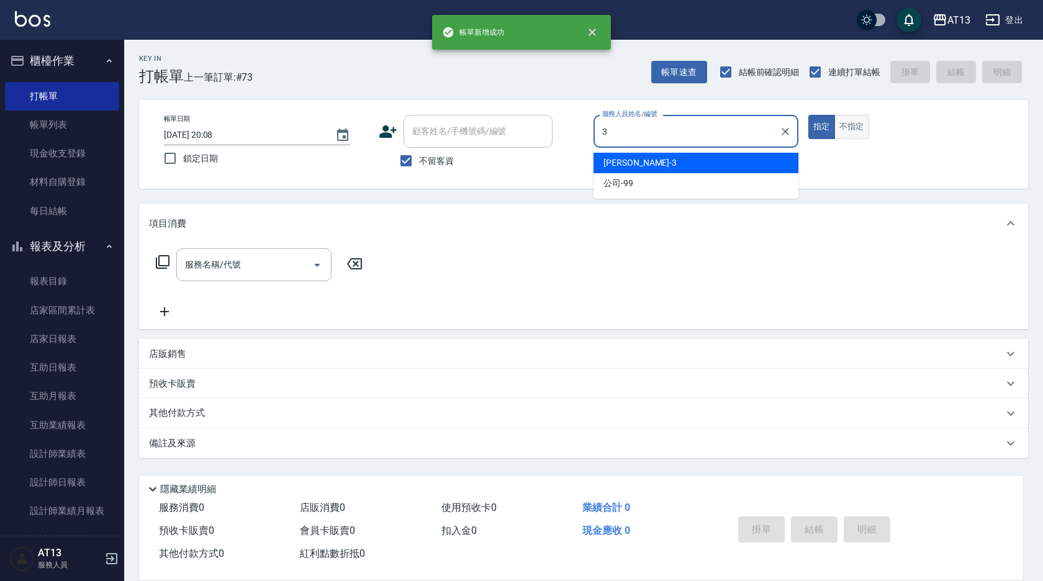
type input "敏玹-3"
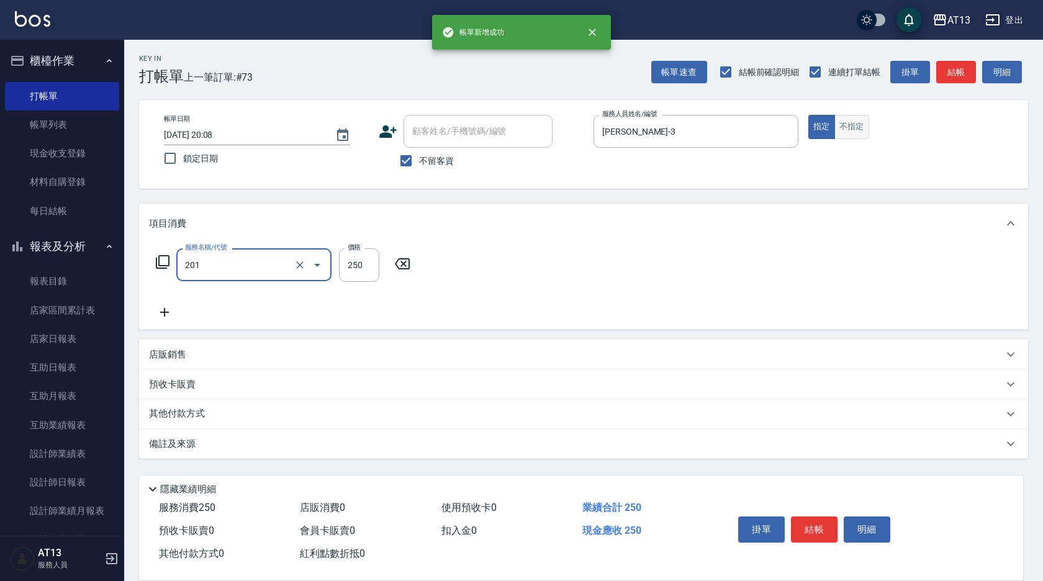
type input "洗髮(201)"
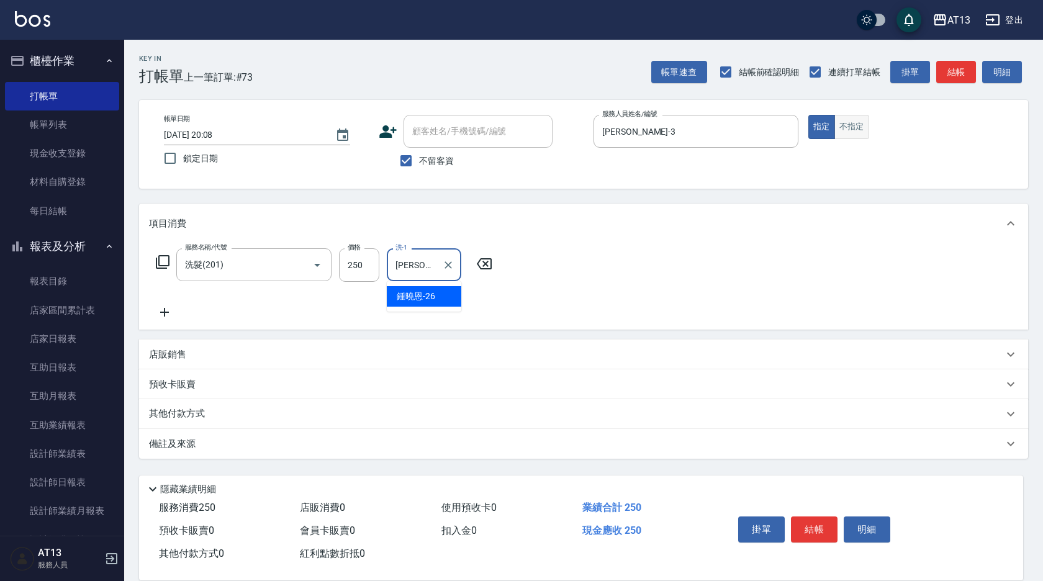
type input "鍾曉恩-26"
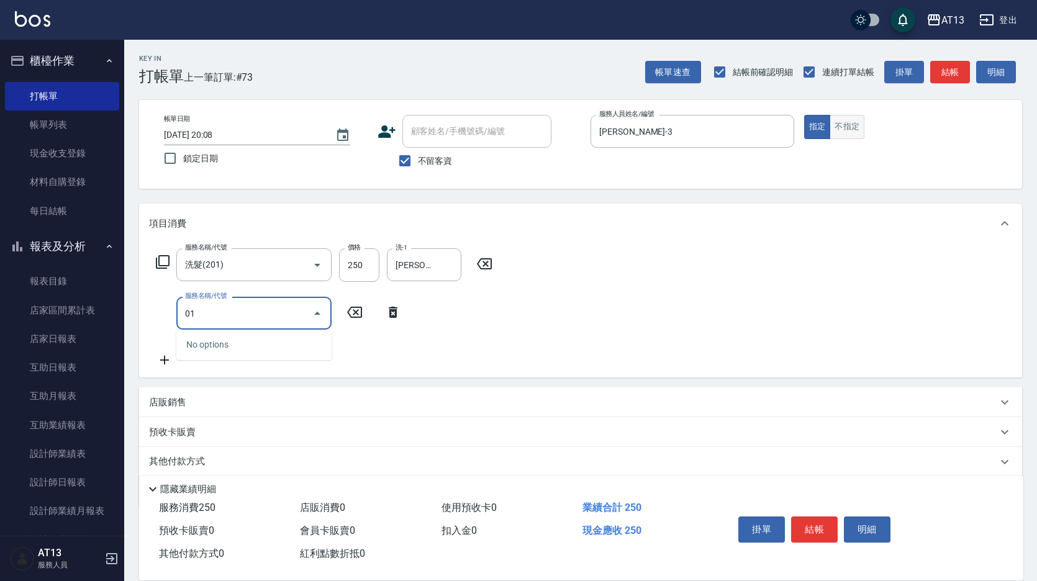
type input "0"
type input "剪髮(401)"
type input "350"
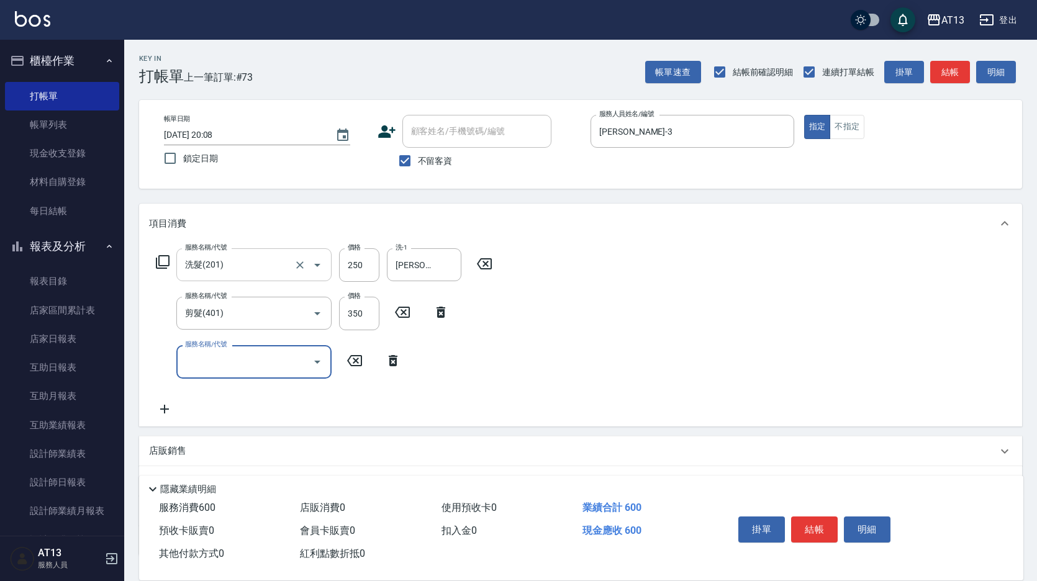
click at [246, 275] on input "洗髮(201)" at bounding box center [236, 265] width 109 height 22
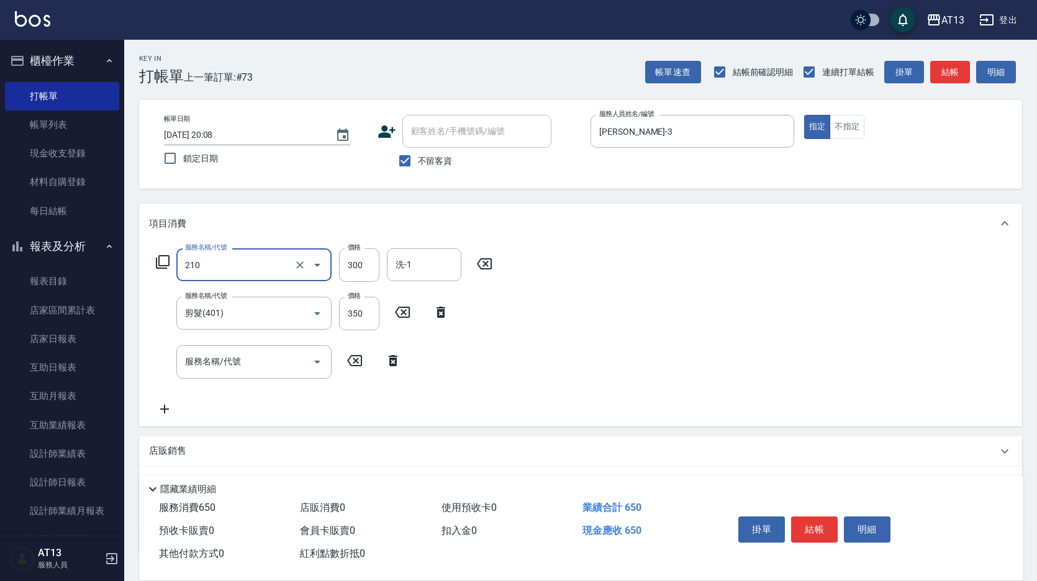
type input "歐娜洗髮精(210)"
click at [443, 269] on input "洗-1" at bounding box center [423, 265] width 63 height 22
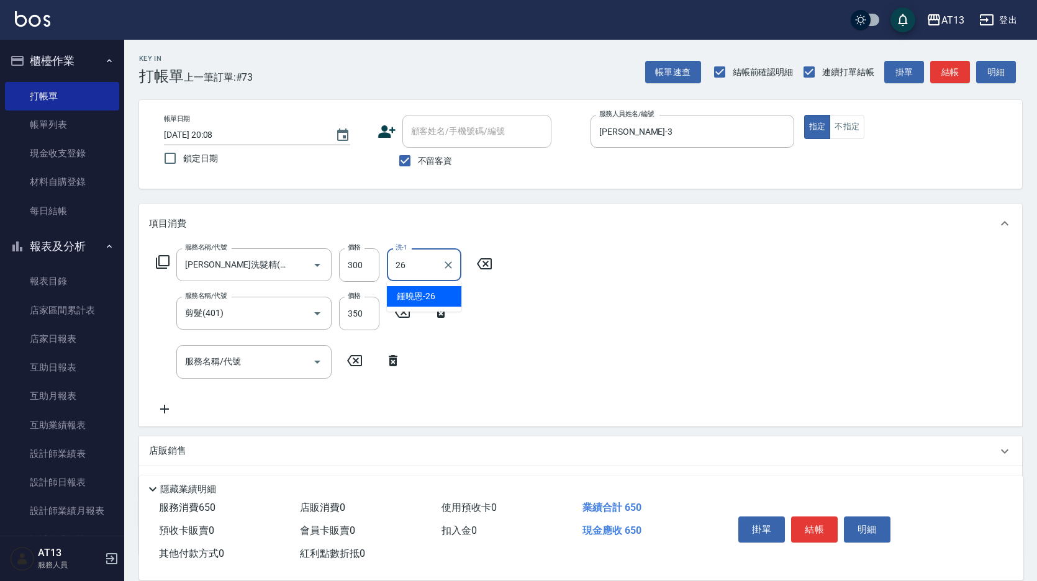
type input "鍾曉恩-26"
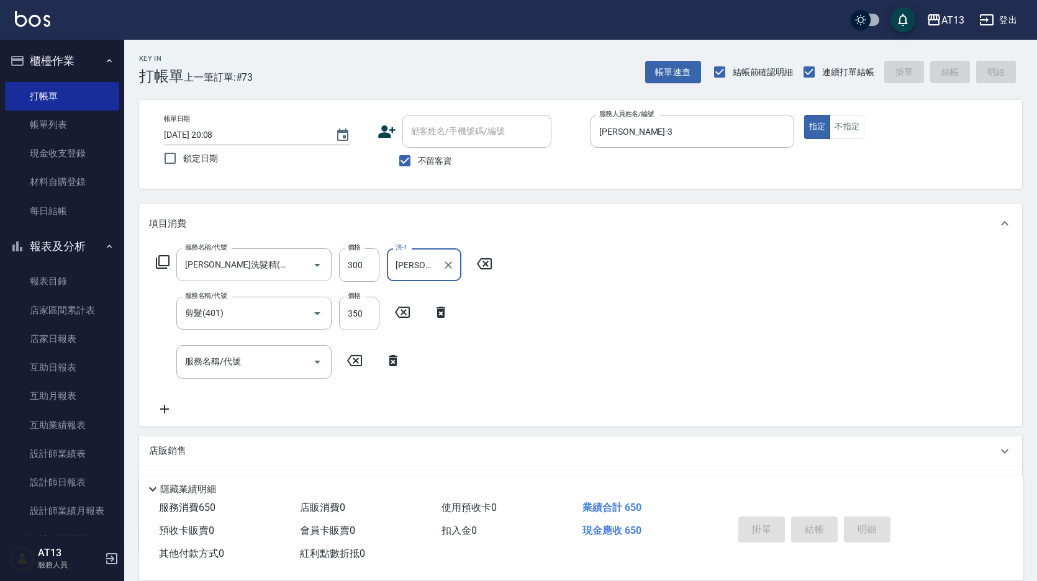
type input "2025/10/10 20:09"
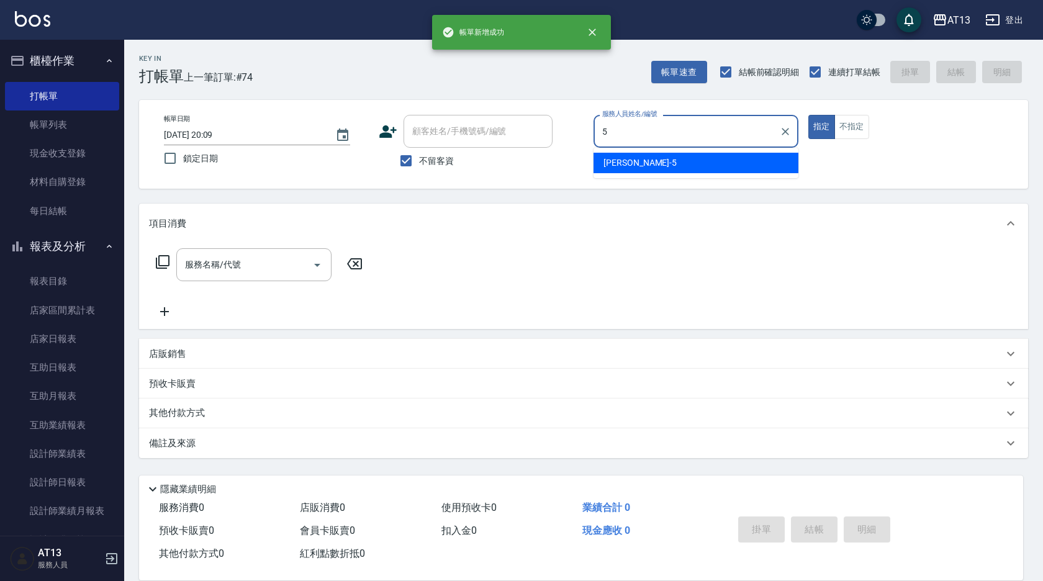
type input "陳紓晴-5"
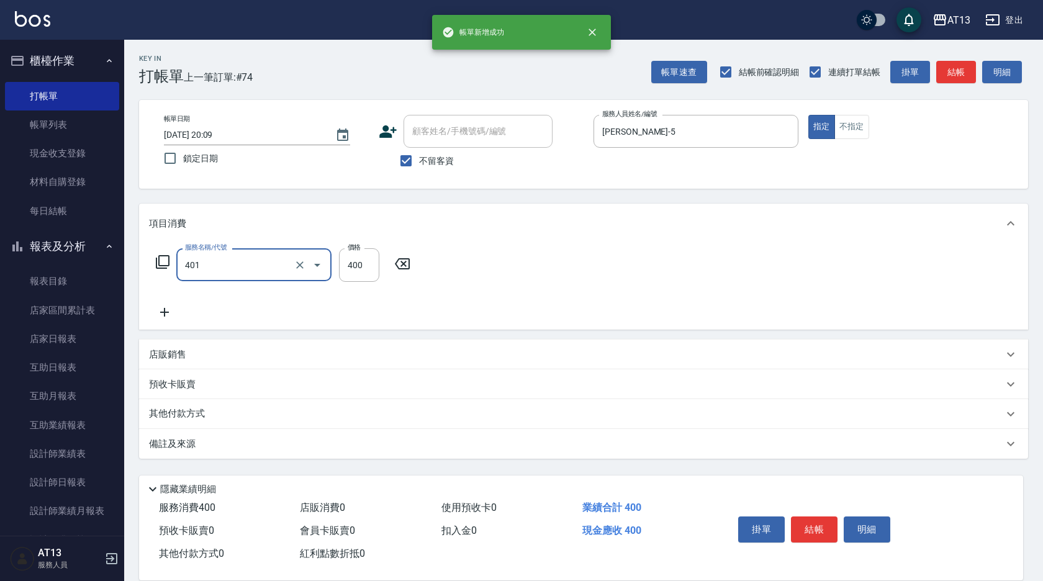
type input "剪髮(401)"
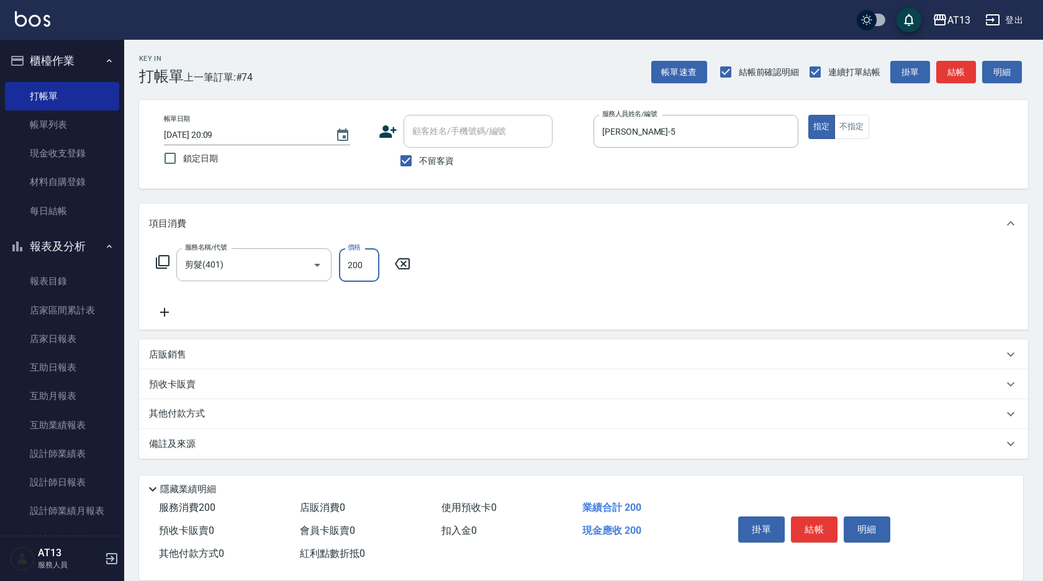
type input "200"
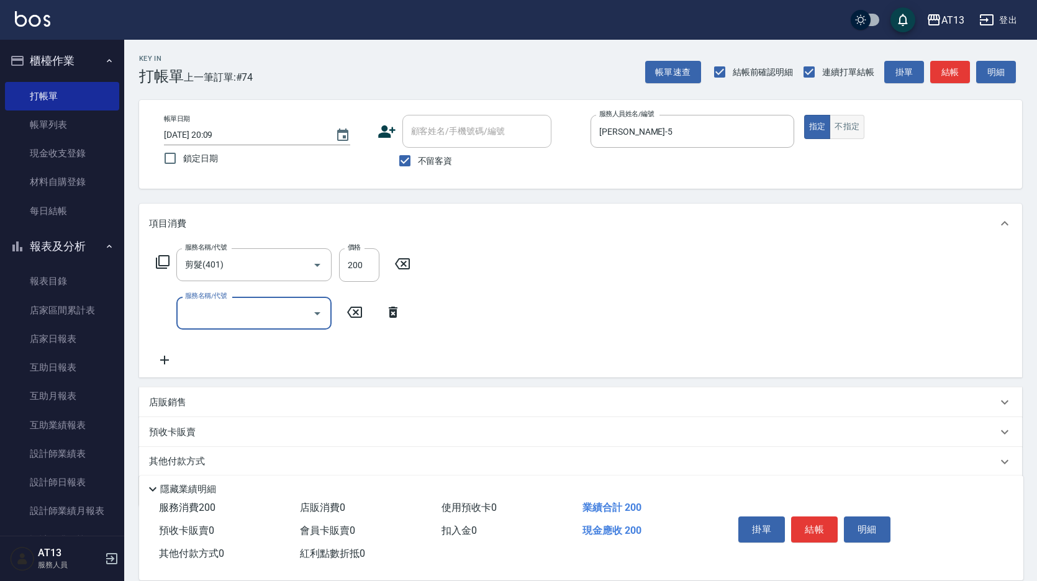
click at [839, 131] on button "不指定" at bounding box center [846, 127] width 35 height 24
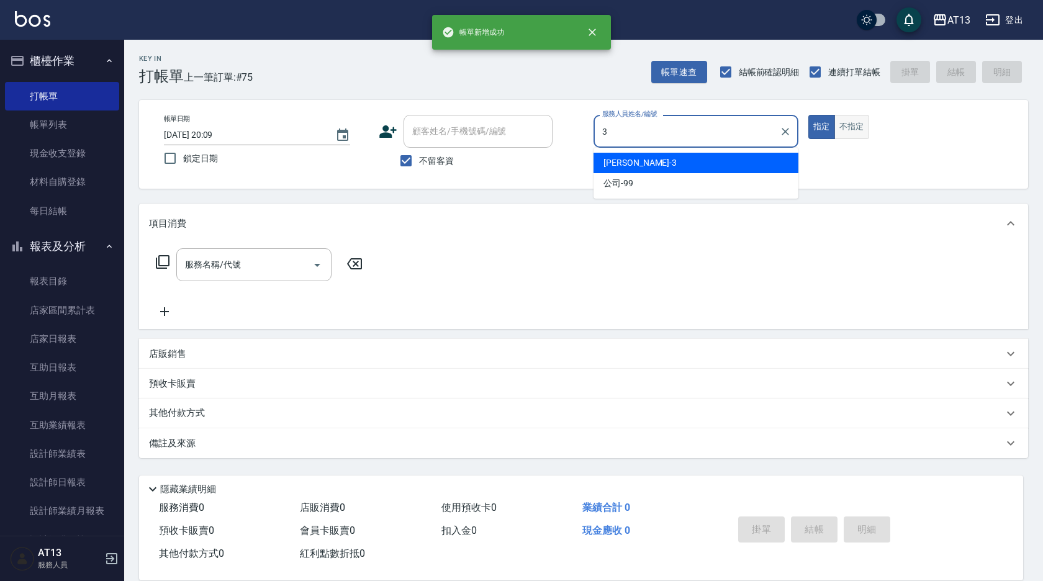
type input "敏玹-3"
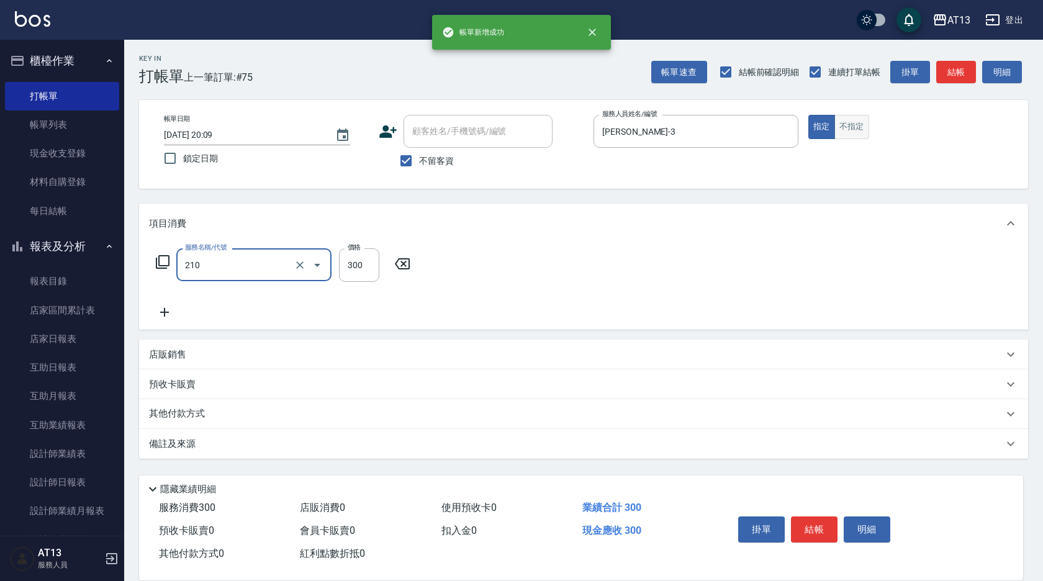
type input "歐娜洗髮精(210)"
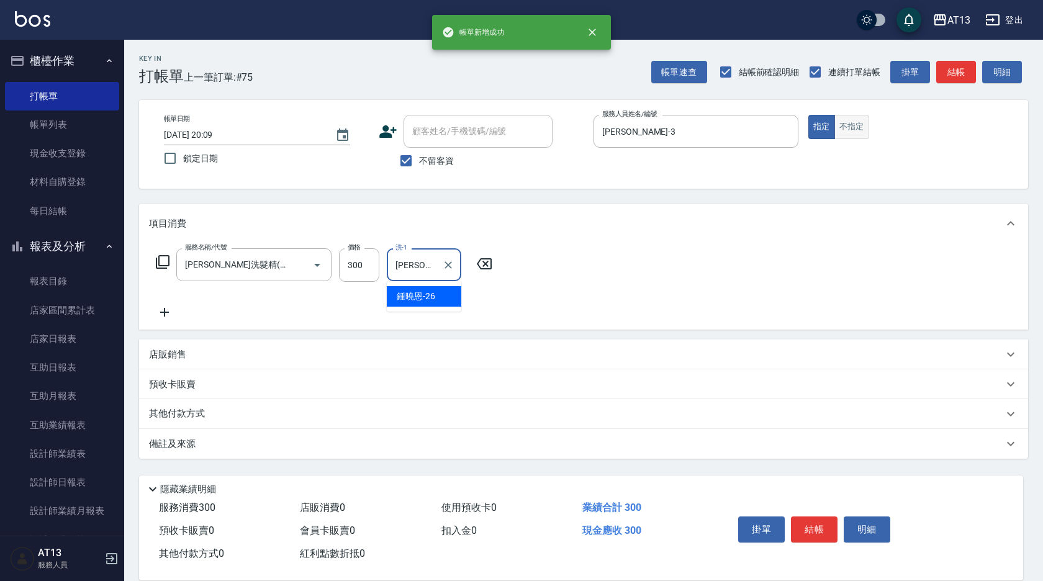
type input "鍾曉恩-26"
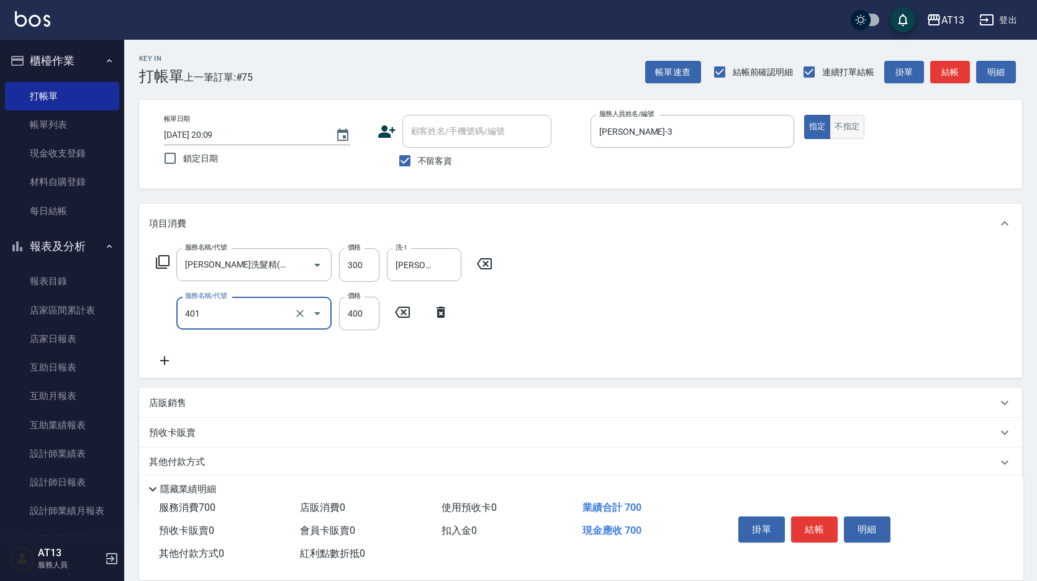
type input "剪髮(401)"
type input "350"
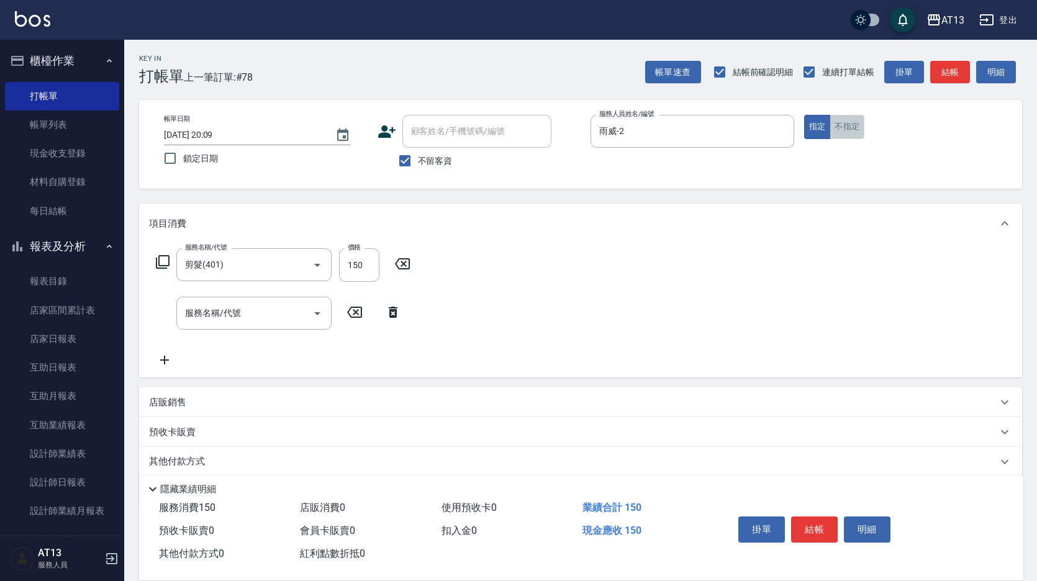
click at [839, 131] on button "不指定" at bounding box center [846, 127] width 35 height 24
click at [840, 135] on button "不指定" at bounding box center [846, 127] width 35 height 24
click at [837, 137] on button "不指定" at bounding box center [846, 127] width 35 height 24
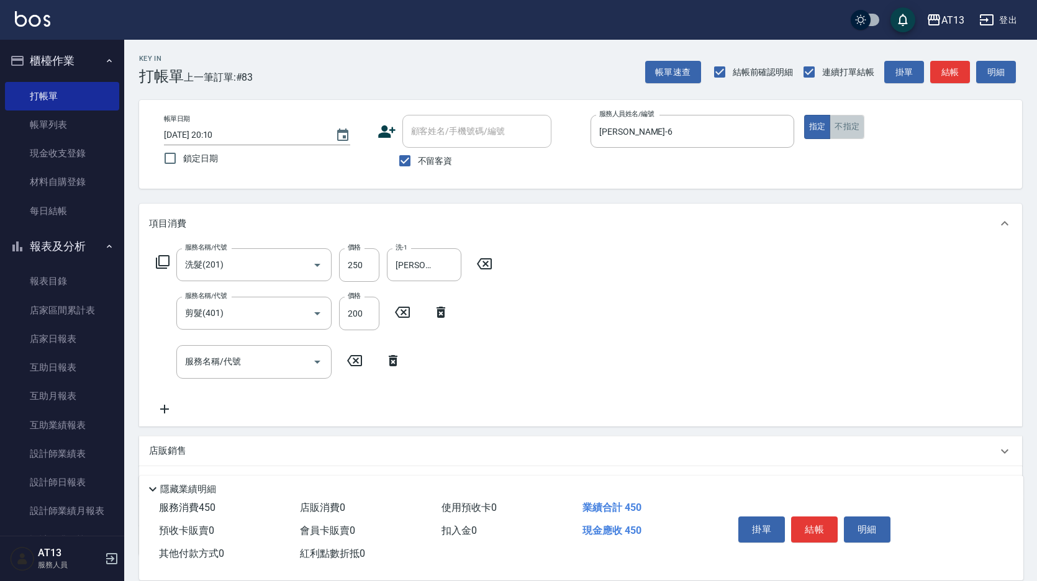
click at [837, 137] on button "不指定" at bounding box center [846, 127] width 35 height 24
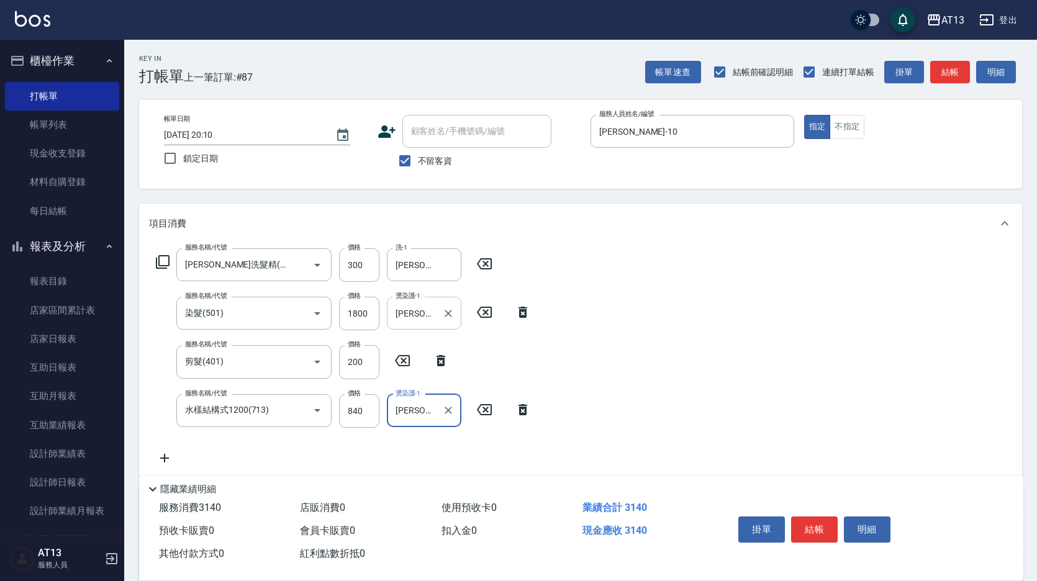
click at [417, 309] on input "吳映蓉-33" at bounding box center [414, 313] width 45 height 22
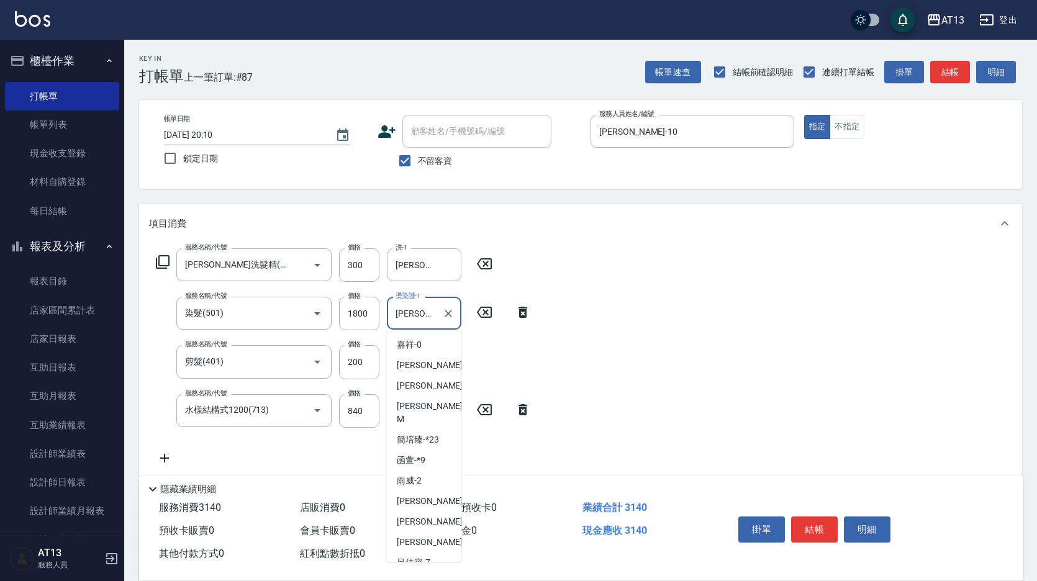
scroll to position [121, 0]
drag, startPoint x: 434, startPoint y: 312, endPoint x: 394, endPoint y: 315, distance: 40.4
click at [394, 315] on input "吳映蓉-33" at bounding box center [414, 313] width 45 height 22
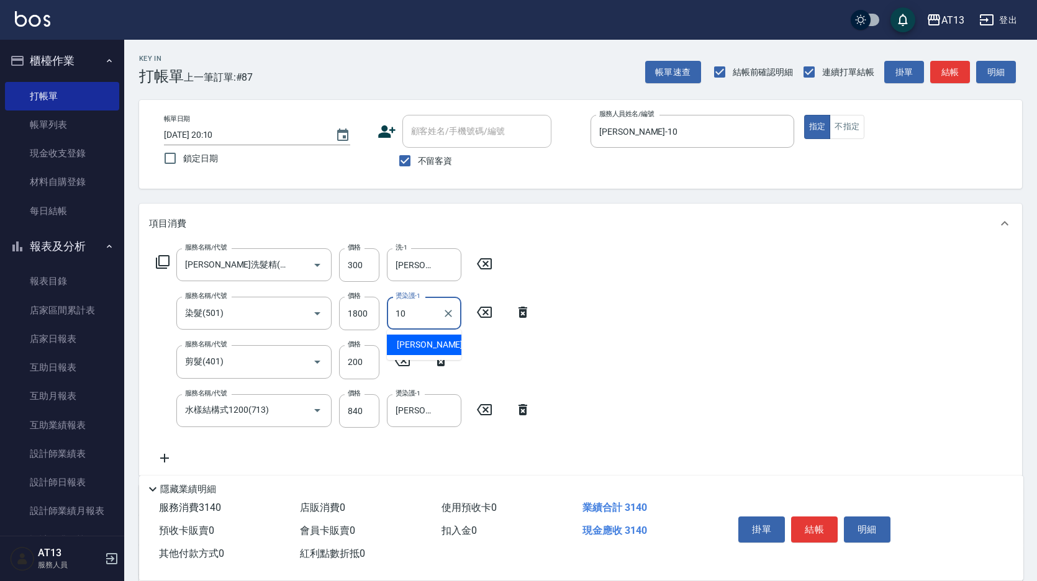
click at [433, 346] on div "稔穎 -10" at bounding box center [424, 345] width 74 height 20
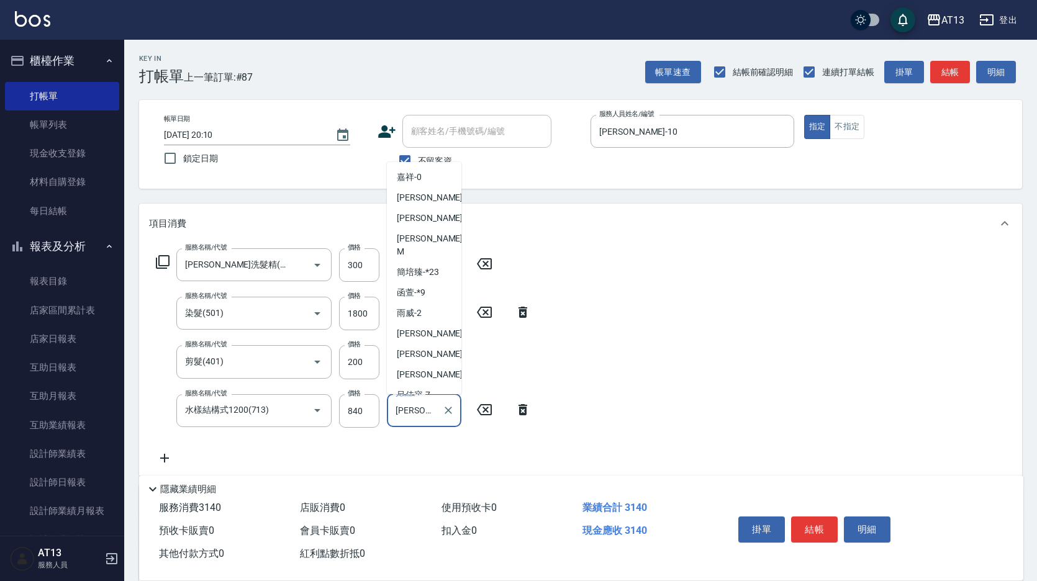
scroll to position [121, 0]
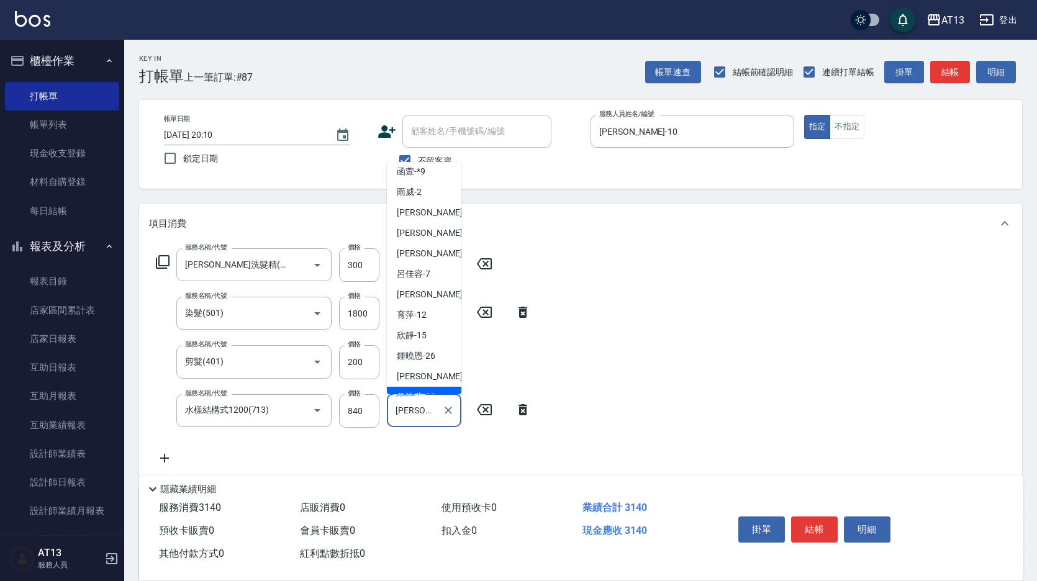
drag, startPoint x: 436, startPoint y: 417, endPoint x: 397, endPoint y: 412, distance: 38.8
click at [397, 412] on input "吳映蓉-33" at bounding box center [414, 411] width 45 height 22
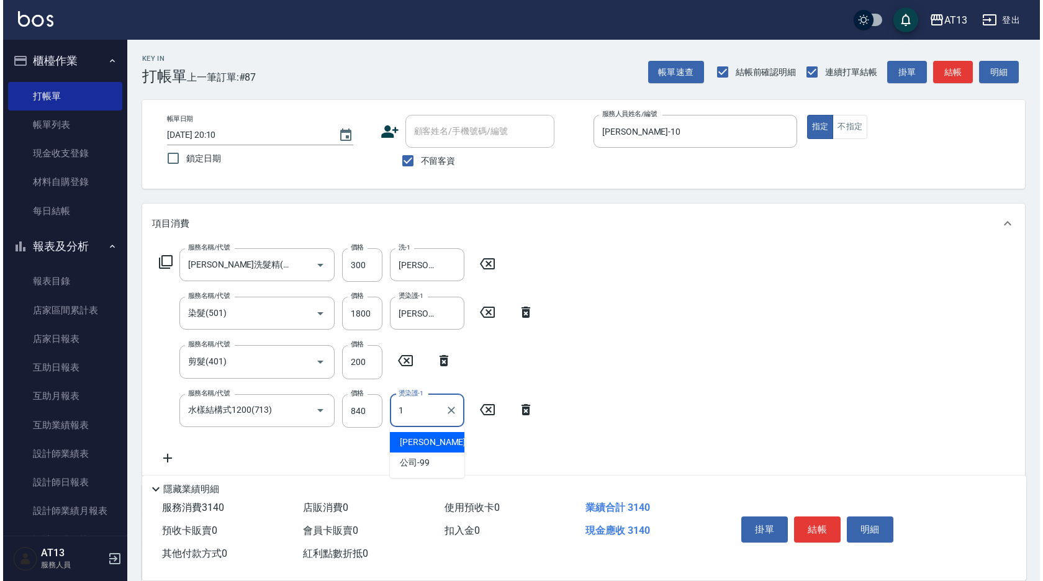
scroll to position [0, 0]
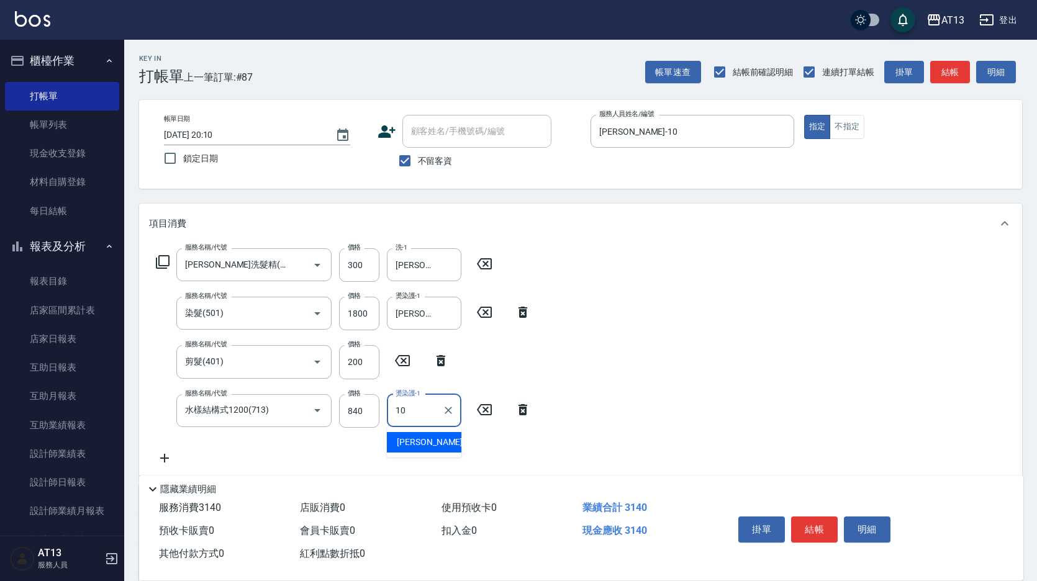
click at [426, 439] on div "稔穎 -10" at bounding box center [424, 442] width 74 height 20
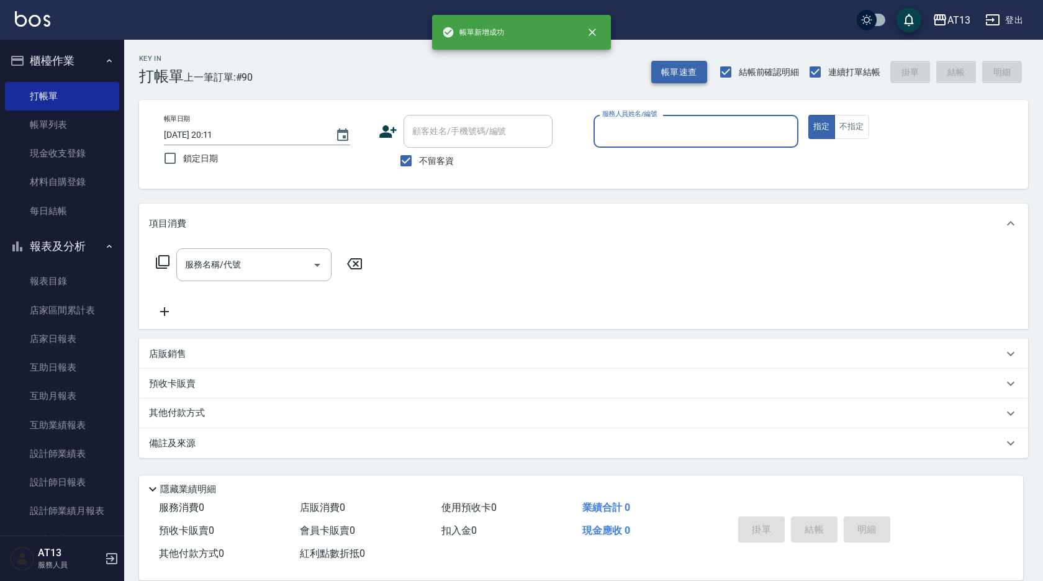
click at [664, 61] on button "帳單速查" at bounding box center [679, 72] width 56 height 23
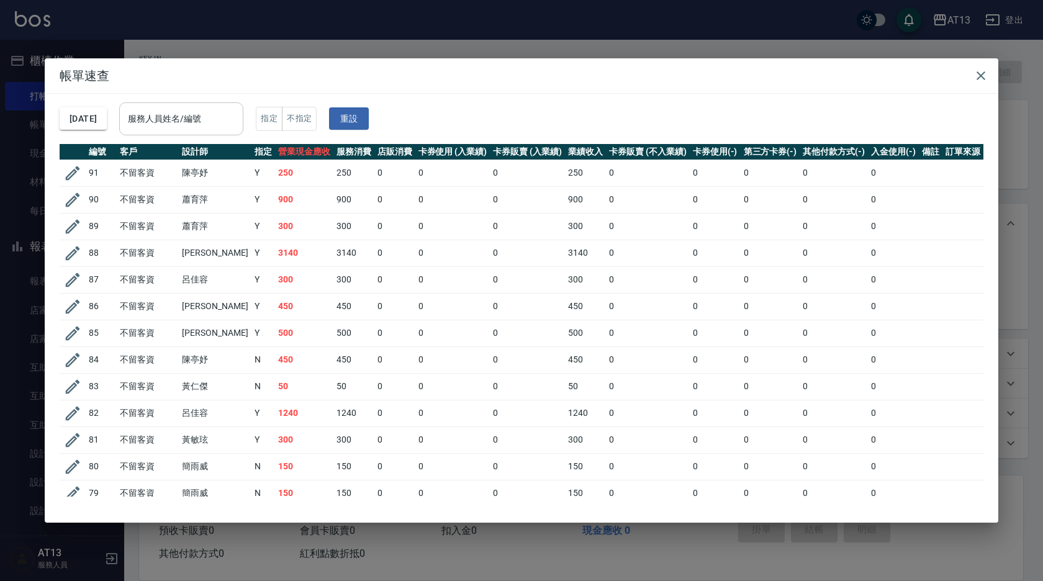
click at [166, 112] on div "服務人員姓名/編號 服務人員姓名/編號" at bounding box center [181, 118] width 124 height 33
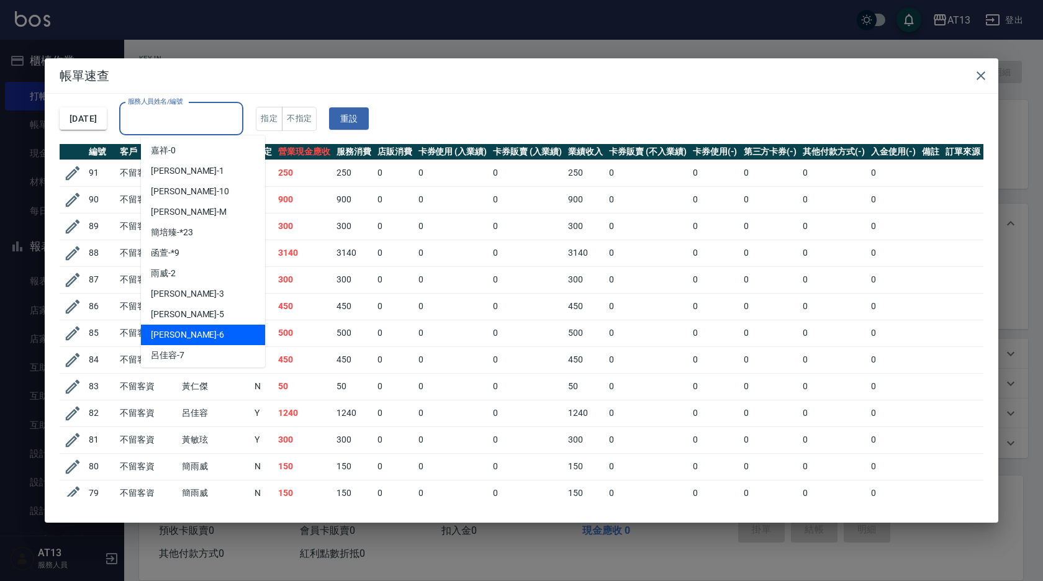
click at [191, 337] on div "亭妤 -6" at bounding box center [203, 335] width 124 height 20
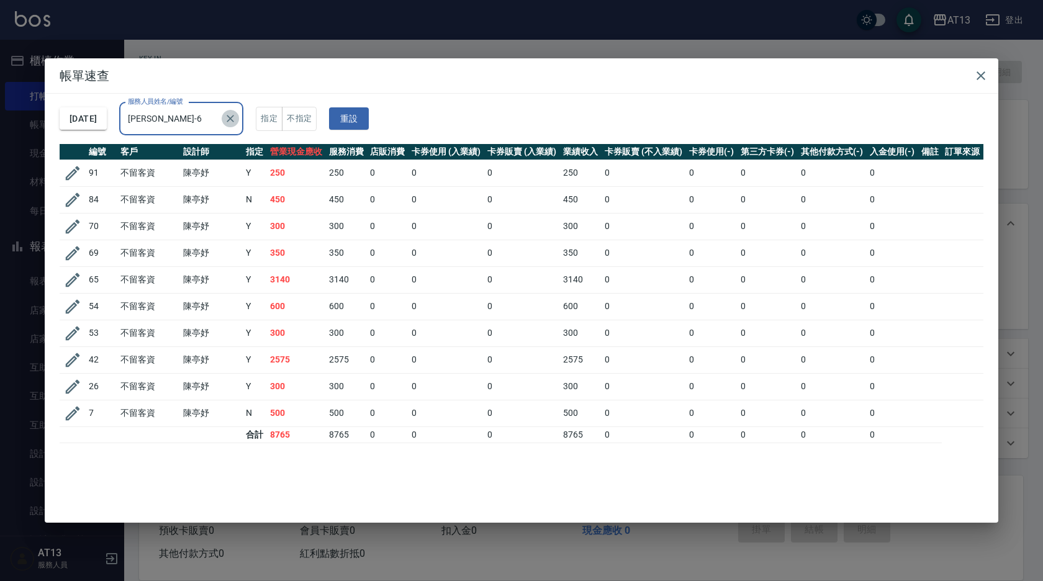
click at [237, 119] on icon "Clear" at bounding box center [230, 118] width 12 height 12
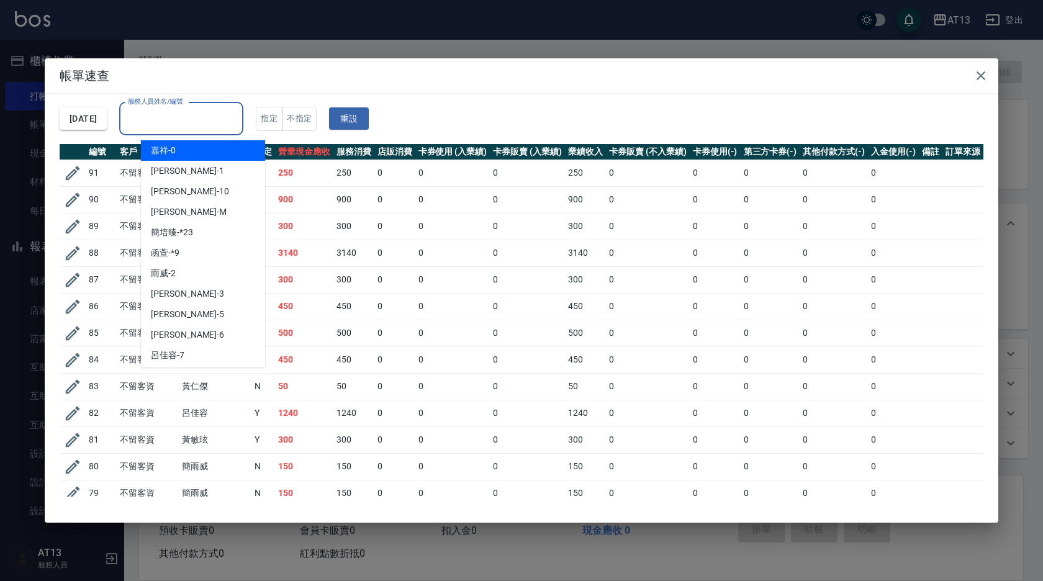
click at [217, 119] on input "服務人員姓名/編號" at bounding box center [181, 119] width 113 height 22
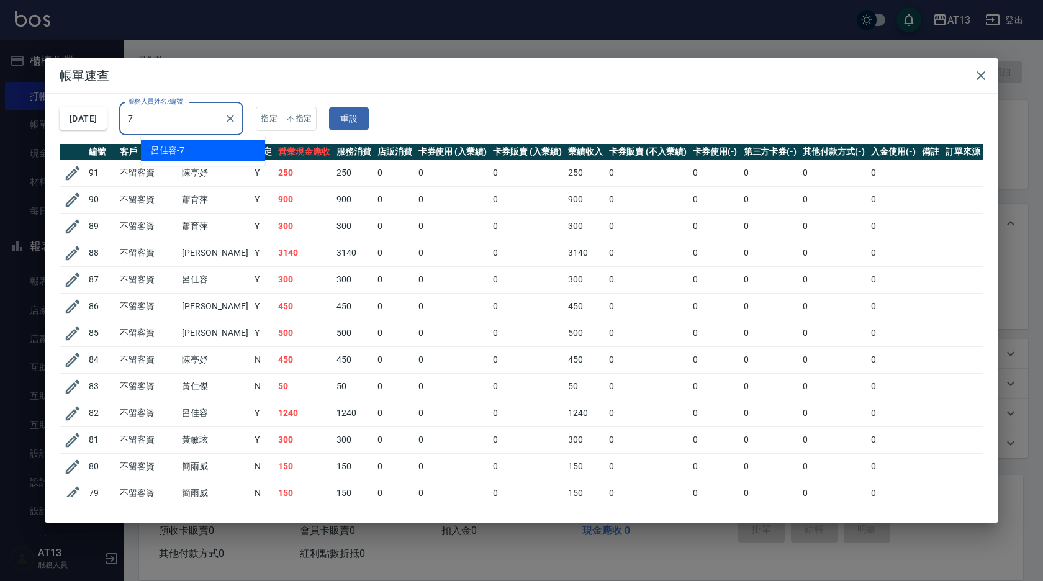
click at [210, 143] on div "呂佳容 -7" at bounding box center [203, 150] width 124 height 20
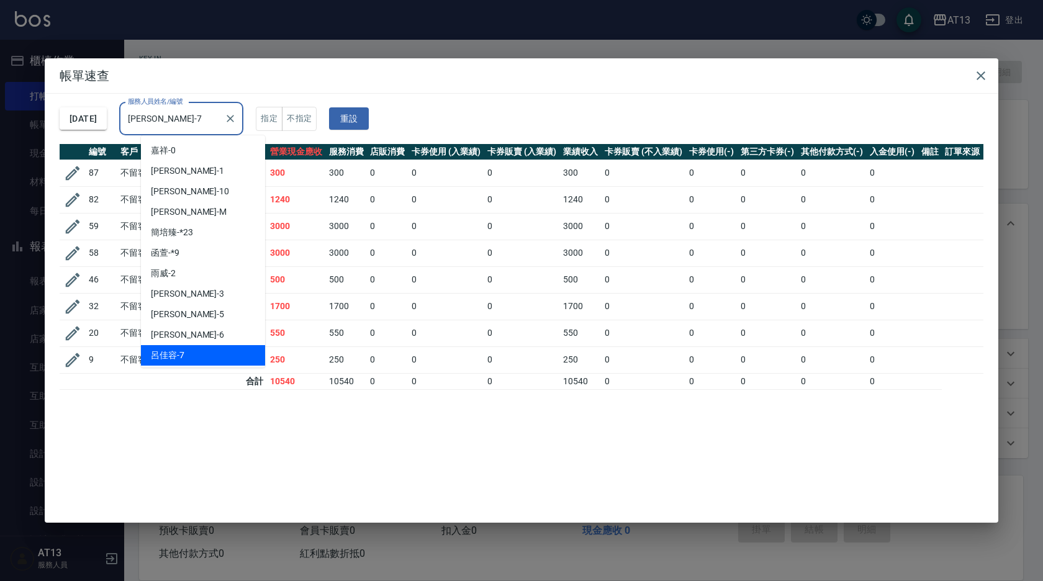
click at [207, 120] on input "呂佳容-7" at bounding box center [172, 119] width 94 height 22
drag, startPoint x: 175, startPoint y: 116, endPoint x: 143, endPoint y: 124, distance: 33.1
click at [143, 124] on div "呂佳容-7 服務人員姓名/編號" at bounding box center [181, 118] width 124 height 33
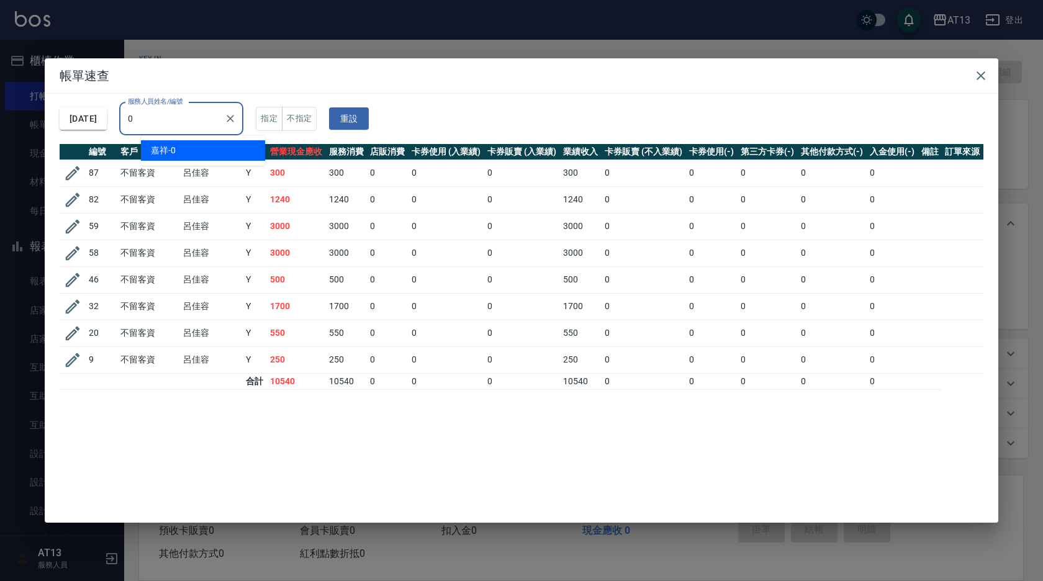
click at [162, 148] on span "嘉祥 -0" at bounding box center [163, 150] width 25 height 13
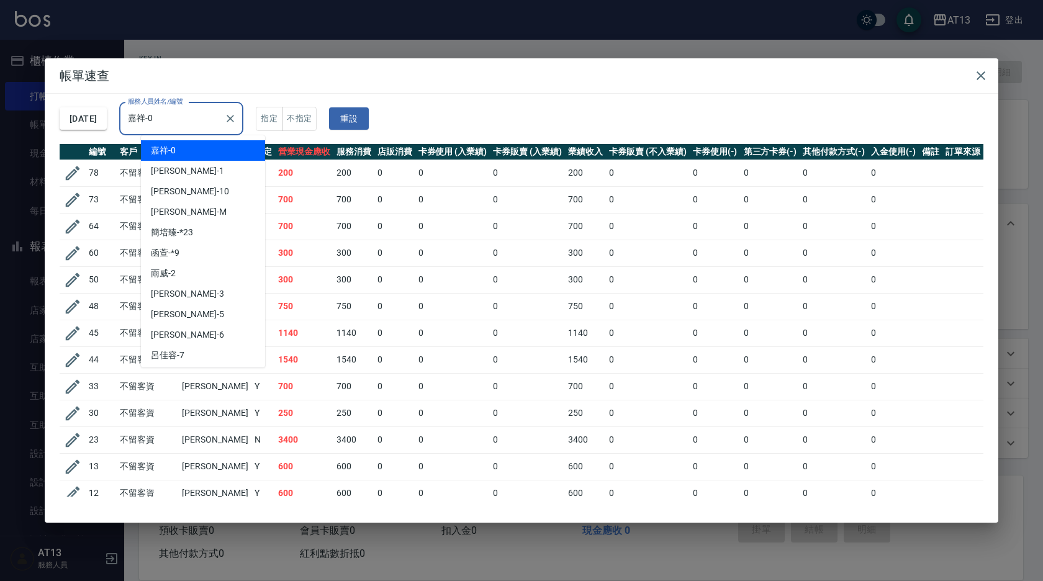
drag, startPoint x: 179, startPoint y: 118, endPoint x: 136, endPoint y: 128, distance: 44.1
click at [137, 126] on div "2025/10/10 服務人員姓名/編號 嘉祥-0 服務人員姓名/編號 指定 不指定 重設" at bounding box center [522, 119] width 924 height 50
click at [120, 135] on div "2025/10/10 服務人員姓名/編號 嘉祥-0 服務人員姓名/編號 指定 不指定 重設" at bounding box center [522, 119] width 924 height 50
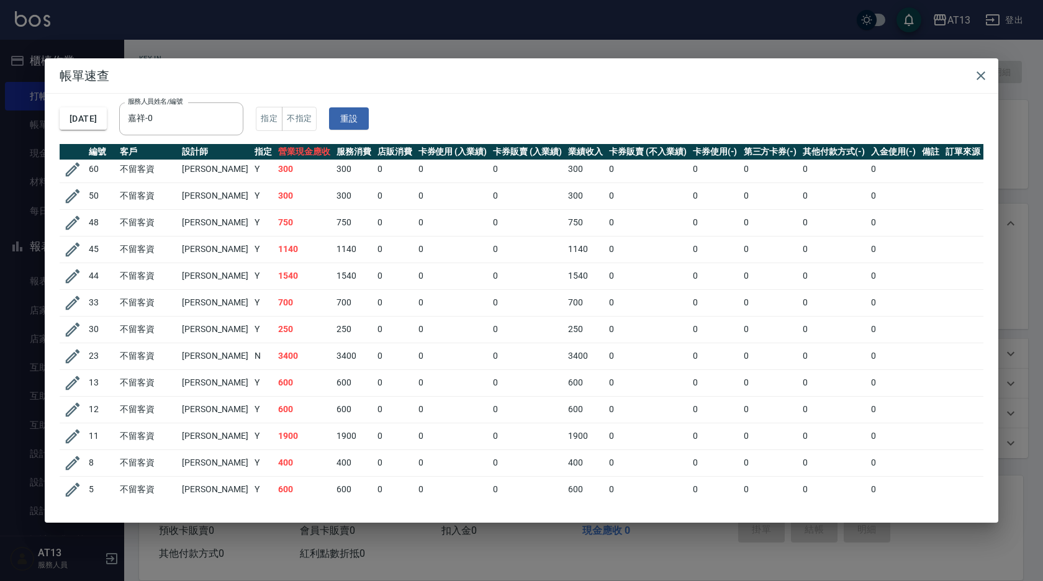
scroll to position [160, 0]
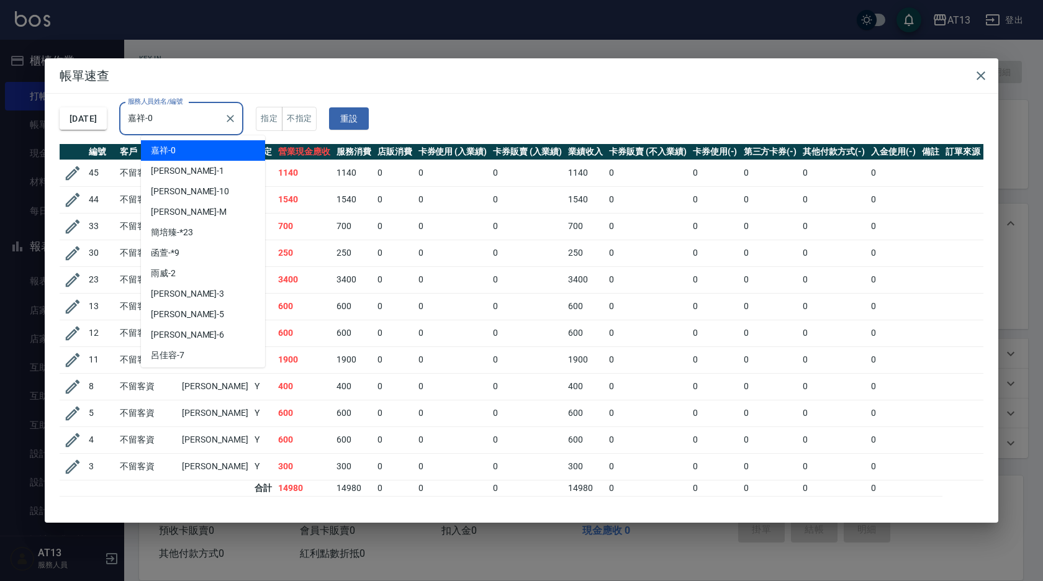
drag, startPoint x: 183, startPoint y: 120, endPoint x: 132, endPoint y: 116, distance: 51.1
click at [132, 116] on div "2025/10/10 服務人員姓名/編號 嘉祥-0 服務人員姓名/編號 指定 不指定 重設" at bounding box center [522, 119] width 924 height 50
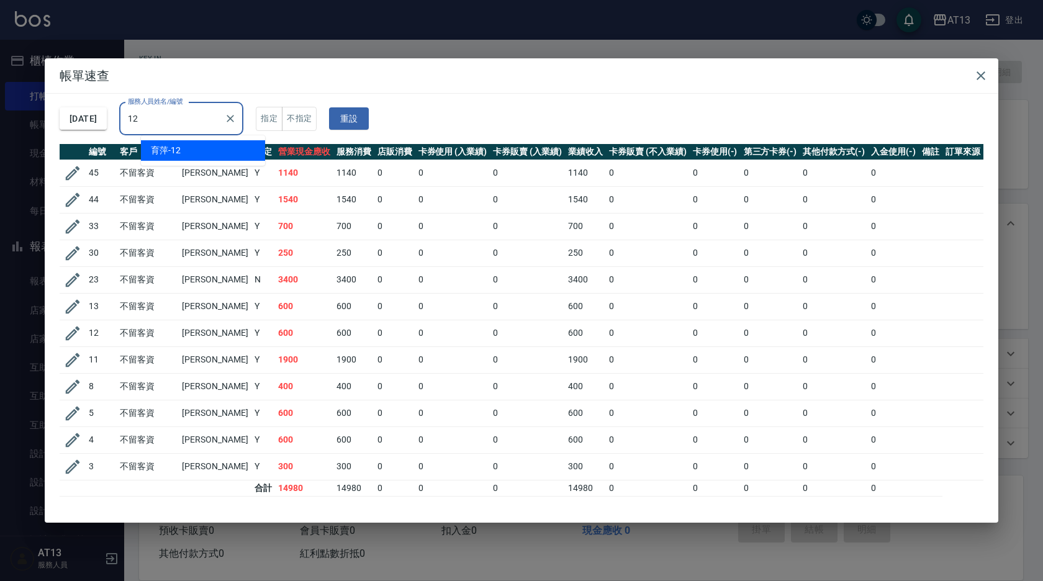
click at [187, 154] on div "育萍 -12" at bounding box center [203, 150] width 124 height 20
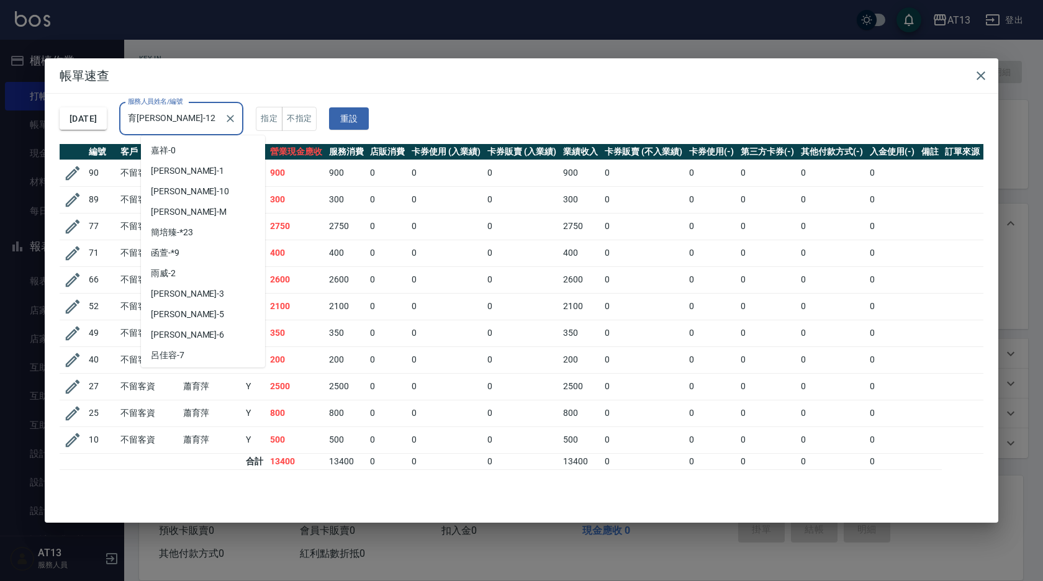
scroll to position [39, 0]
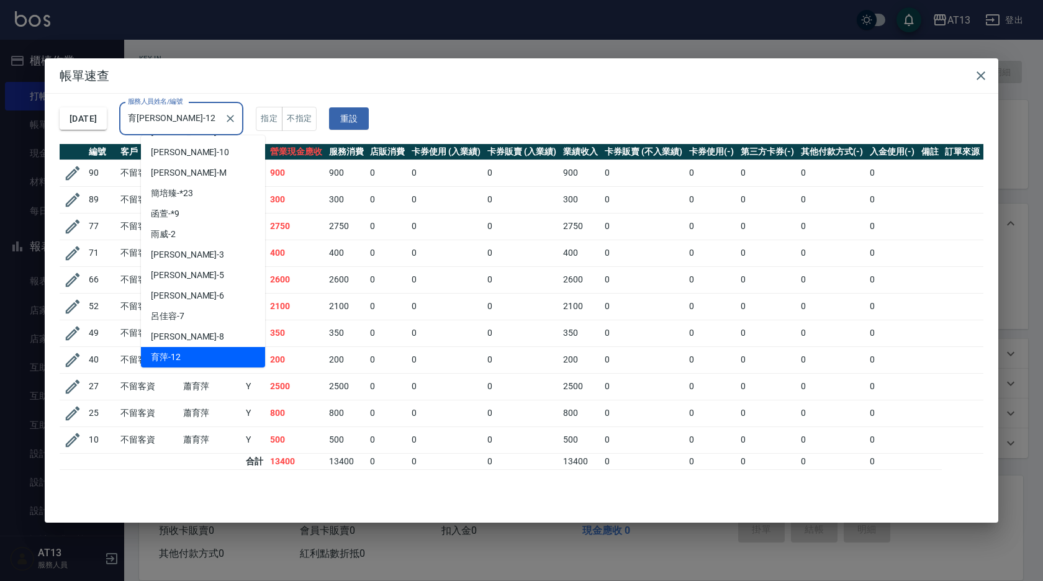
drag, startPoint x: 189, startPoint y: 121, endPoint x: 130, endPoint y: 117, distance: 59.1
click at [130, 117] on div "2025/10/10 服務人員姓名/編號 育萍-12 服務人員姓名/編號 指定 不指定 重設" at bounding box center [522, 119] width 924 height 50
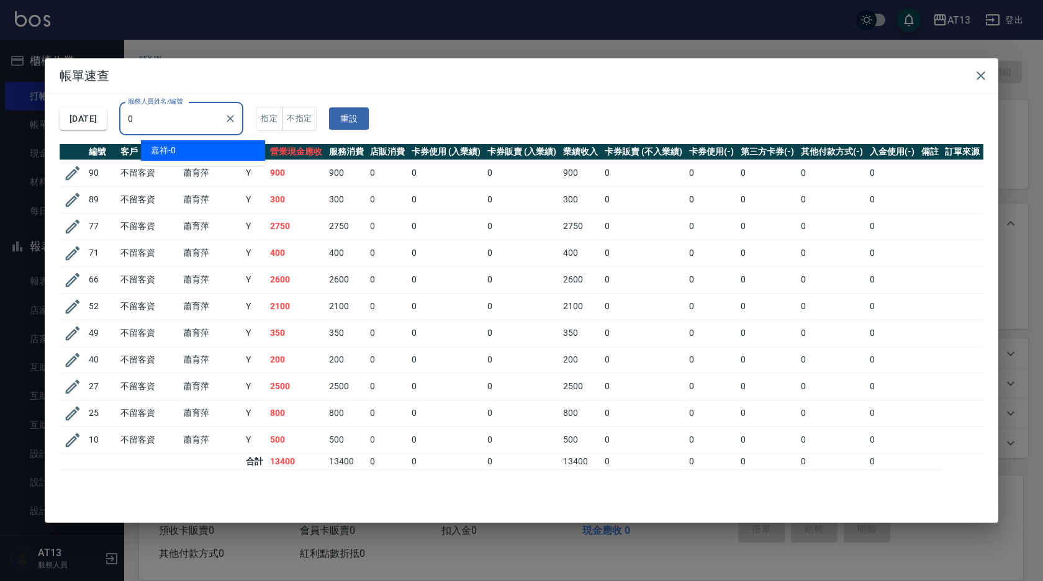
scroll to position [0, 0]
click at [169, 145] on span "嘉祥 -0" at bounding box center [163, 150] width 25 height 13
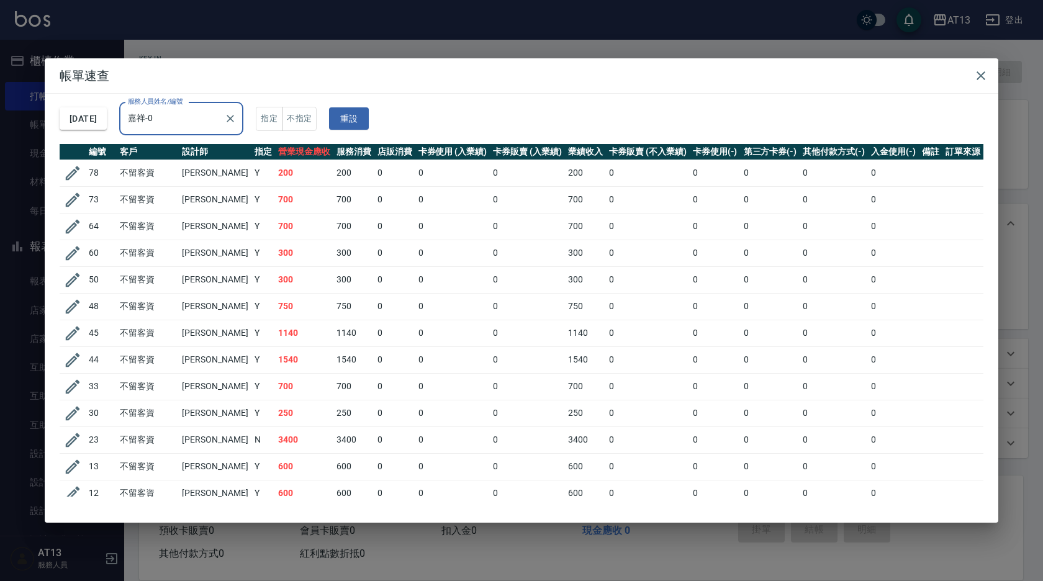
scroll to position [160, 0]
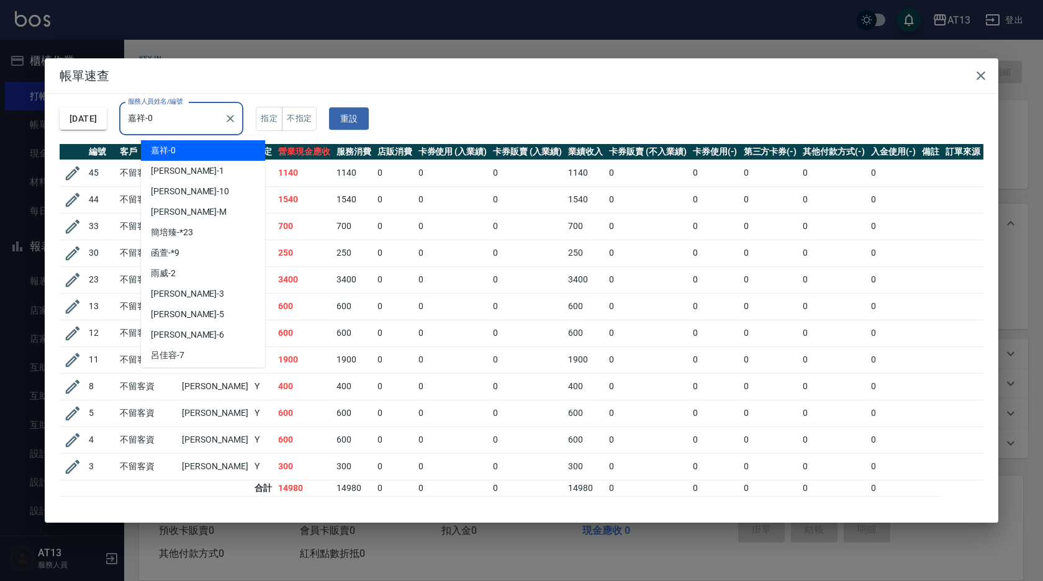
drag, startPoint x: 192, startPoint y: 112, endPoint x: 147, endPoint y: 109, distance: 45.4
click at [147, 109] on input "嘉祥-0" at bounding box center [172, 119] width 94 height 22
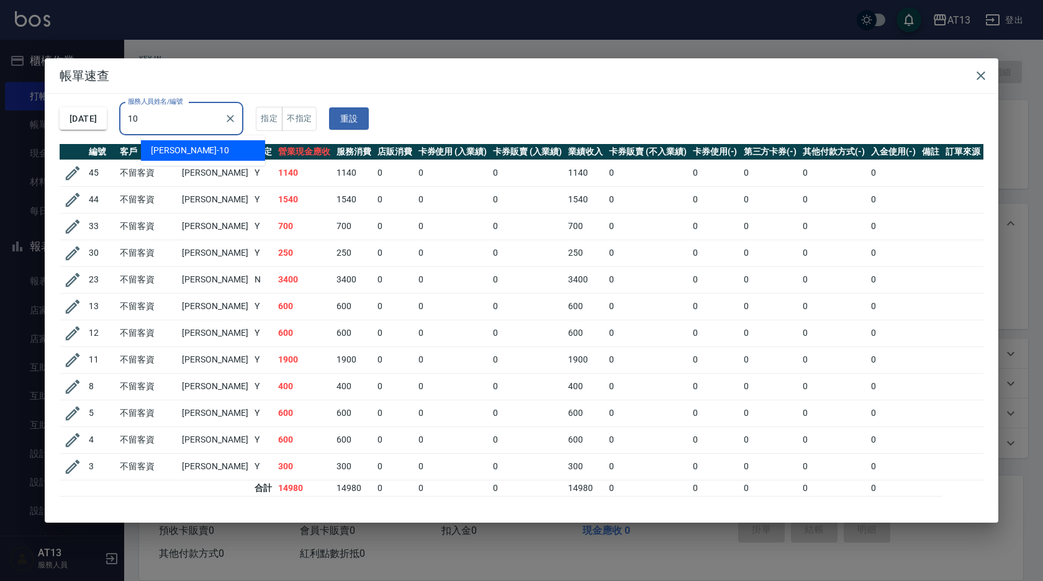
click at [174, 149] on span "稔穎 -10" at bounding box center [190, 150] width 78 height 13
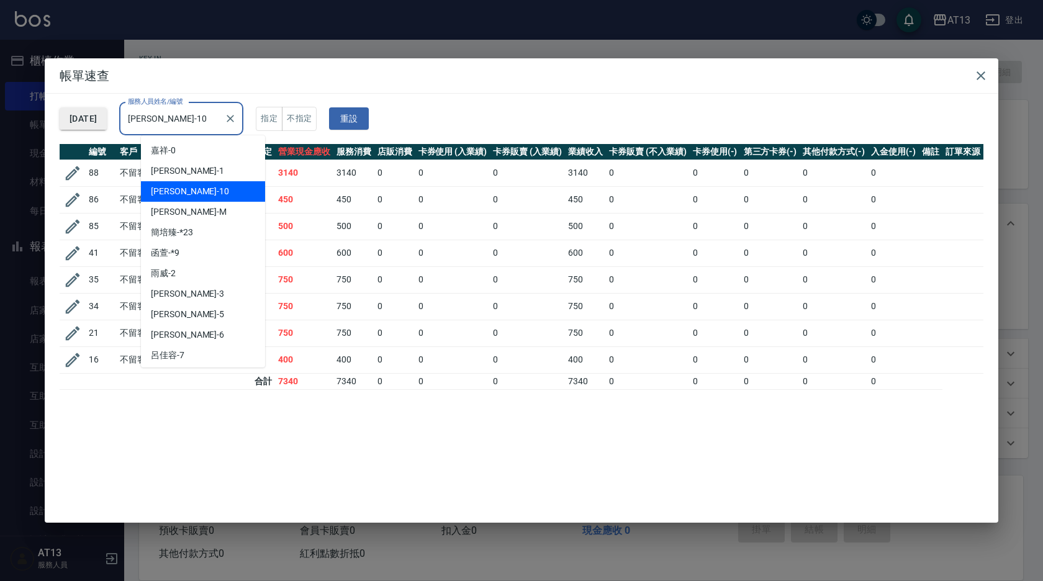
drag, startPoint x: 196, startPoint y: 114, endPoint x: 125, endPoint y: 119, distance: 70.3
click at [125, 119] on div "2025/10/10 服務人員姓名/編號 稔穎-10 服務人員姓名/編號 指定 不指定 重設" at bounding box center [522, 119] width 924 height 50
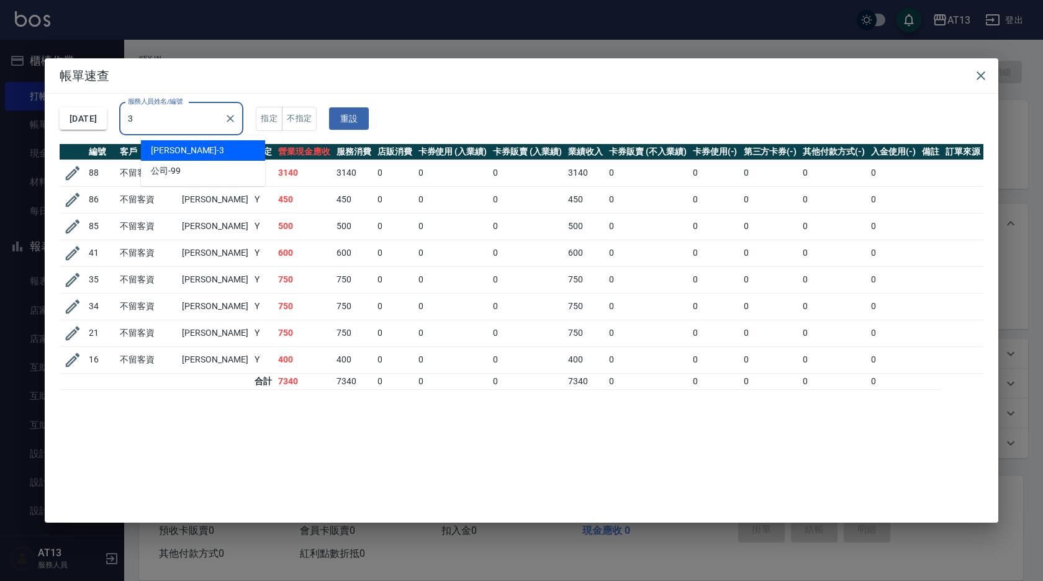
click at [201, 148] on div "敏玹 -3" at bounding box center [203, 150] width 124 height 20
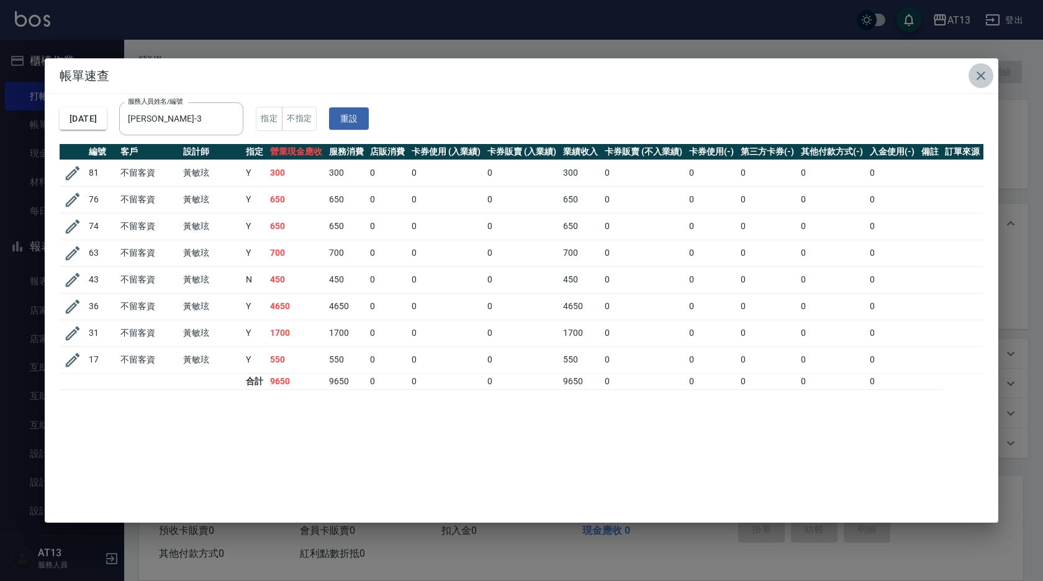
click at [977, 76] on icon "button" at bounding box center [980, 75] width 15 height 15
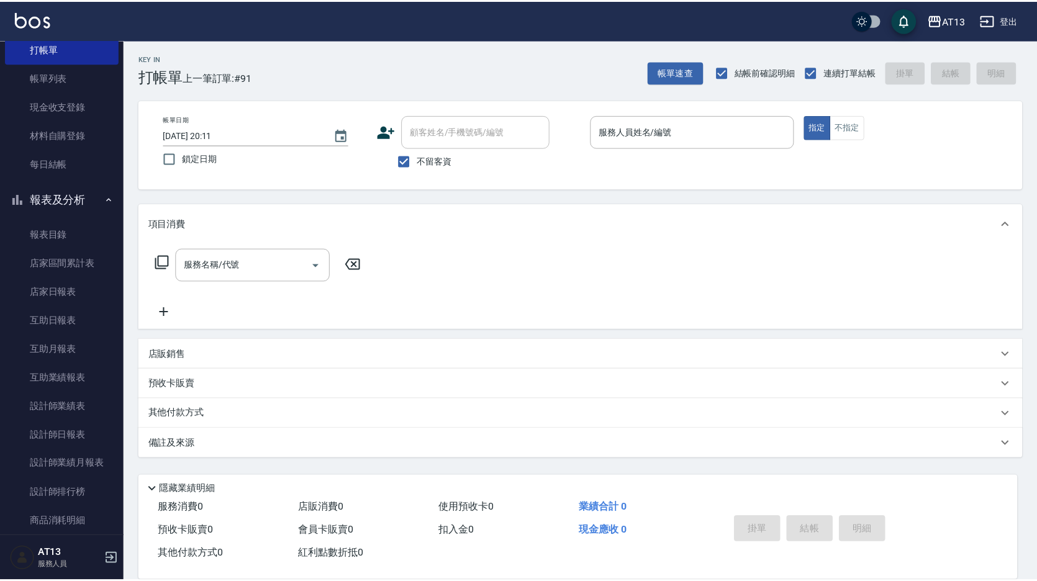
scroll to position [0, 0]
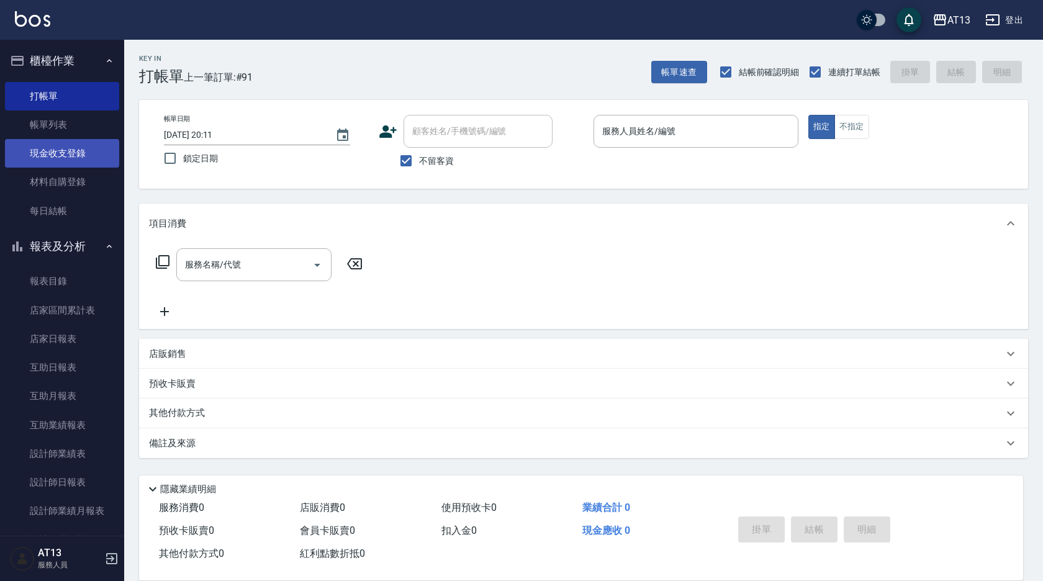
drag, startPoint x: 80, startPoint y: 166, endPoint x: 47, endPoint y: 165, distance: 33.5
click at [80, 166] on link "現金收支登錄" at bounding box center [62, 153] width 114 height 29
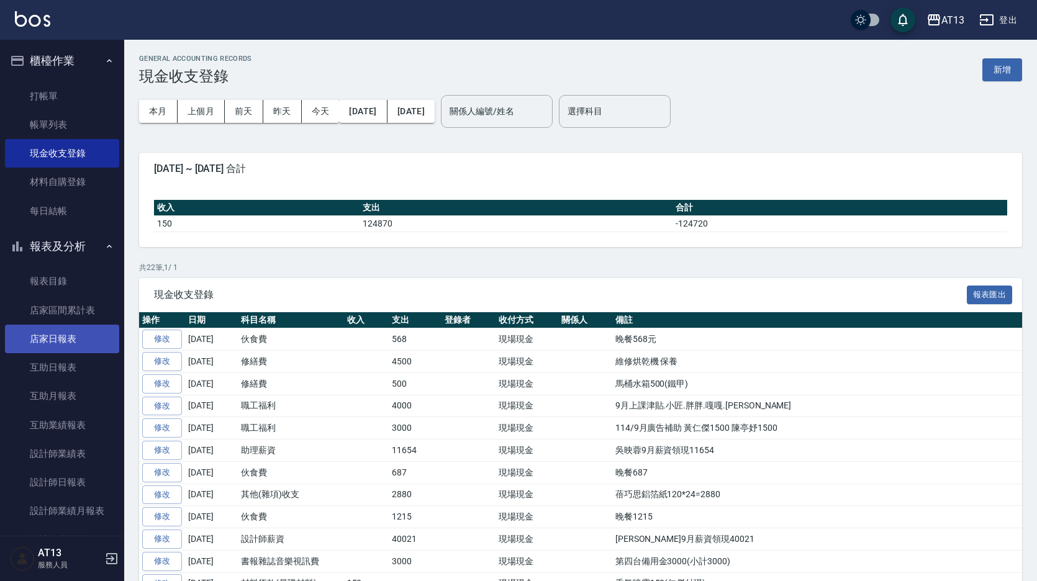
click at [81, 338] on link "店家日報表" at bounding box center [62, 339] width 114 height 29
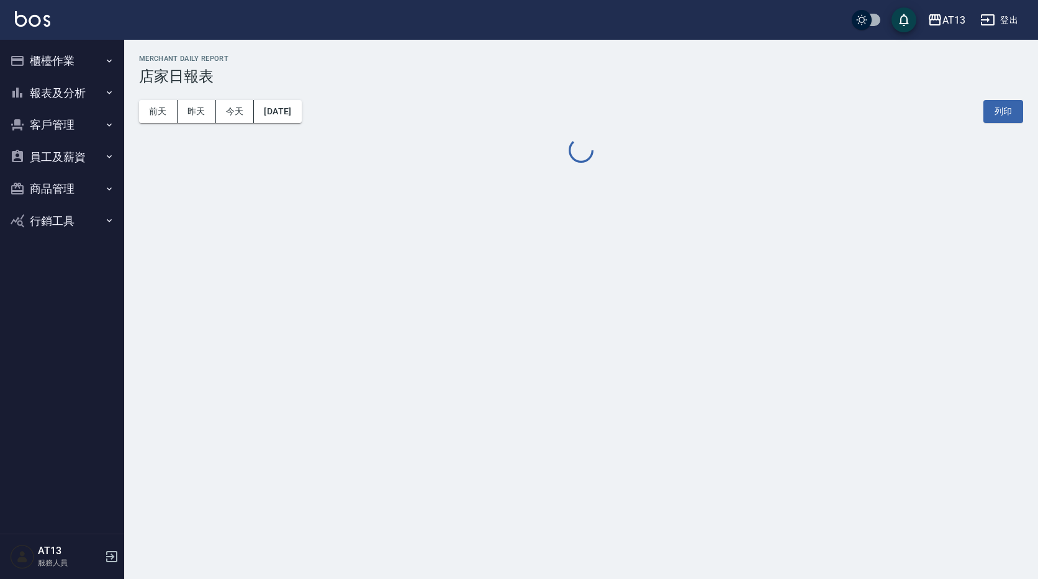
click at [79, 86] on button "報表及分析" at bounding box center [62, 93] width 114 height 32
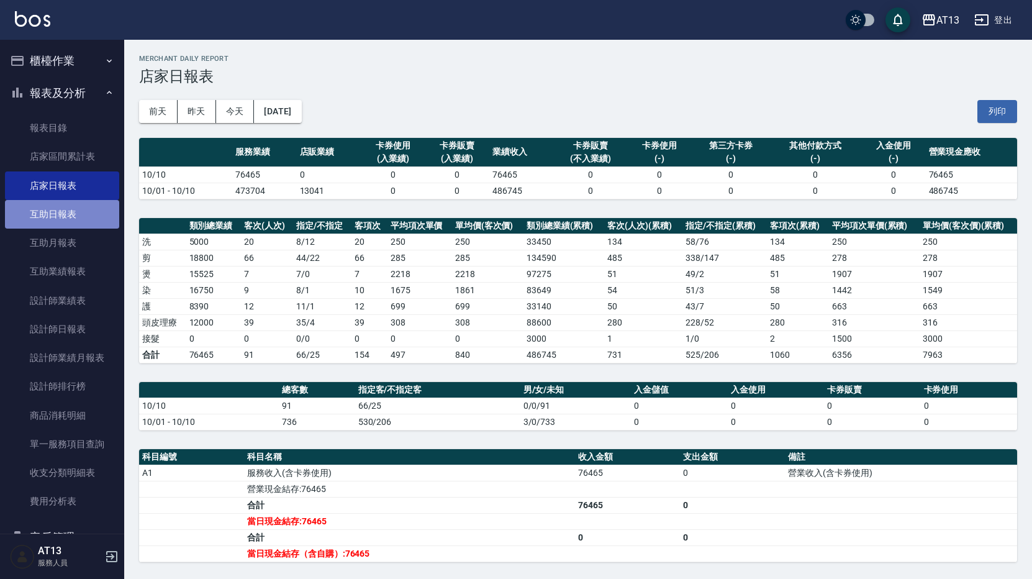
click at [70, 210] on link "互助日報表" at bounding box center [62, 214] width 114 height 29
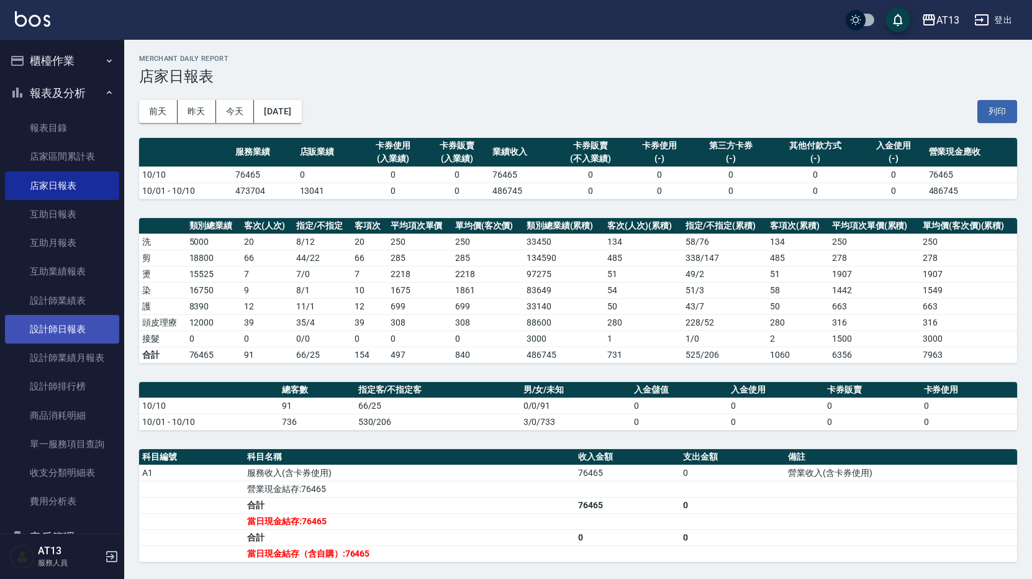
click at [103, 337] on link "設計師日報表" at bounding box center [62, 329] width 114 height 29
click at [1003, 117] on button "列印" at bounding box center [997, 111] width 40 height 23
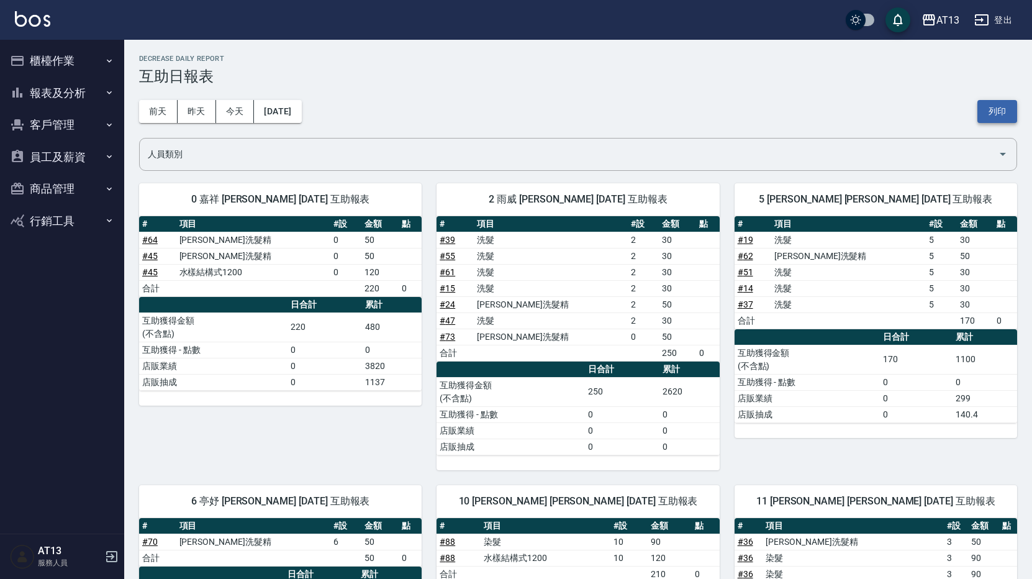
click at [983, 110] on button "列印" at bounding box center [997, 111] width 40 height 23
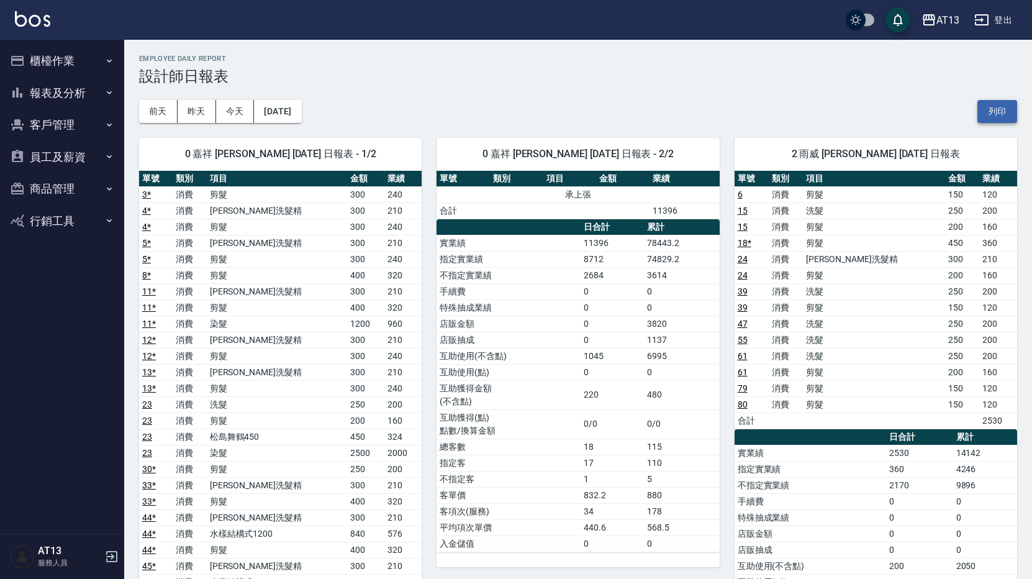
click at [992, 104] on button "列印" at bounding box center [997, 111] width 40 height 23
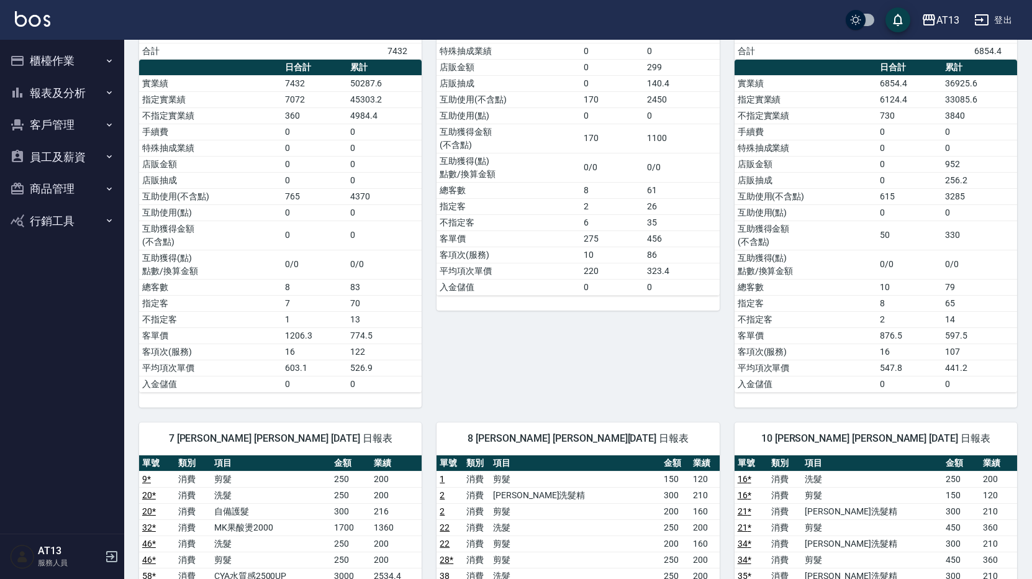
scroll to position [683, 0]
